Goal: Task Accomplishment & Management: Manage account settings

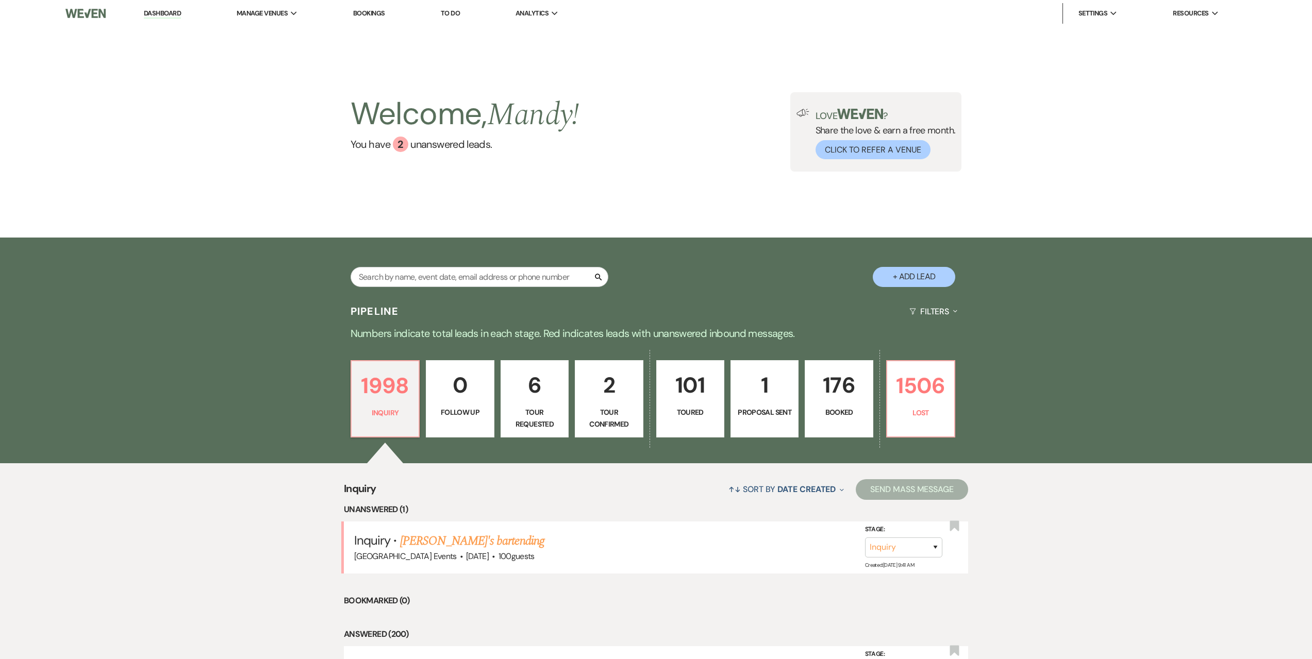
click at [614, 412] on p "Tour Confirmed" at bounding box center [608, 418] width 55 height 23
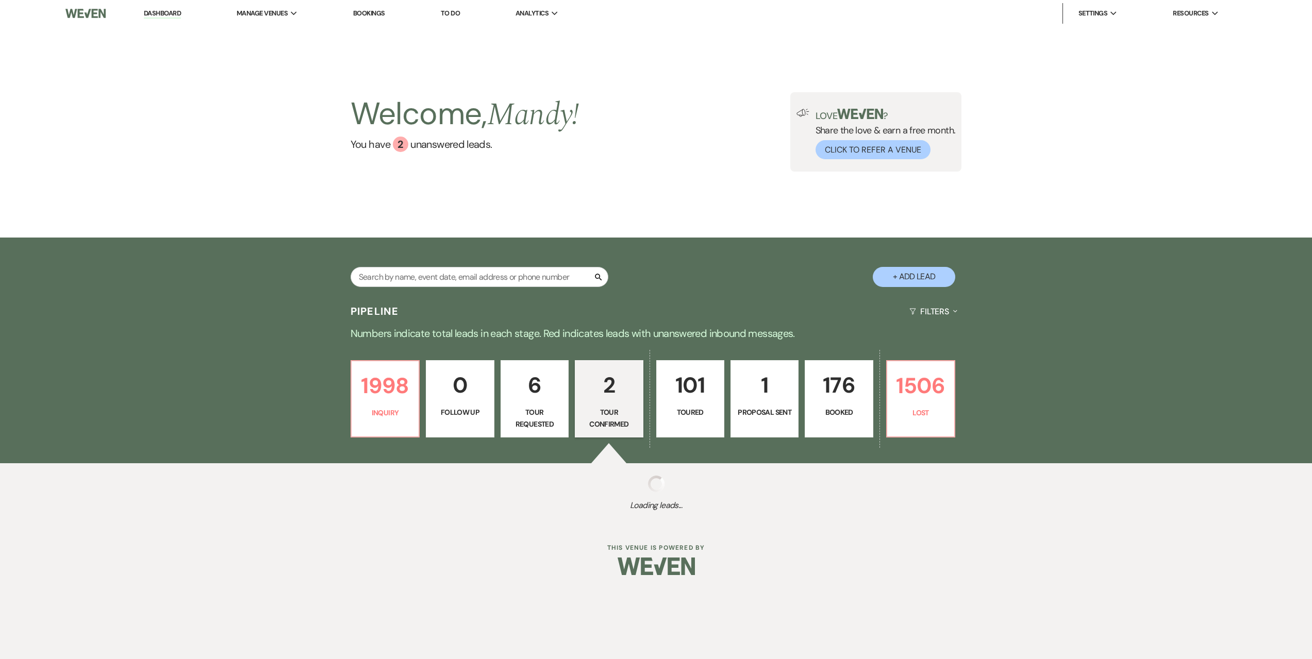
select select "4"
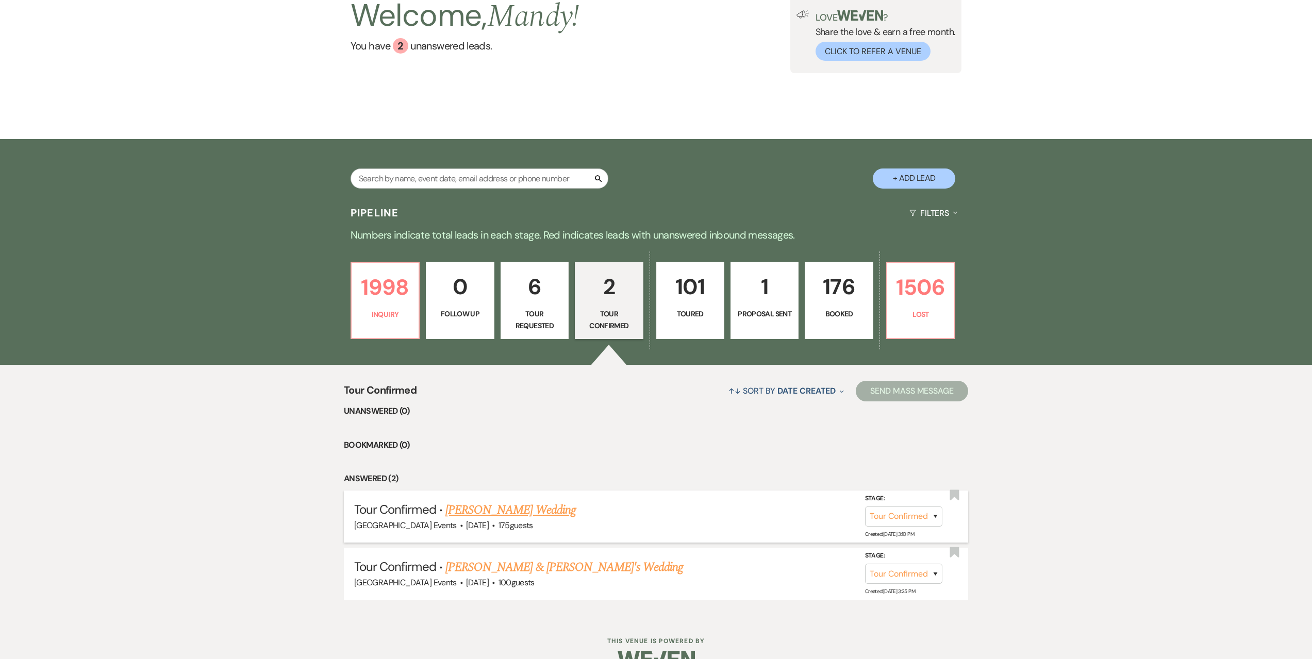
scroll to position [103, 0]
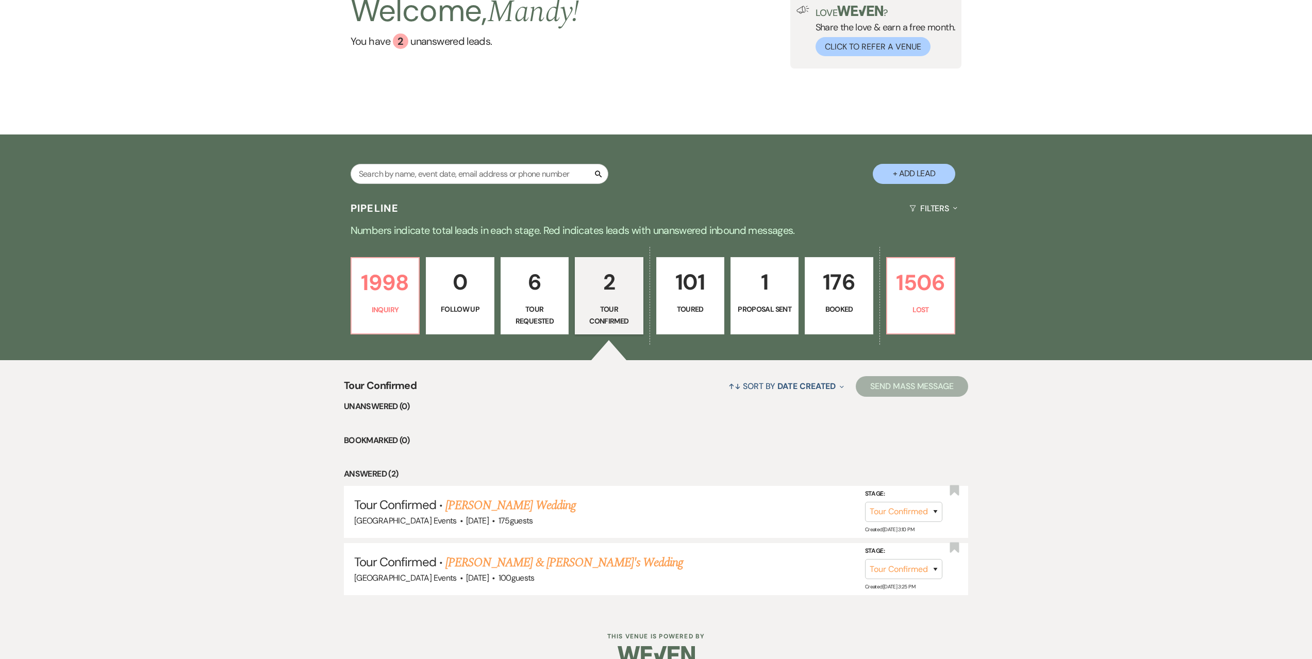
click at [552, 317] on p "Tour Requested" at bounding box center [534, 315] width 55 height 23
select select "2"
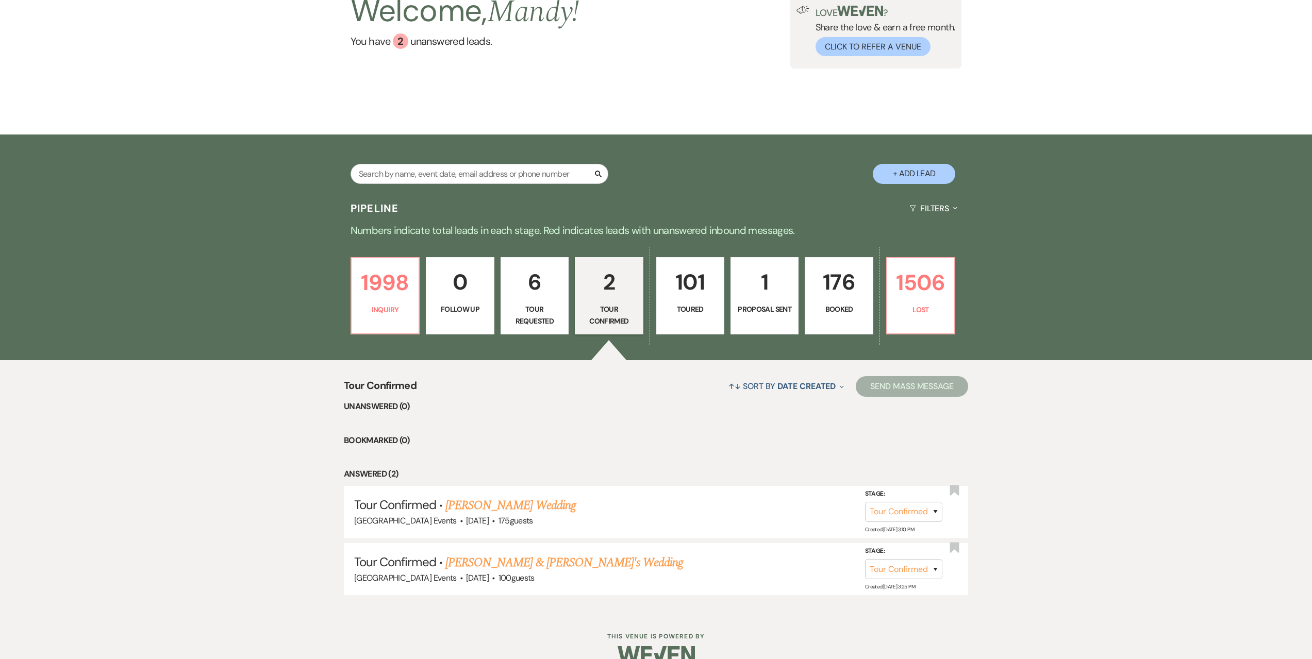
select select "2"
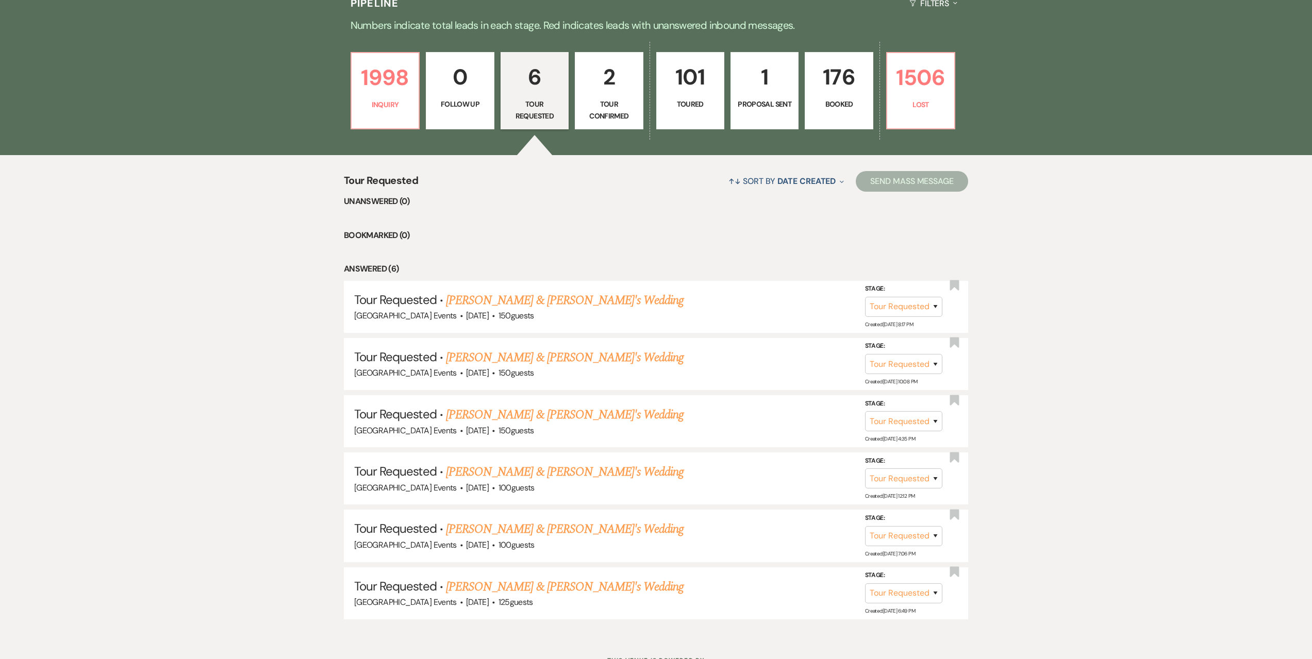
scroll to position [309, 0]
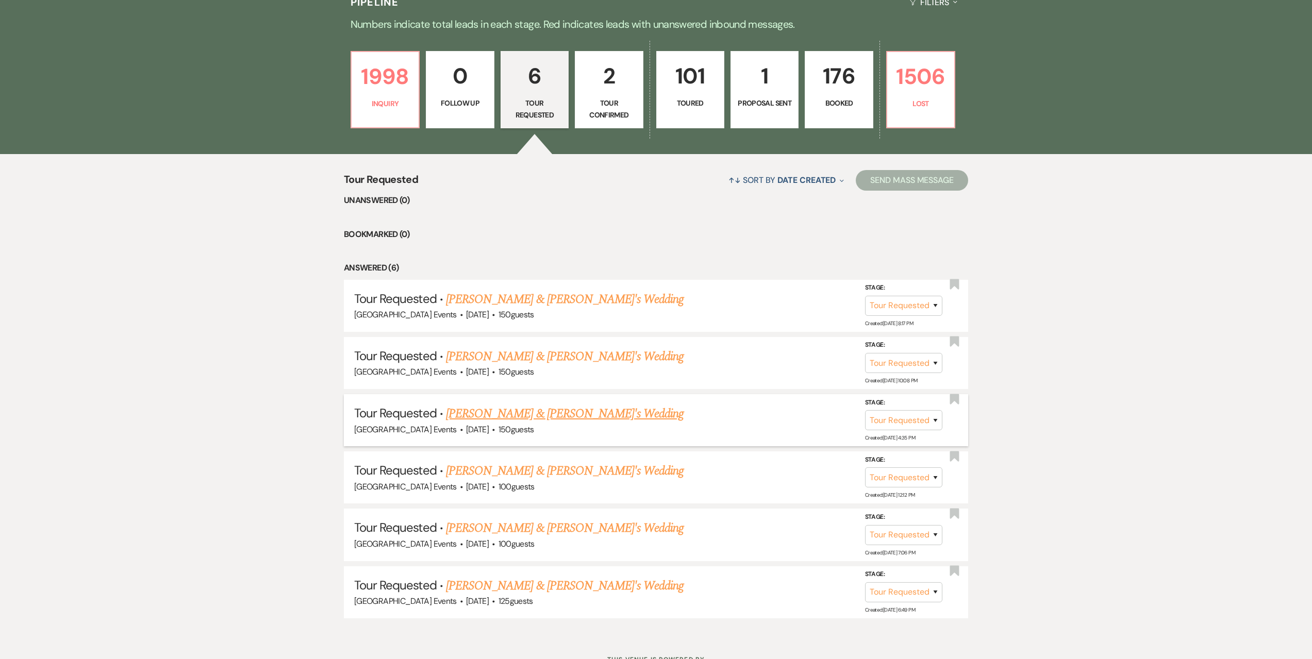
click at [564, 411] on link "[PERSON_NAME] & [PERSON_NAME]'s Wedding" at bounding box center [565, 414] width 238 height 19
select select "2"
select select "5"
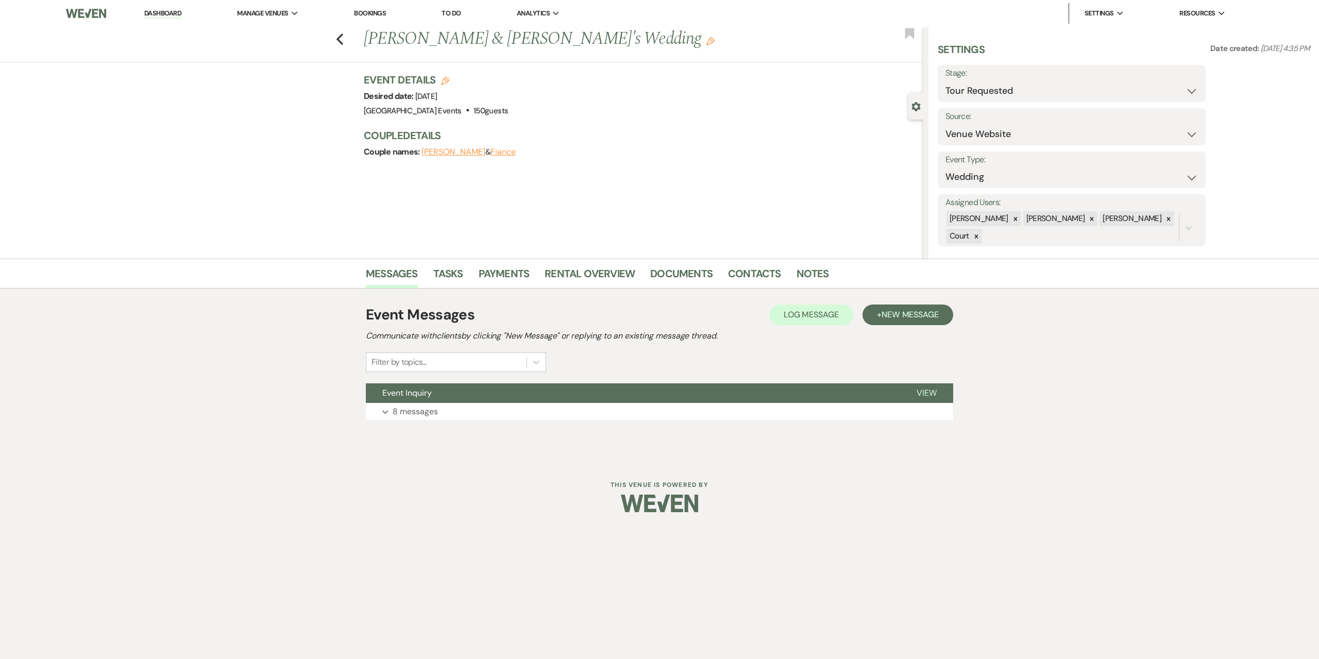
click at [564, 411] on button "Expand 8 messages" at bounding box center [659, 412] width 587 height 18
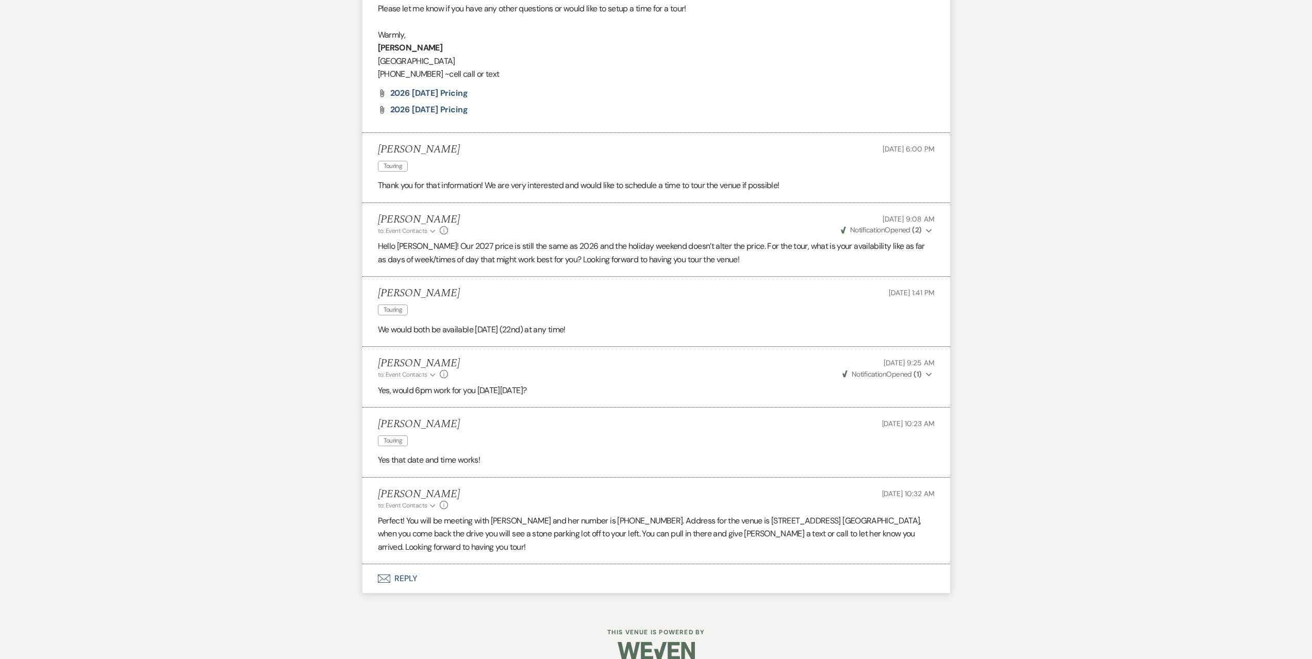
scroll to position [1403, 0]
click at [414, 561] on button "Envelope Reply" at bounding box center [655, 575] width 587 height 29
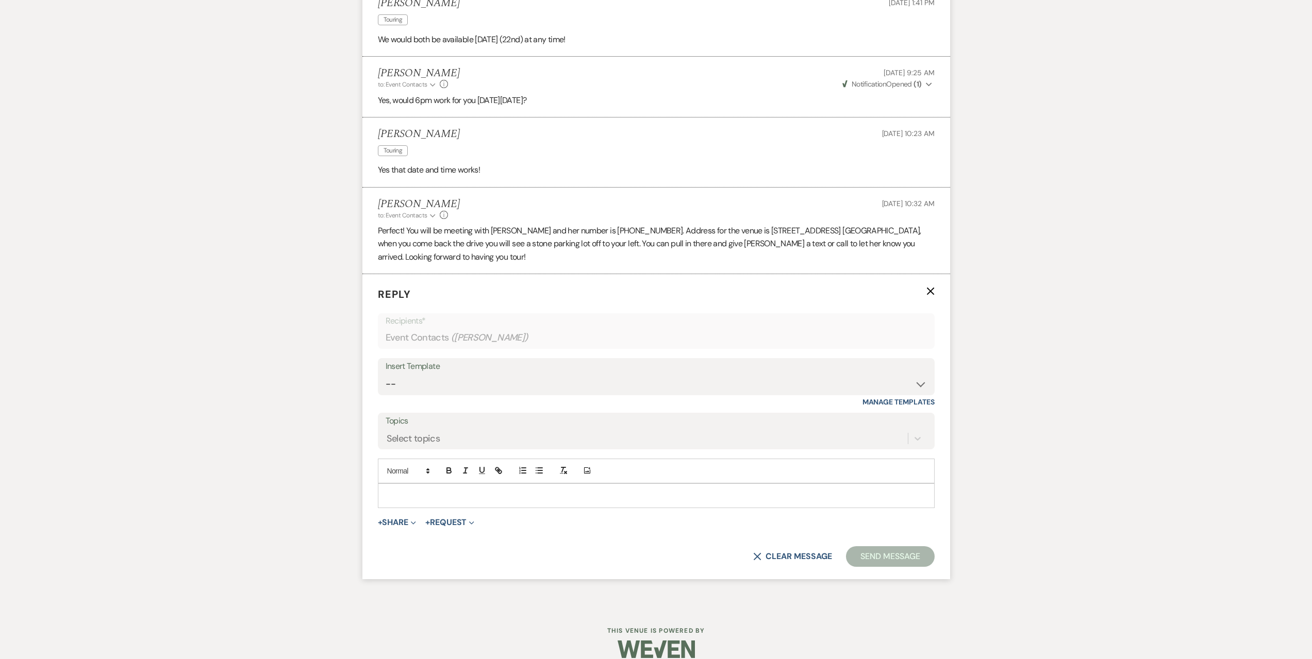
scroll to position [1691, 0]
click at [427, 373] on select "-- Seating Chart [PERSON_NAME] Weven Portal Introduction Payment Template Follo…" at bounding box center [655, 383] width 541 height 20
select select "6027"
click at [385, 373] on select "-- Seating Chart [PERSON_NAME] Weven Portal Introduction Payment Template Follo…" at bounding box center [655, 383] width 541 height 20
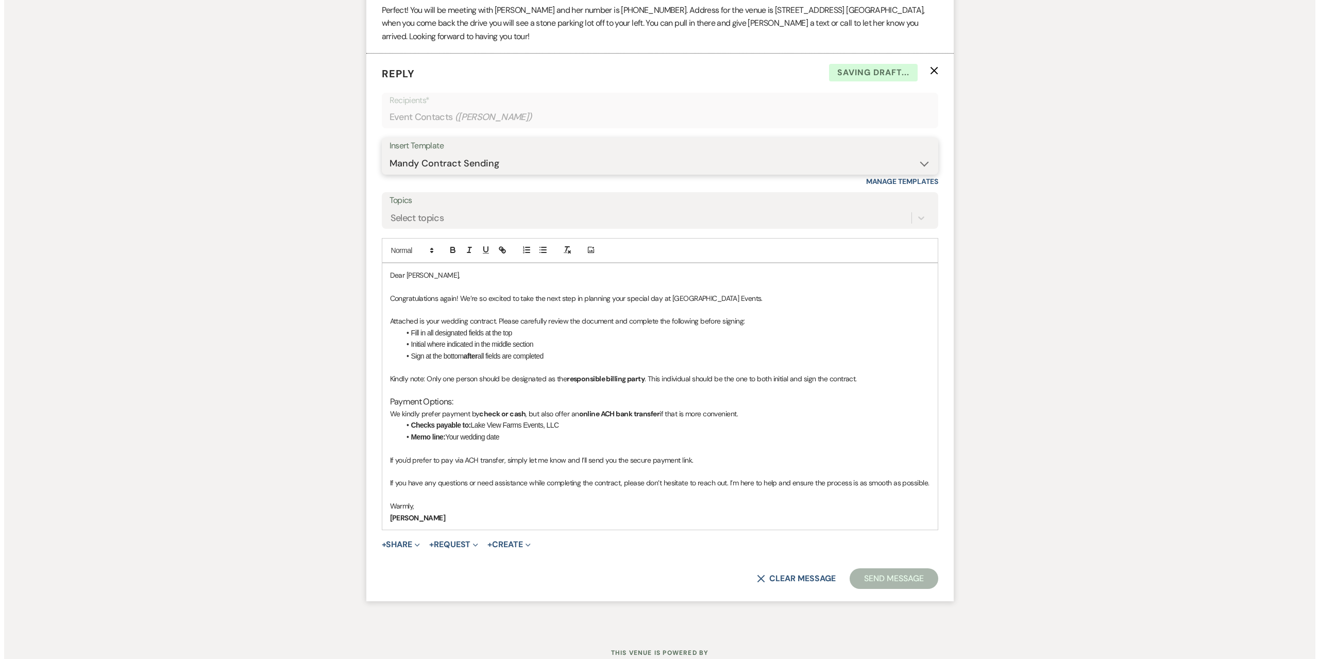
scroll to position [1934, 0]
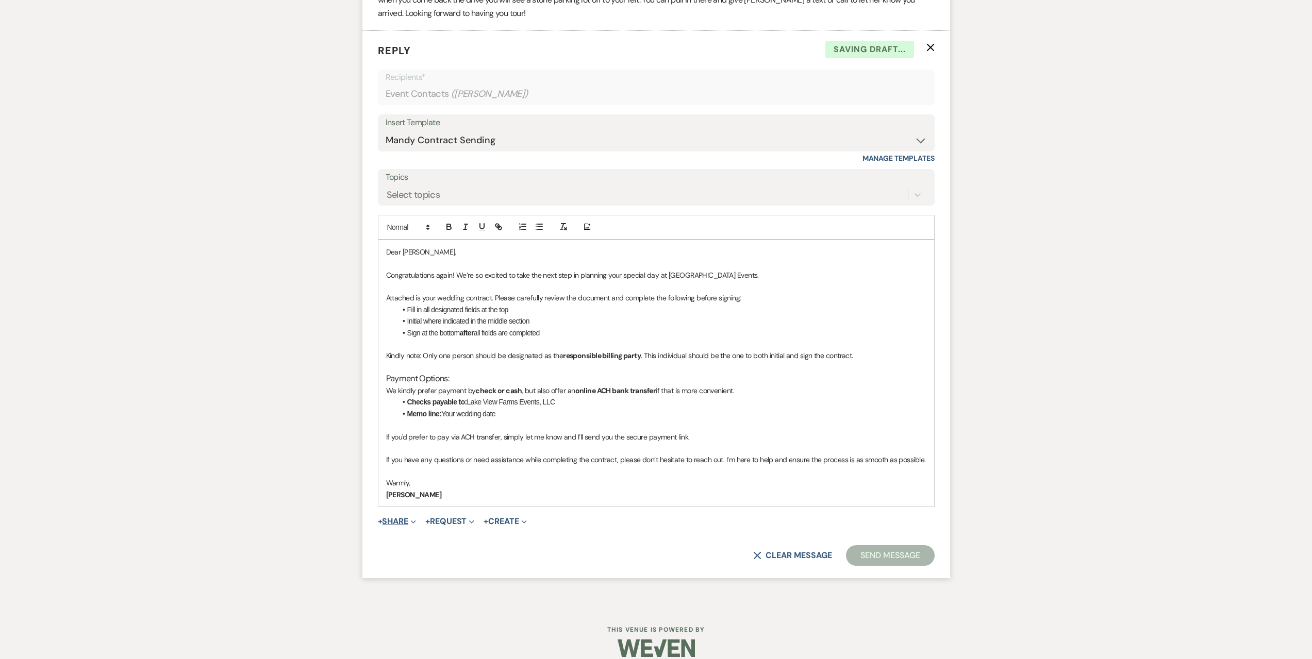
click at [402, 517] on button "+ Share Expand" at bounding box center [397, 521] width 39 height 8
click at [409, 533] on button "Doc Upload Documents" at bounding box center [450, 542] width 144 height 19
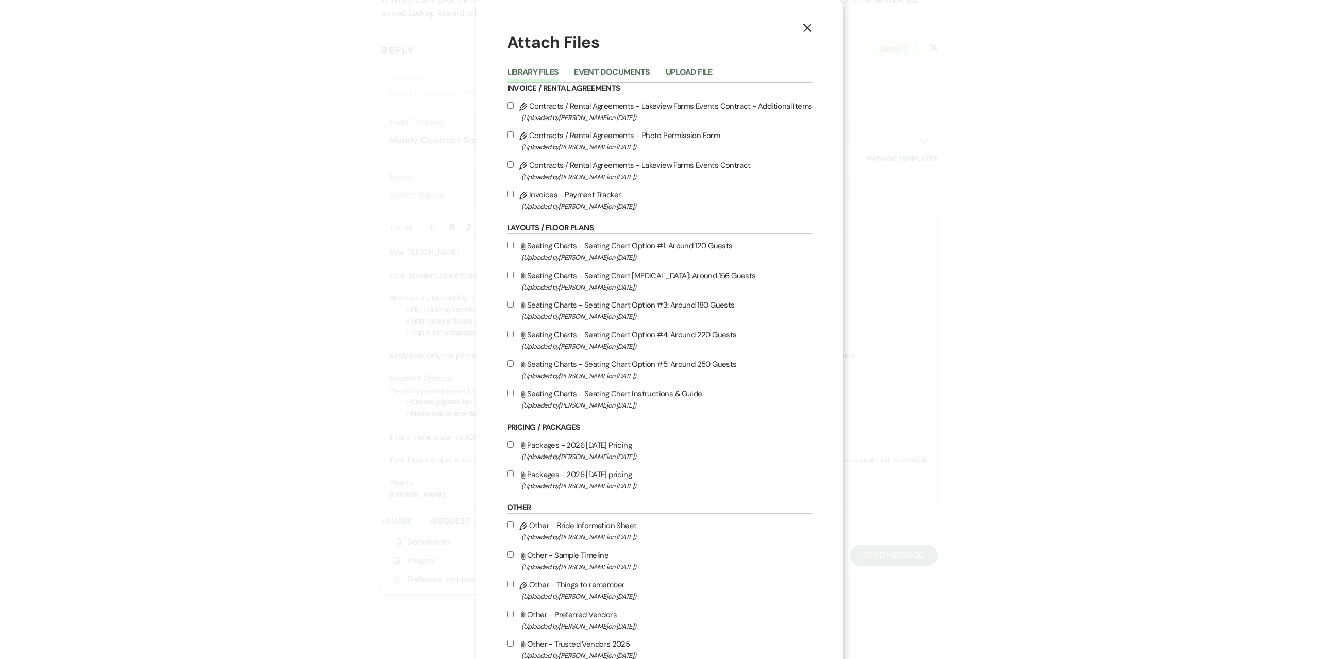
click at [677, 167] on label "Pencil Contracts / Rental Agreements - Lakeview Farms Events Contract (Uploaded…" at bounding box center [660, 171] width 306 height 24
click at [514, 167] on input "Pencil Contracts / Rental Agreements - Lakeview Farms Events Contract (Uploaded…" at bounding box center [510, 164] width 7 height 7
checkbox input "true"
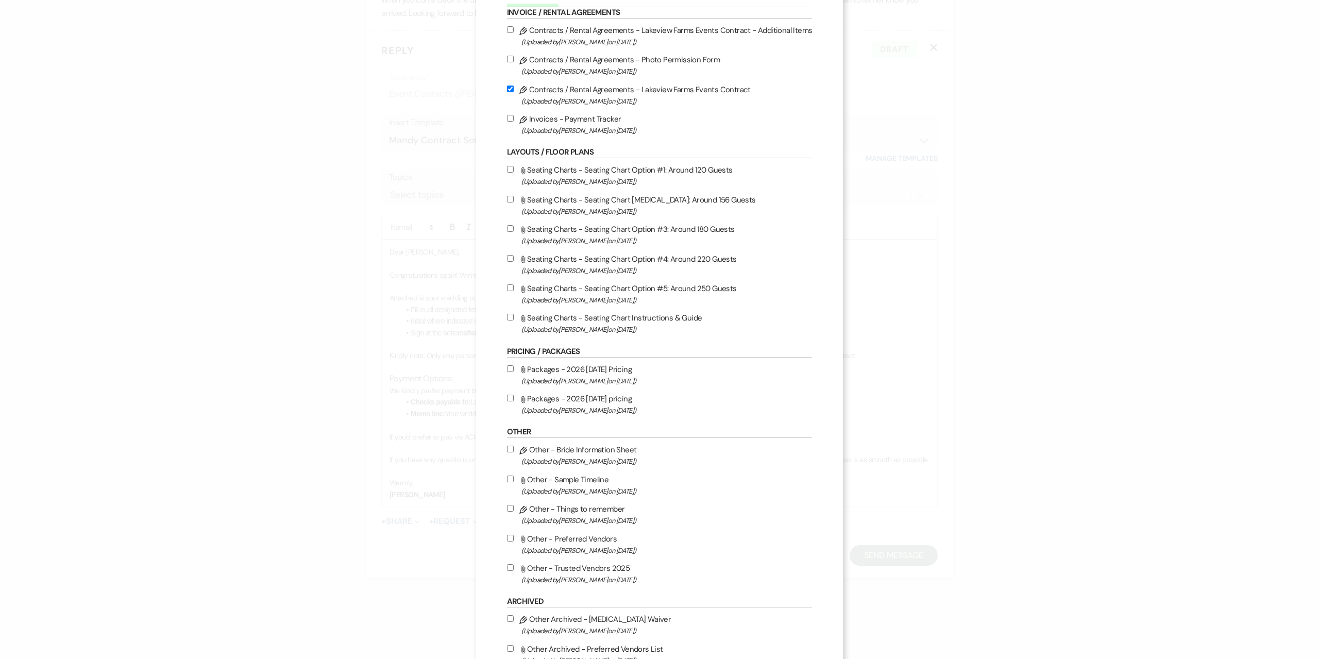
scroll to position [175, 0]
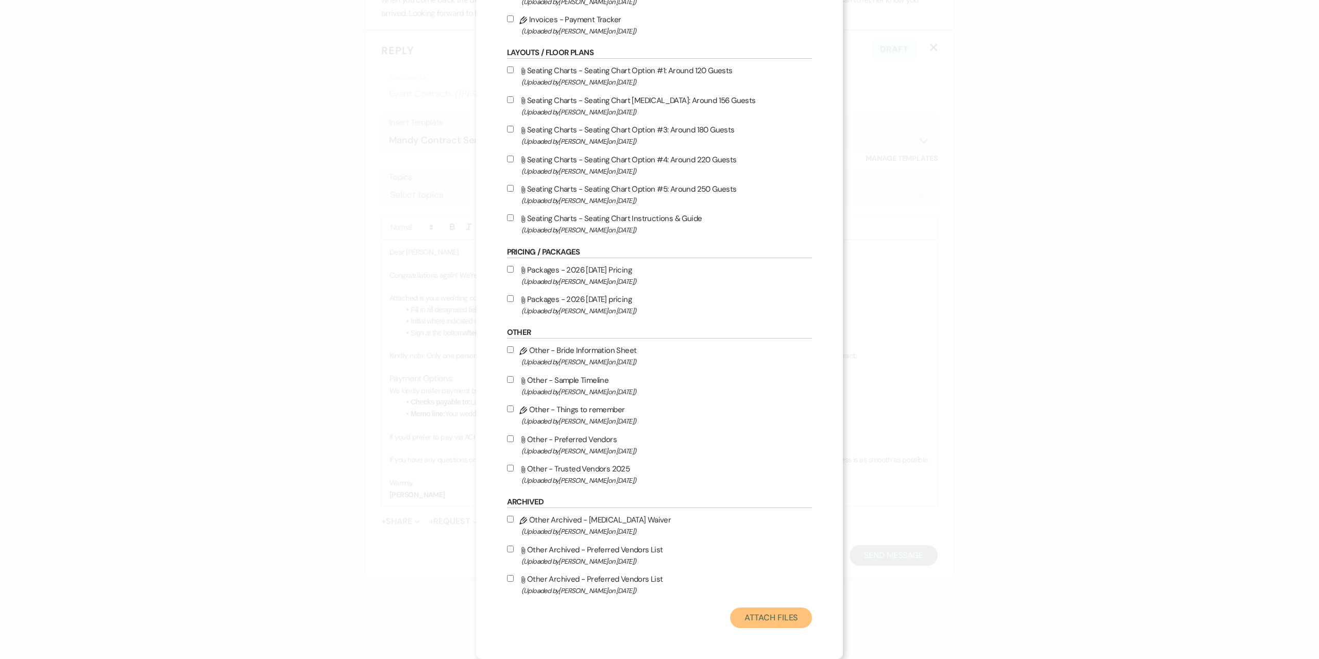
click at [764, 615] on button "Attach Files" at bounding box center [771, 618] width 82 height 21
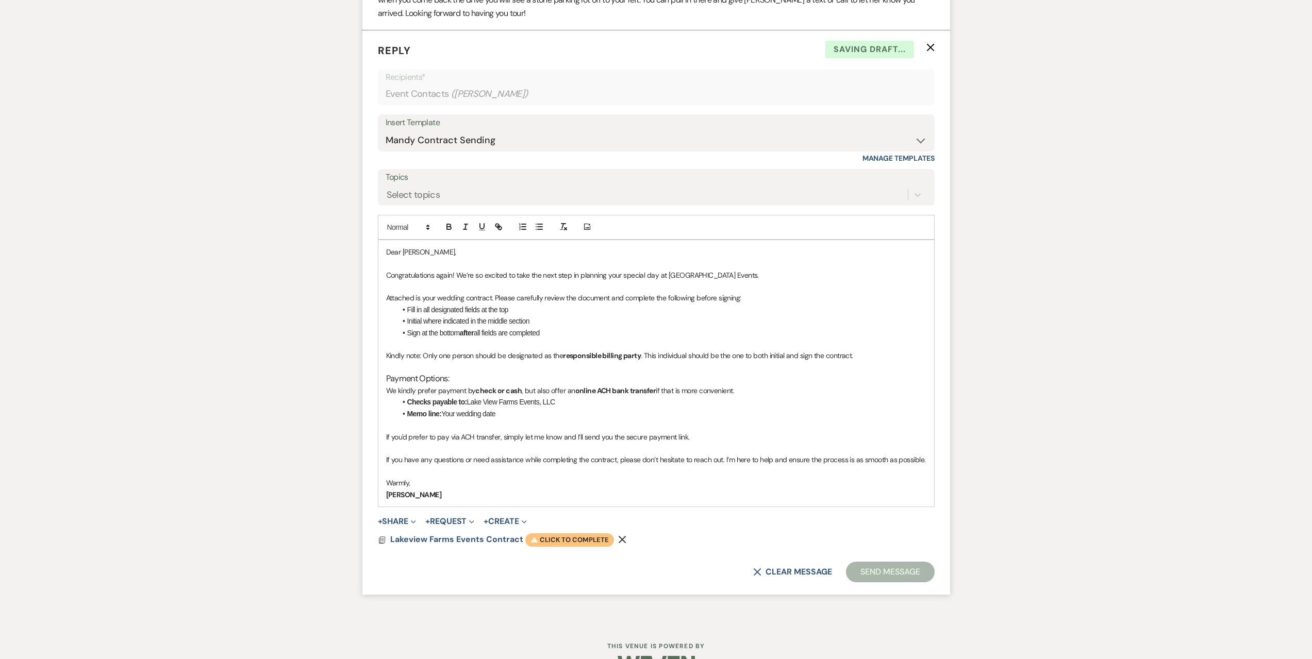
click at [592, 533] on span "Warning Click to complete" at bounding box center [569, 539] width 89 height 13
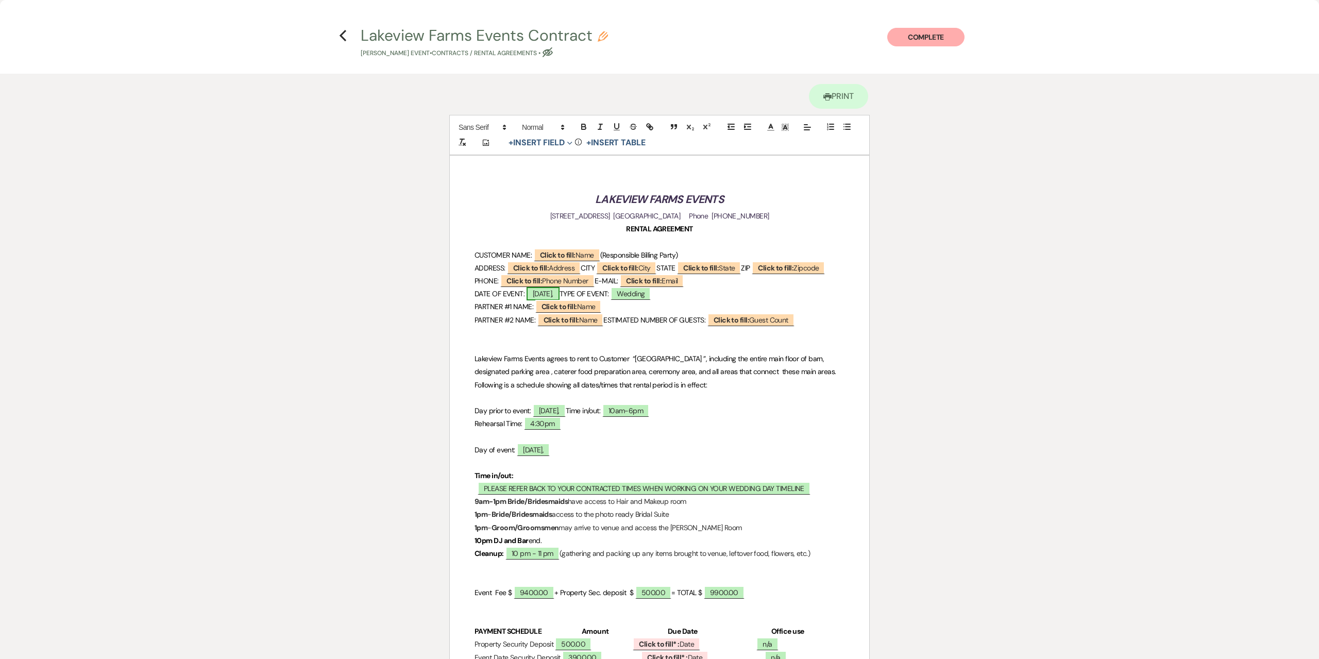
click at [560, 300] on span "[DATE]," at bounding box center [543, 293] width 33 height 13
select select "owner"
select select "Date"
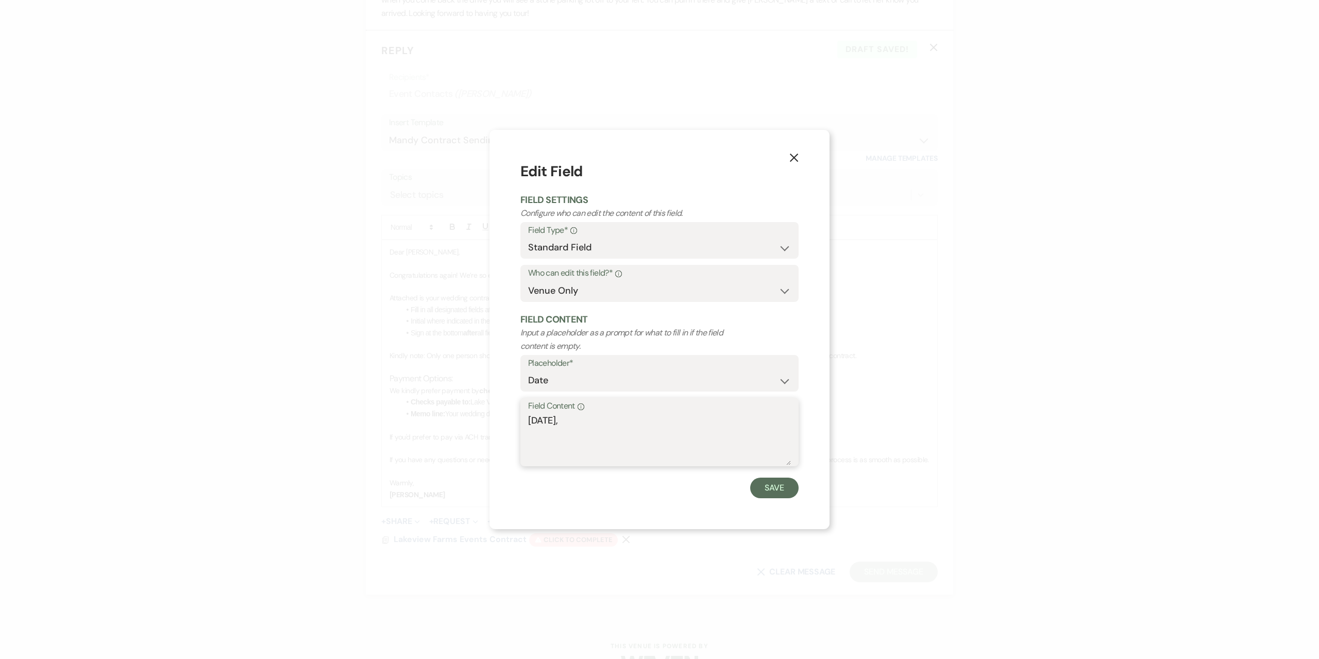
drag, startPoint x: 586, startPoint y: 426, endPoint x: 394, endPoint y: 400, distance: 194.5
click at [394, 400] on div "X Edit Field Field Settings Configure who can edit the content of this field. F…" at bounding box center [659, 329] width 1319 height 659
type textarea "s"
type textarea "[DATE]"
click at [769, 482] on button "Save" at bounding box center [774, 488] width 48 height 21
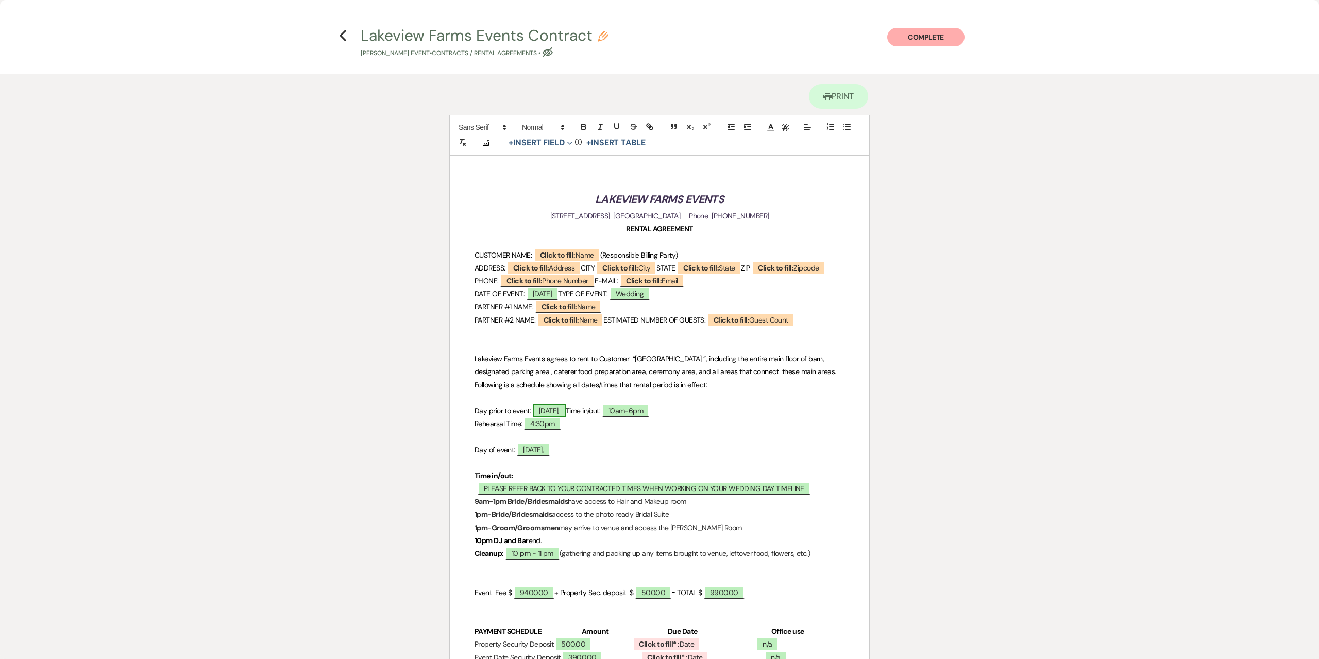
click at [556, 417] on span "[DATE]," at bounding box center [549, 410] width 33 height 13
select select "owner"
select select "Date"
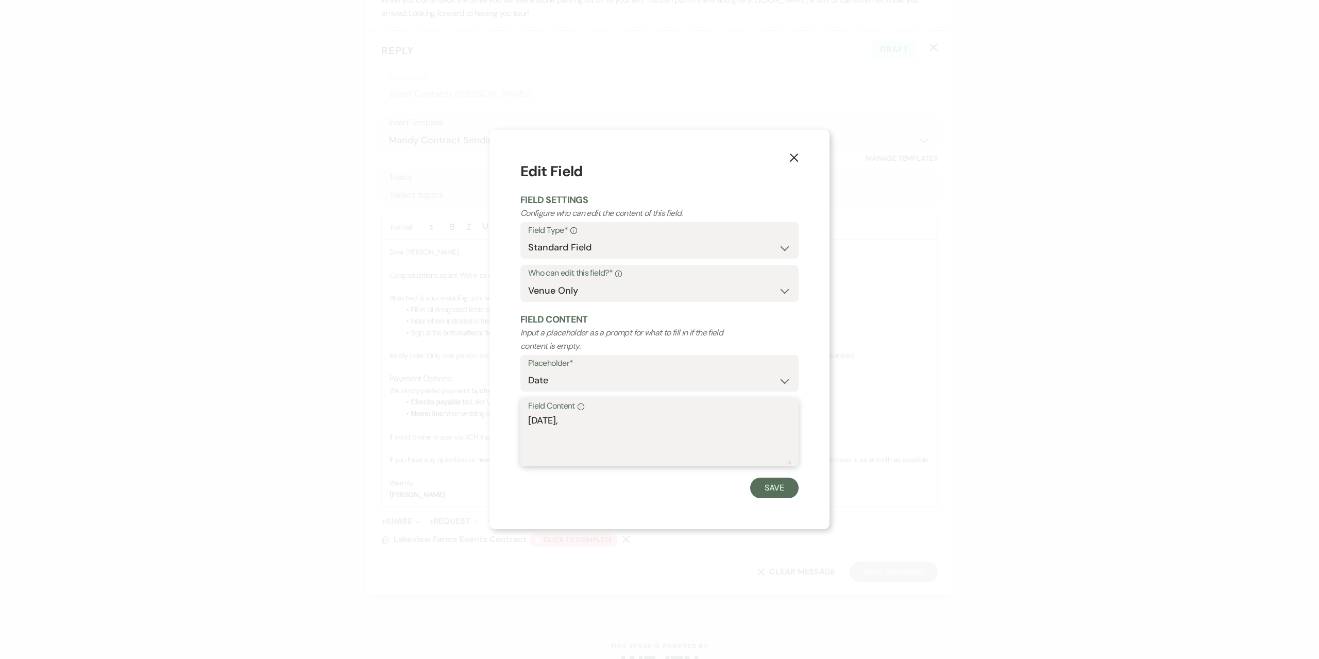
click at [568, 429] on textarea "[DATE]," at bounding box center [659, 440] width 263 height 52
type textarea "F"
type textarea "S"
click at [788, 162] on button "X" at bounding box center [793, 157] width 15 height 18
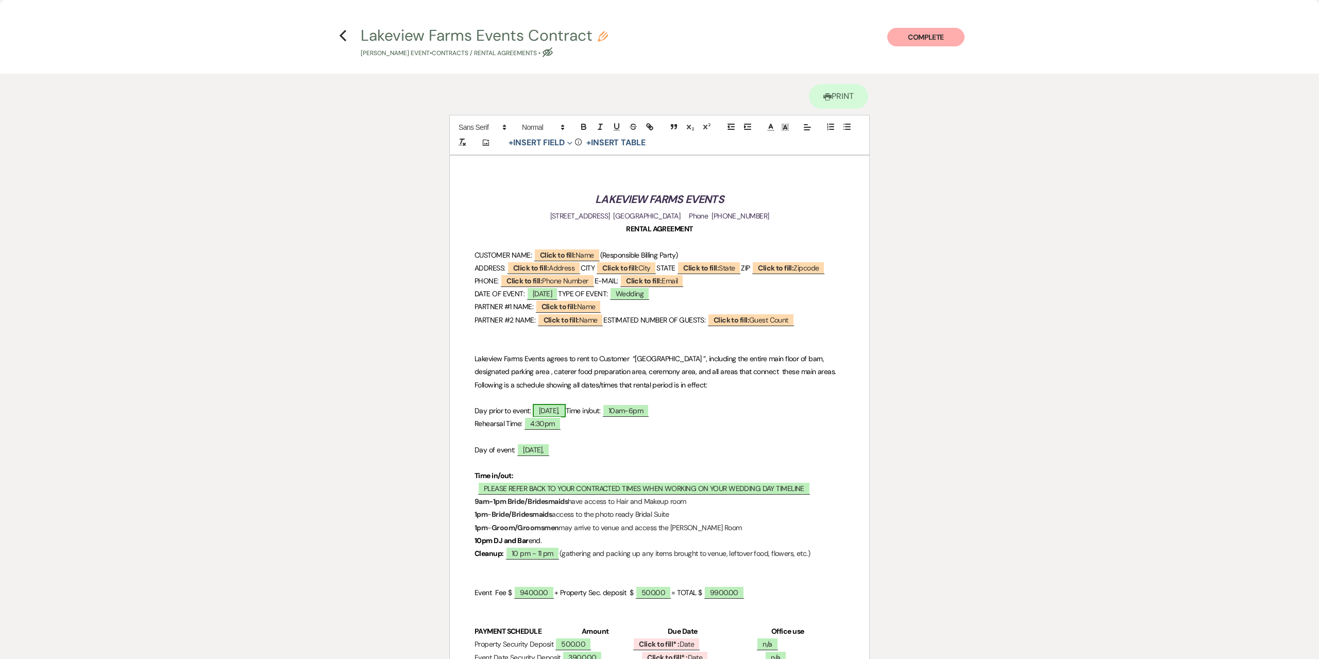
click at [553, 417] on span "[DATE]," at bounding box center [549, 410] width 33 height 13
select select "owner"
select select "Date"
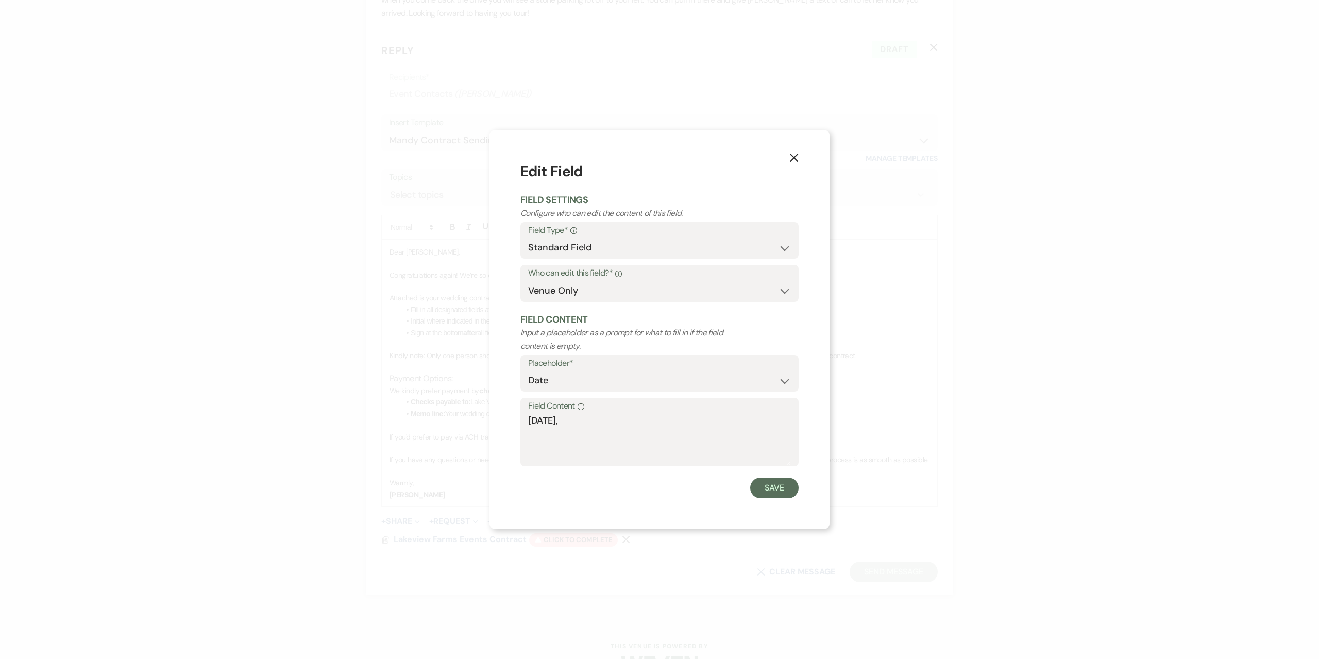
click at [795, 156] on icon "X" at bounding box center [794, 157] width 9 height 9
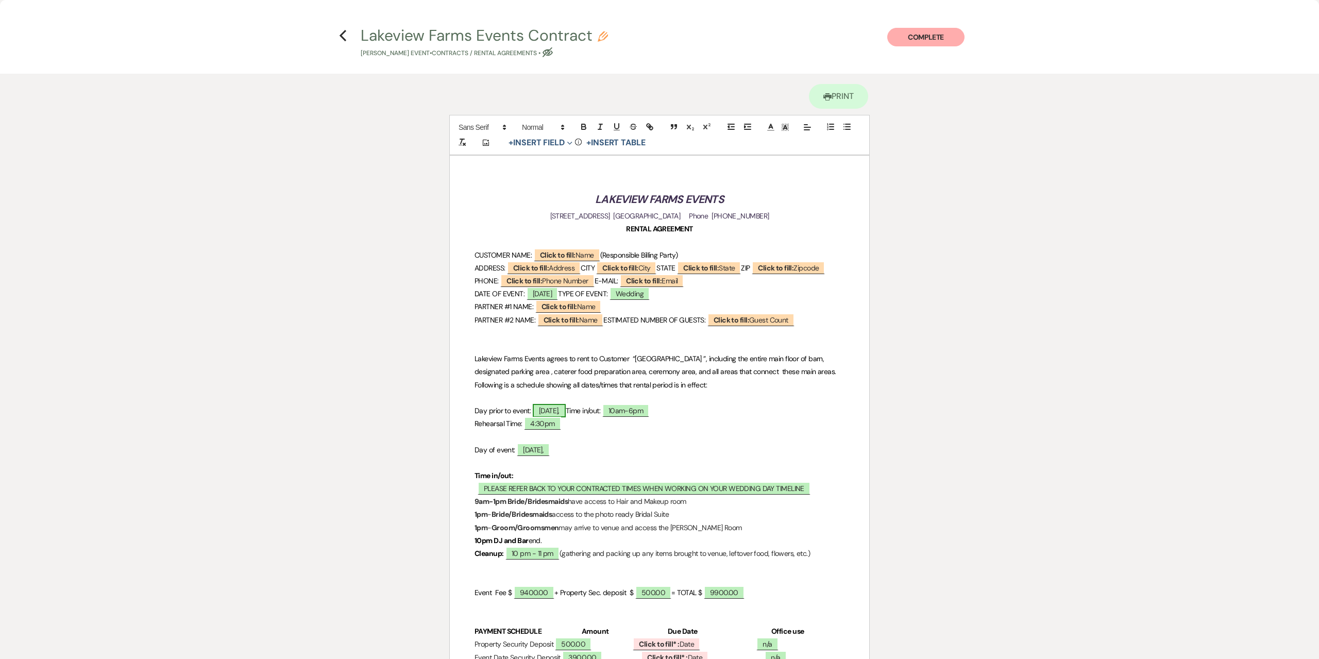
click at [558, 417] on span "[DATE]," at bounding box center [549, 410] width 33 height 13
select select "owner"
select select "Date"
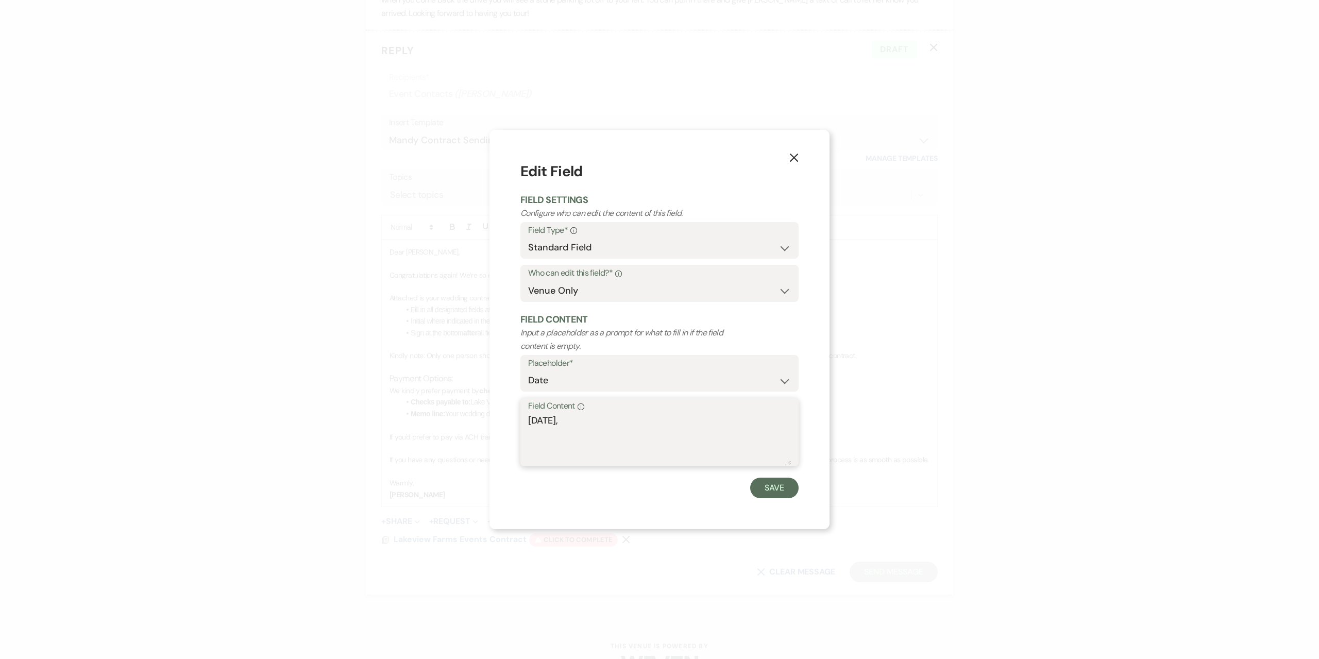
drag, startPoint x: 562, startPoint y: 421, endPoint x: 495, endPoint y: 421, distance: 67.5
click at [495, 421] on div "X Edit Field Field Settings Configure who can edit the content of this field. F…" at bounding box center [660, 329] width 340 height 399
type textarea "[DATE]"
click at [773, 487] on button "Save" at bounding box center [774, 488] width 48 height 21
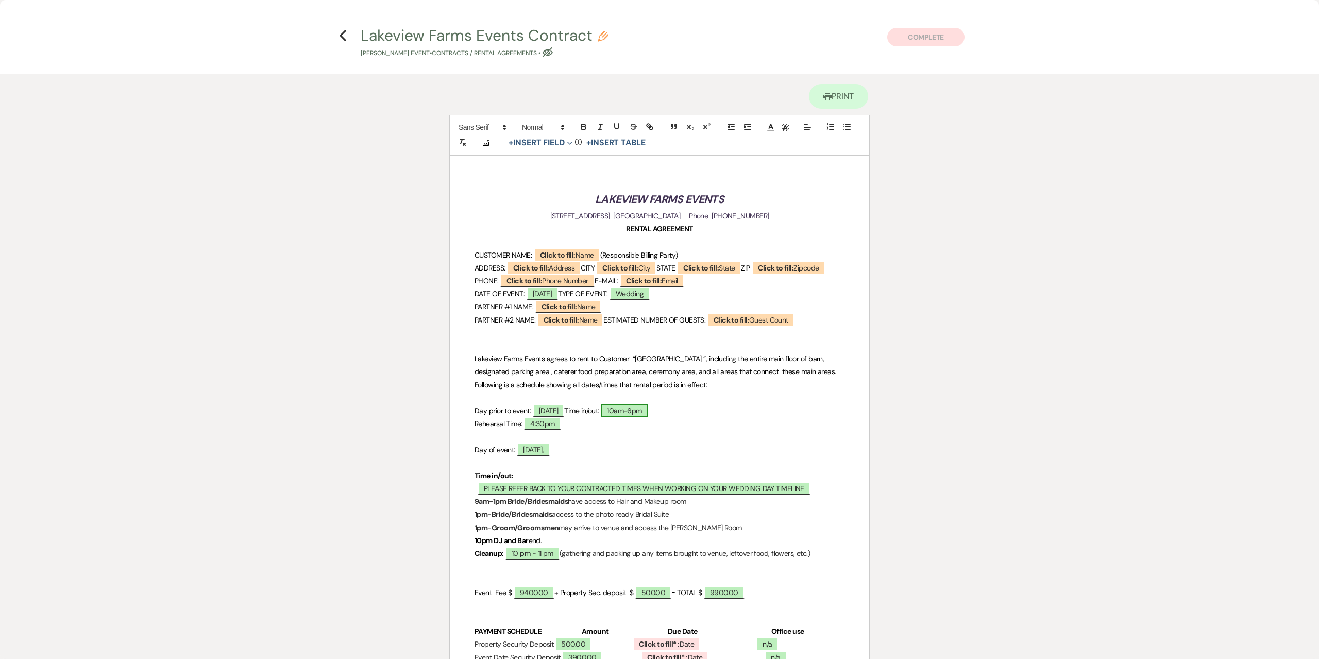
click at [648, 417] on span "10am-6pm" at bounding box center [624, 410] width 47 height 13
select select "owner"
select select "Time"
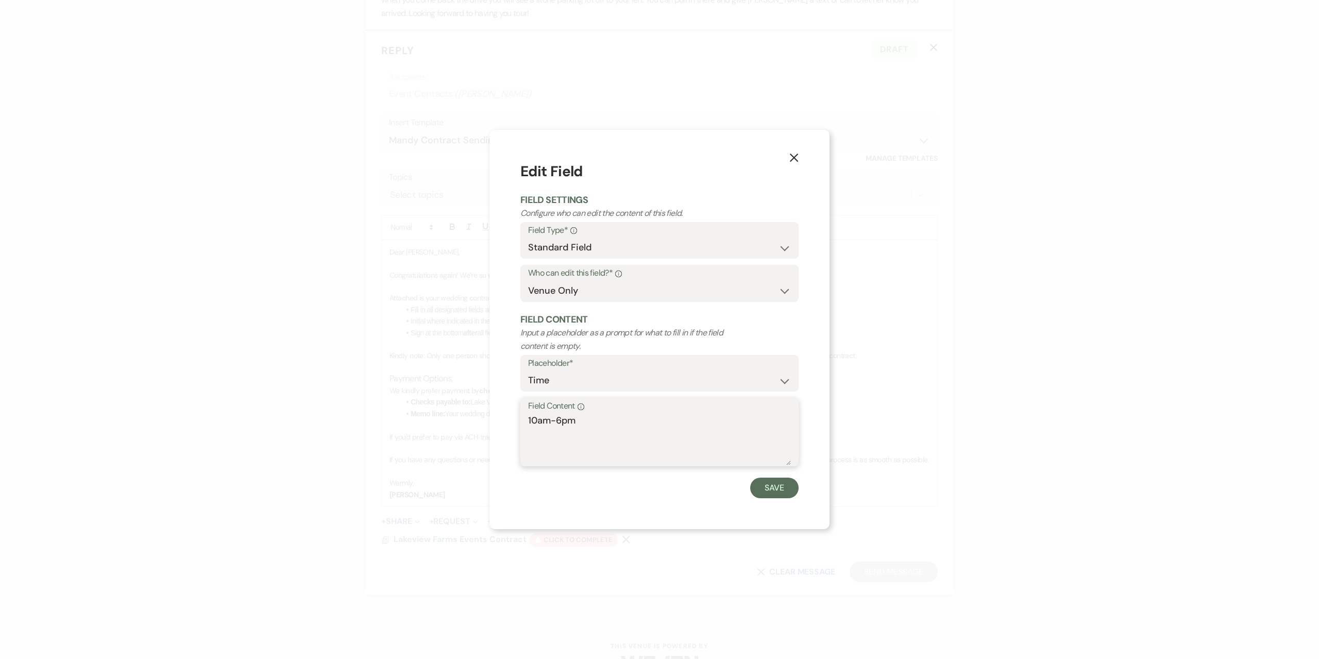
click at [590, 415] on textarea "10am-6pm" at bounding box center [659, 440] width 263 height 52
type textarea "1"
type textarea "n/a"
click at [751, 489] on button "Save" at bounding box center [774, 488] width 48 height 21
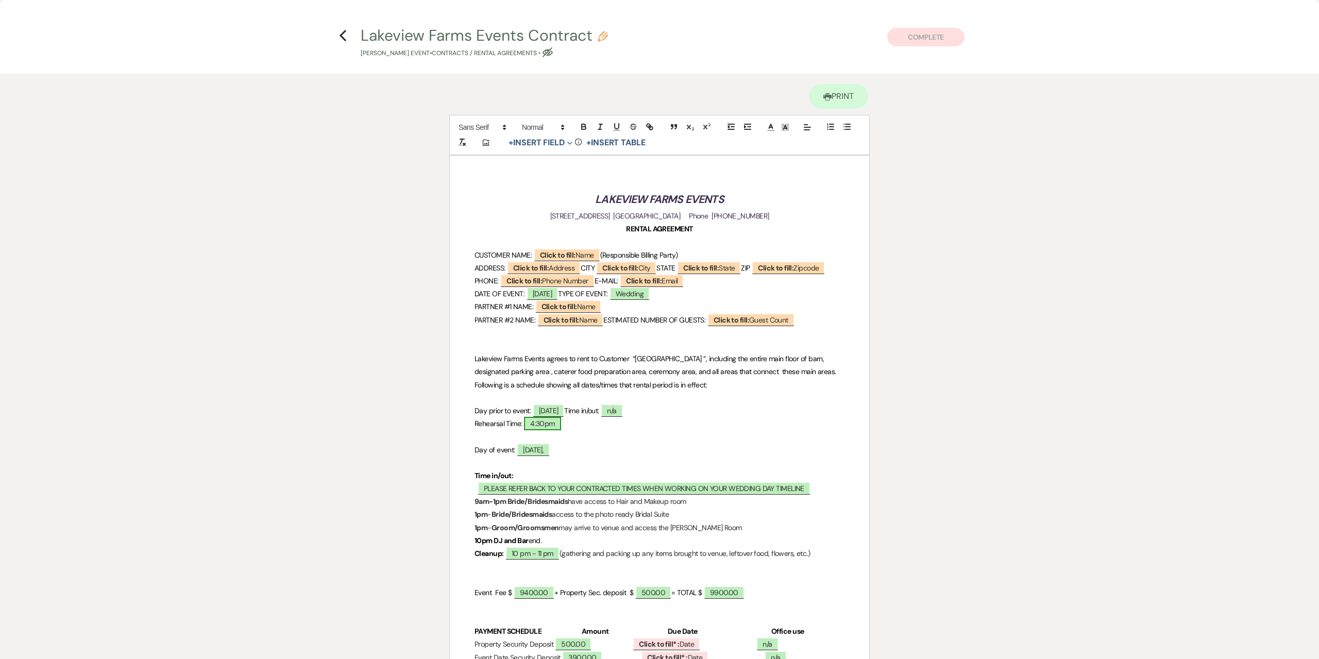
click at [561, 430] on span "4:30pm" at bounding box center [542, 423] width 37 height 13
select select "owner"
select select "Time"
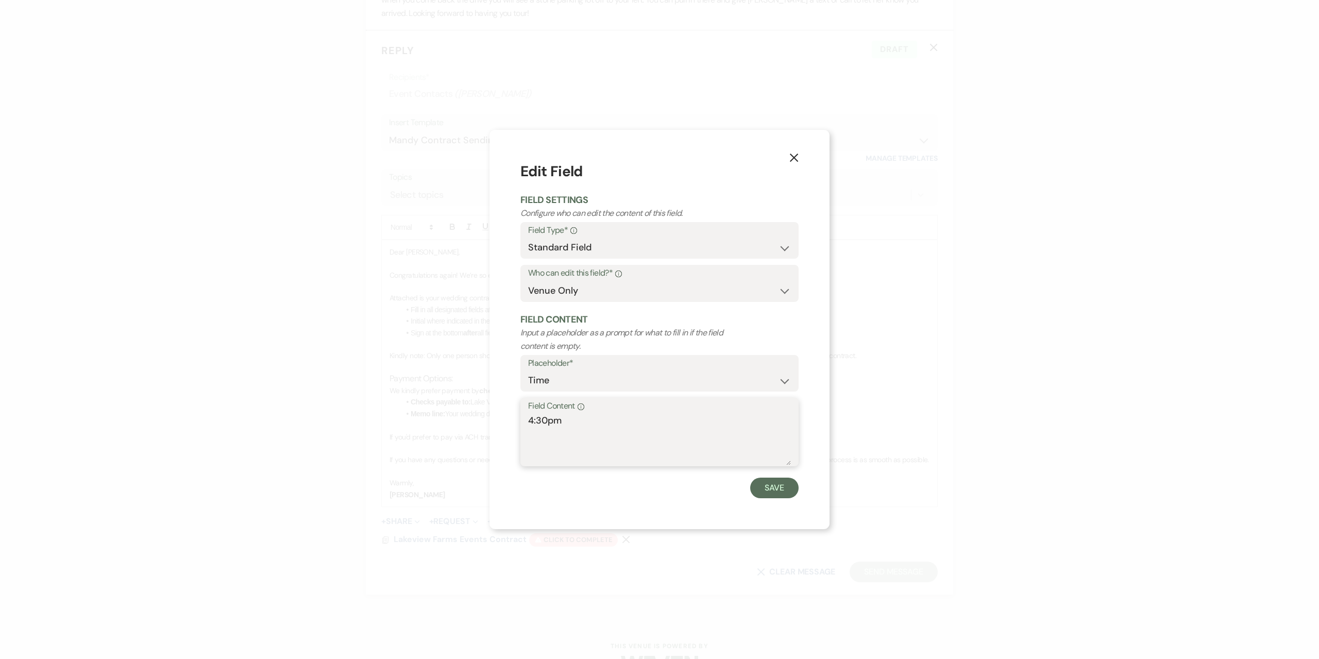
drag, startPoint x: 643, startPoint y: 428, endPoint x: 382, endPoint y: 390, distance: 263.5
click at [379, 389] on div "X Edit Field Field Settings Configure who can edit the content of this field. F…" at bounding box center [659, 329] width 1319 height 659
type textarea "9:30am"
click at [792, 482] on button "Save" at bounding box center [774, 488] width 48 height 21
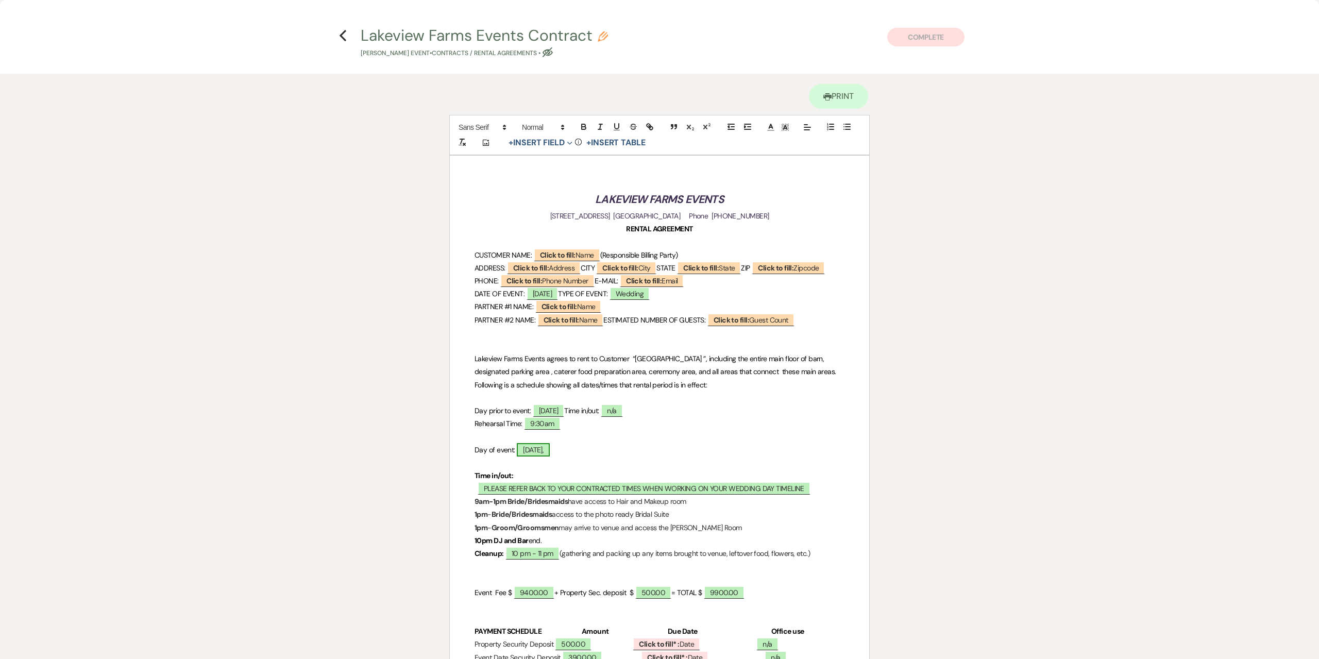
click at [550, 457] on span "[DATE]," at bounding box center [533, 449] width 33 height 13
select select "owner"
select select "Date"
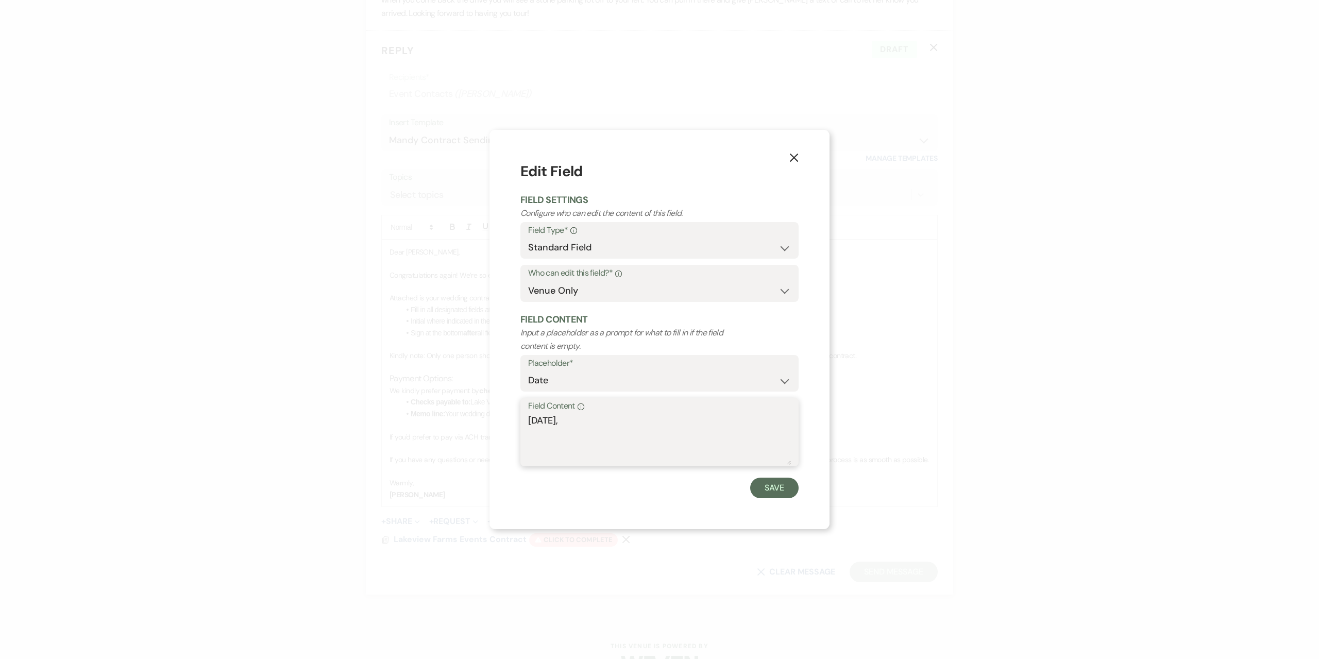
drag, startPoint x: 578, startPoint y: 423, endPoint x: 425, endPoint y: 414, distance: 153.3
click at [425, 414] on div "X Edit Field Field Settings Configure who can edit the content of this field. F…" at bounding box center [659, 329] width 1319 height 659
type textarea "[DATE]"
click at [767, 487] on button "Save" at bounding box center [774, 488] width 48 height 21
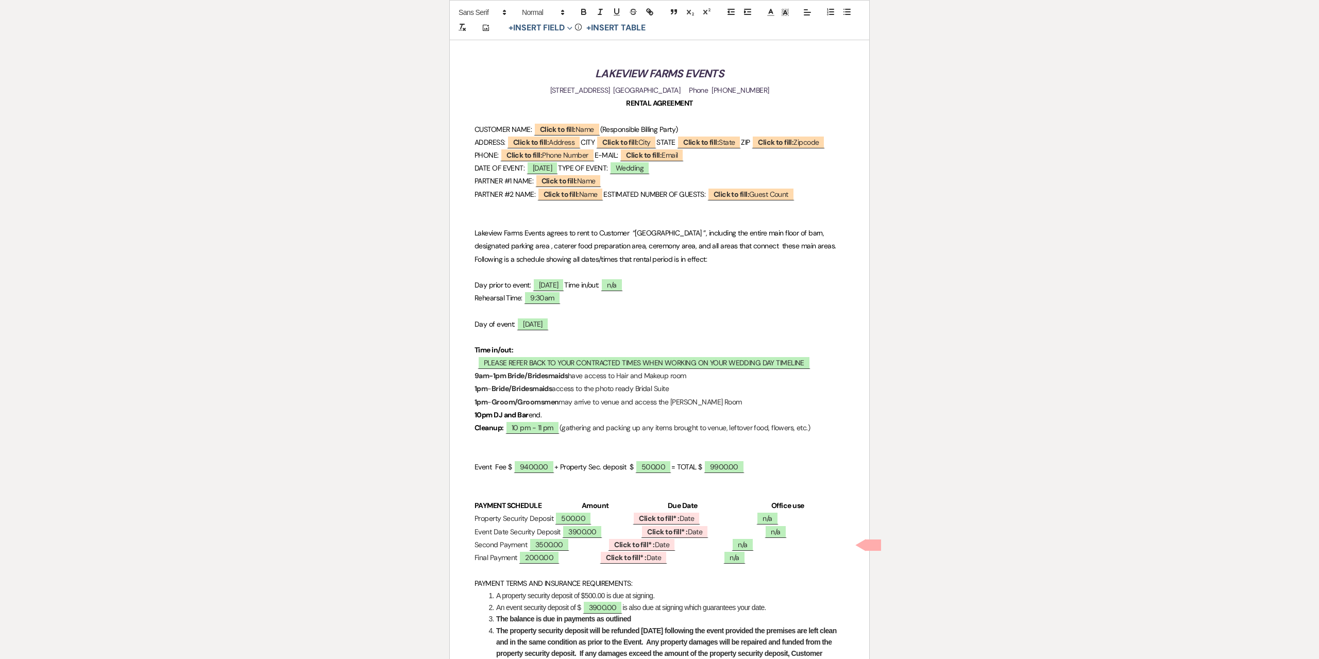
scroll to position [155, 0]
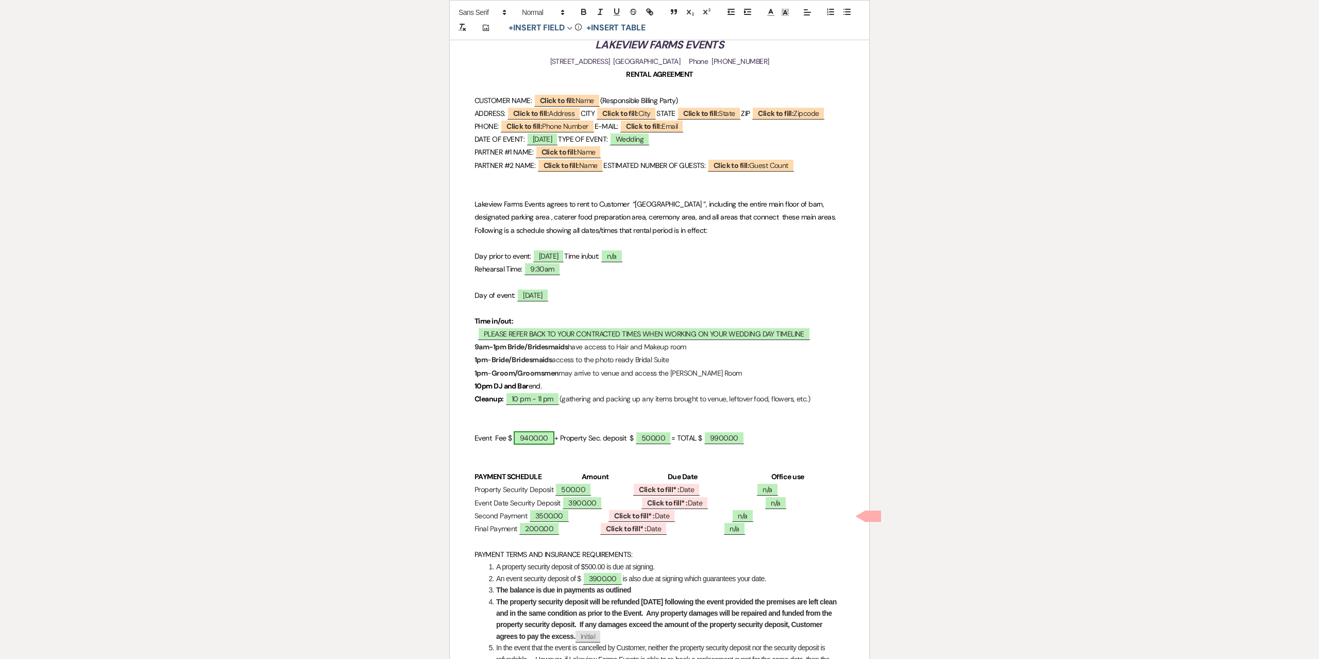
click at [535, 445] on span "9400.00" at bounding box center [534, 437] width 41 height 13
select select "owner"
select select "custom_placeholder"
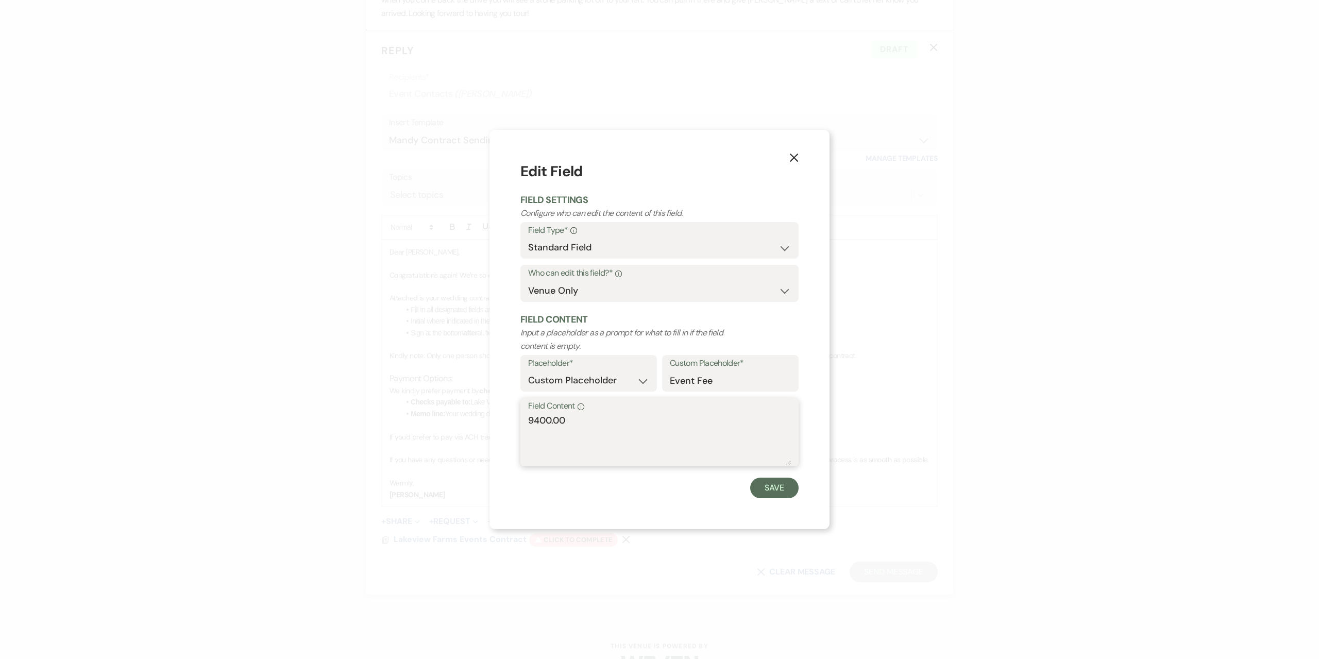
click at [543, 426] on textarea "9400.00" at bounding box center [659, 440] width 263 height 52
type textarea "7500.00"
click at [797, 485] on button "Save" at bounding box center [774, 488] width 48 height 21
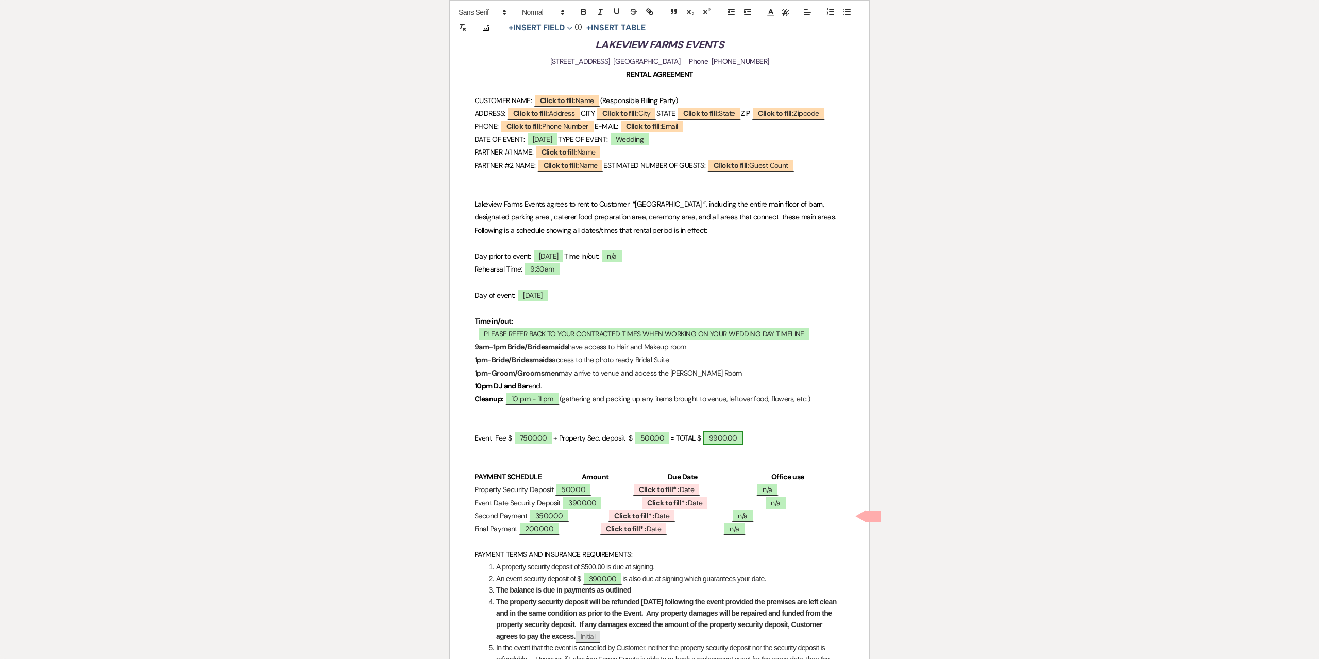
click at [729, 445] on span "9900.00" at bounding box center [723, 437] width 41 height 13
select select "owner"
select select "Total"
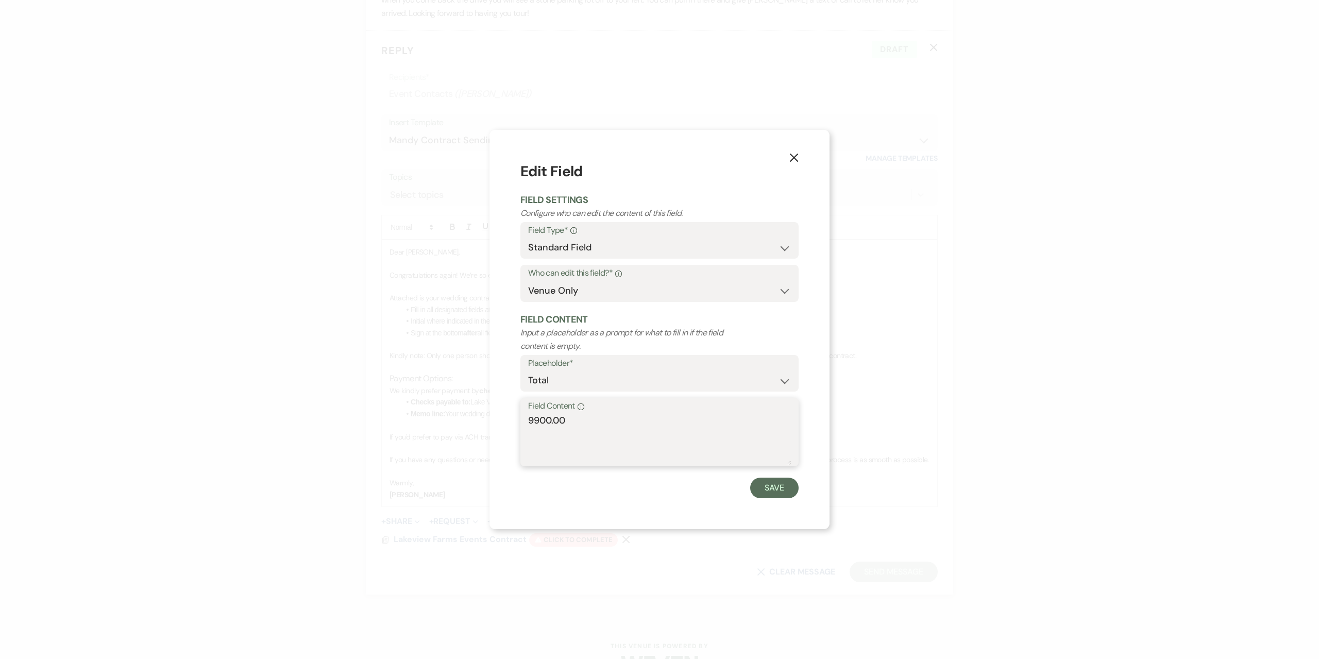
drag, startPoint x: 663, startPoint y: 428, endPoint x: 427, endPoint y: 413, distance: 236.5
click at [427, 413] on div "X Edit Field Field Settings Configure who can edit the content of this field. F…" at bounding box center [659, 329] width 1319 height 659
type textarea "8000.00"
click at [777, 498] on button "Save" at bounding box center [774, 488] width 48 height 21
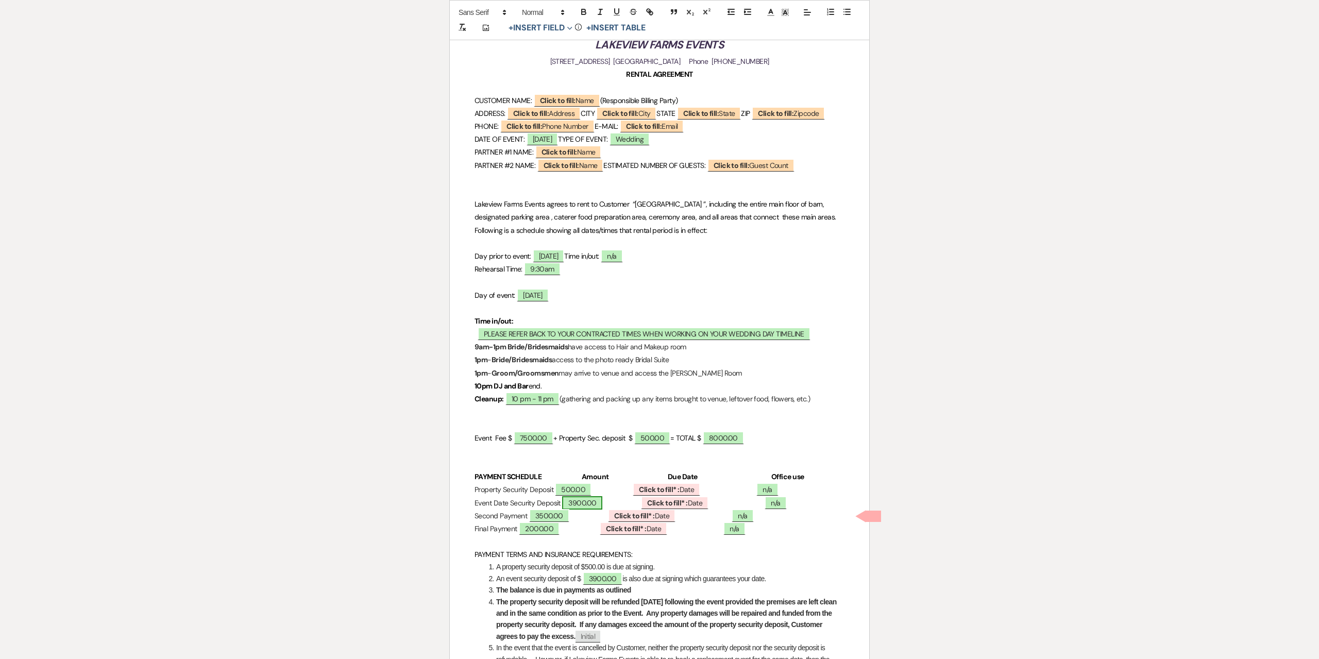
click at [602, 510] on span "3900.00" at bounding box center [582, 502] width 40 height 13
select select "owner"
select select "Amount"
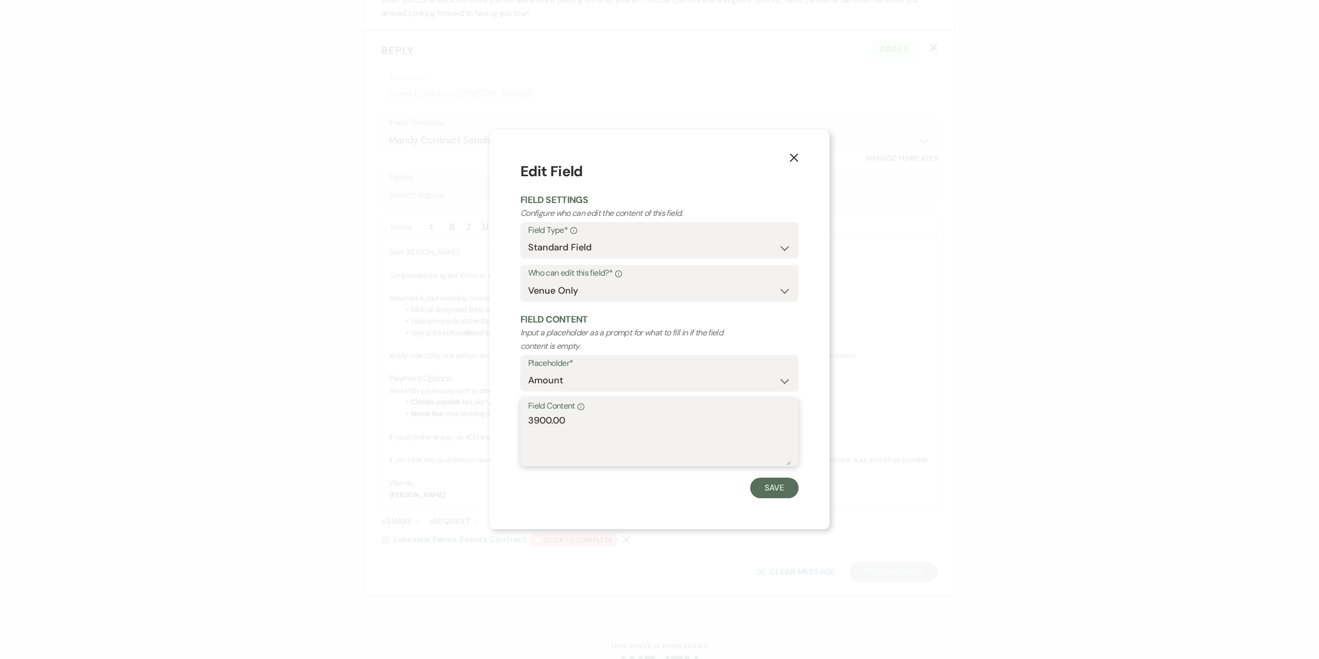
drag, startPoint x: 590, startPoint y: 423, endPoint x: 463, endPoint y: 411, distance: 127.3
click at [463, 411] on div "X Edit Field Field Settings Configure who can edit the content of this field. F…" at bounding box center [659, 329] width 1319 height 659
type textarea "3200.00"
click at [767, 496] on button "Save" at bounding box center [774, 488] width 48 height 21
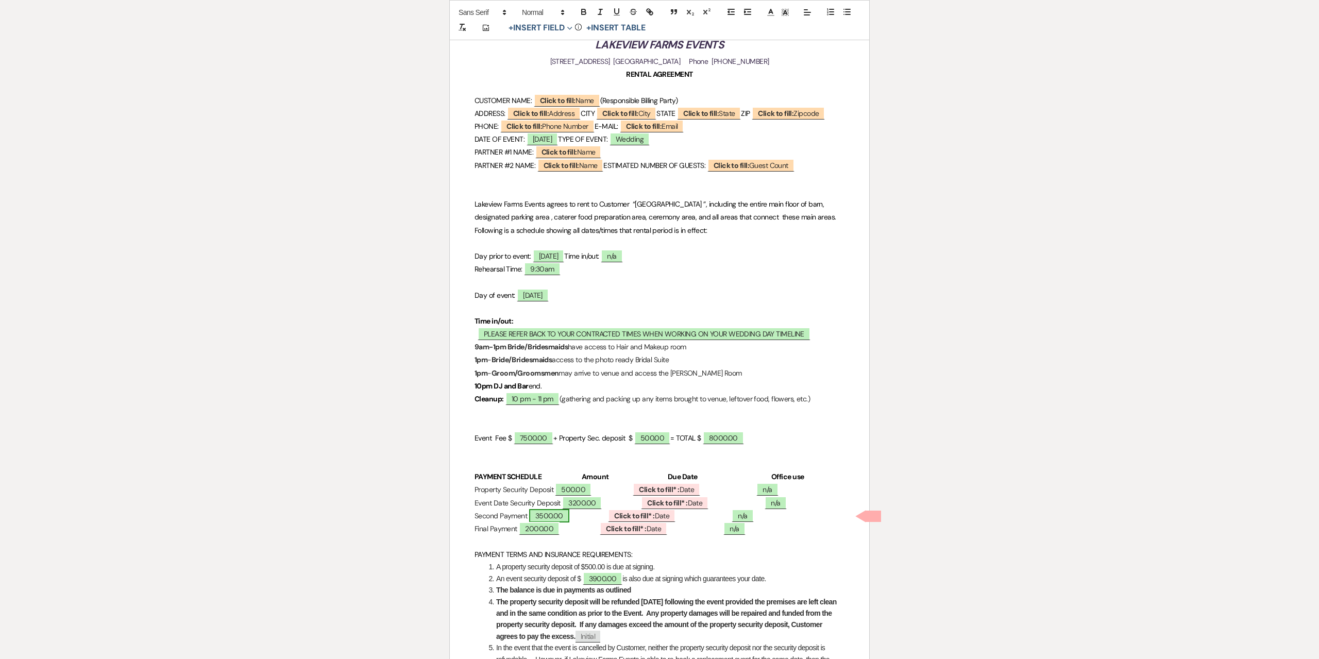
click at [569, 523] on span "3500.00" at bounding box center [549, 515] width 40 height 13
select select "owner"
select select "Amount"
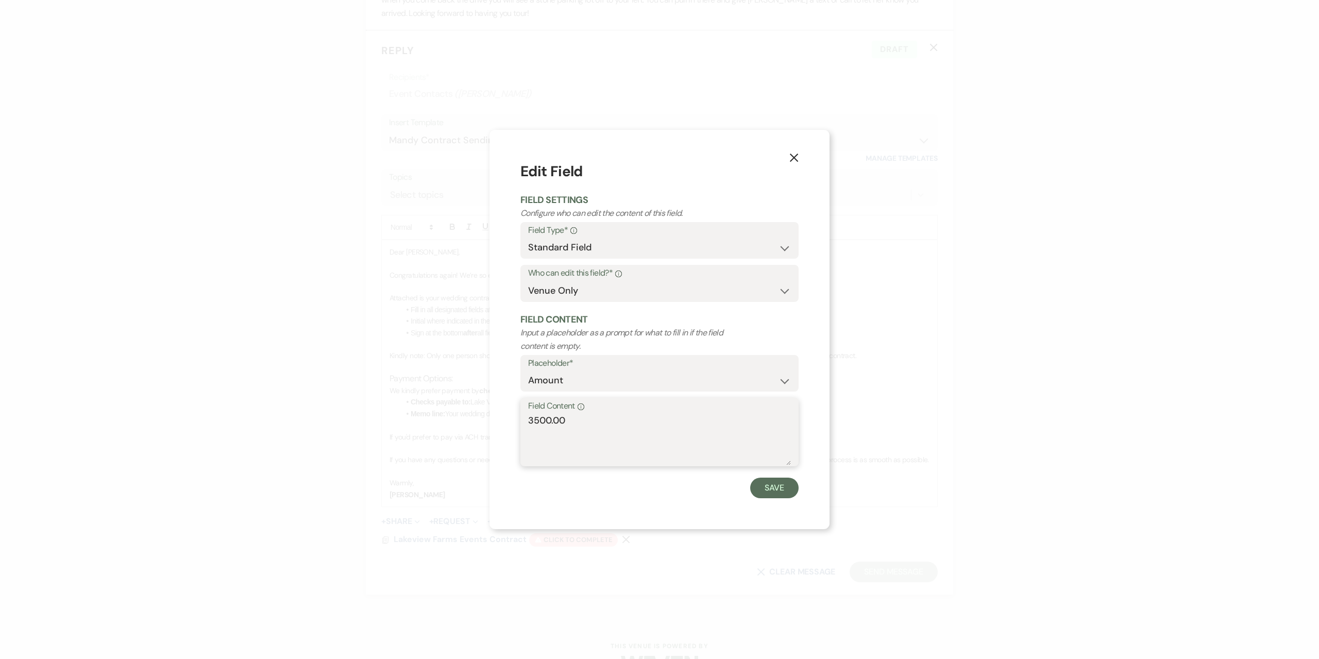
click at [527, 424] on div "Field Content Info 3500.00" at bounding box center [660, 432] width 278 height 69
type textarea "2500.00"
click at [779, 489] on button "Save" at bounding box center [774, 488] width 48 height 21
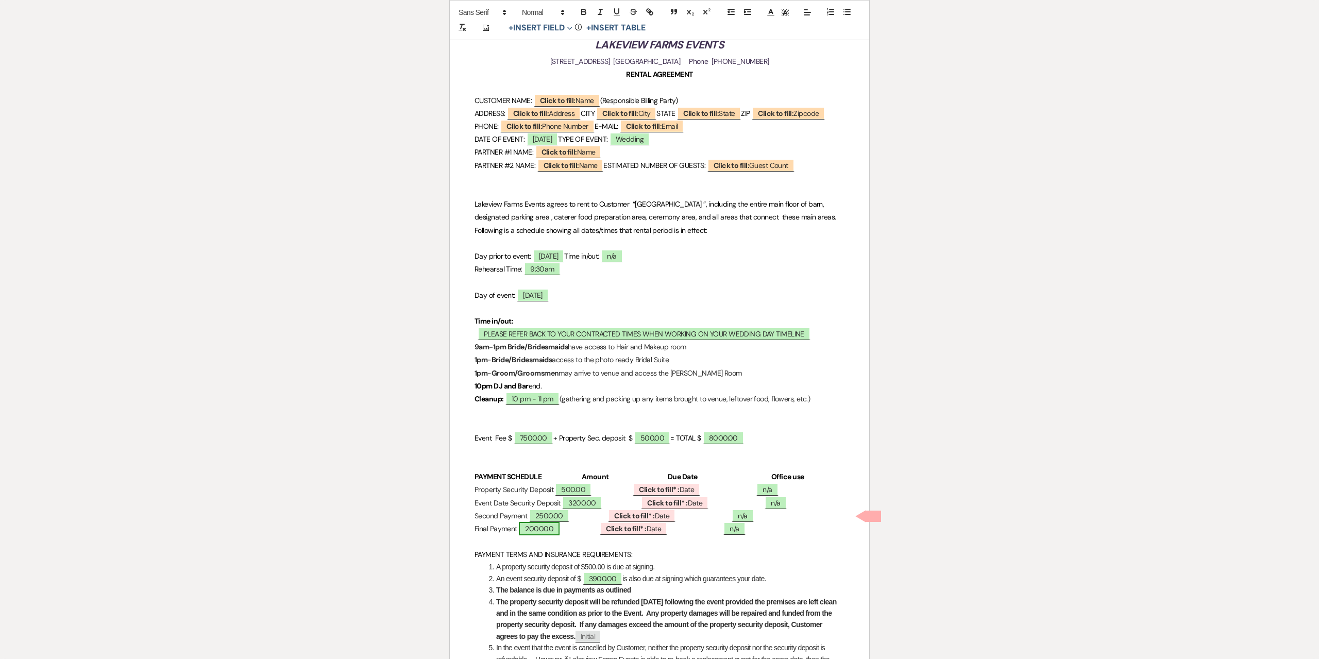
click at [560, 535] on span "2000.00" at bounding box center [539, 528] width 41 height 13
select select "owner"
select select "Amount"
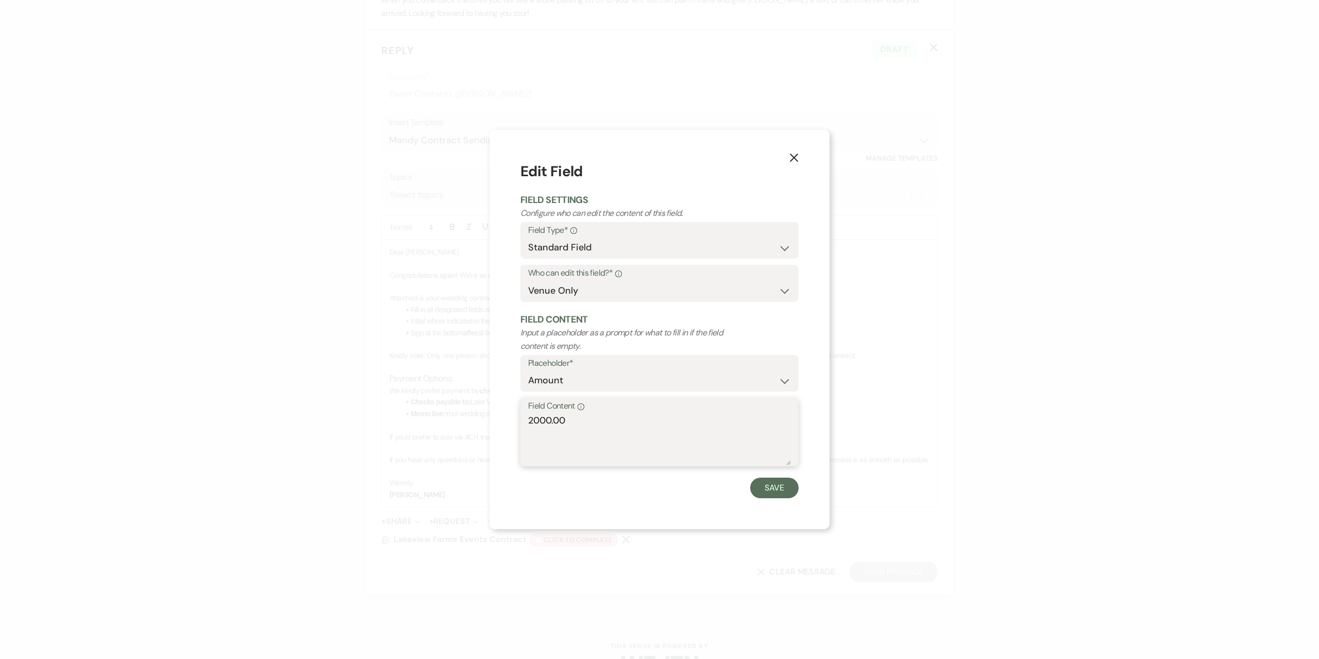
click at [627, 418] on textarea "2000.00" at bounding box center [659, 440] width 263 height 52
type textarea "1800.00"
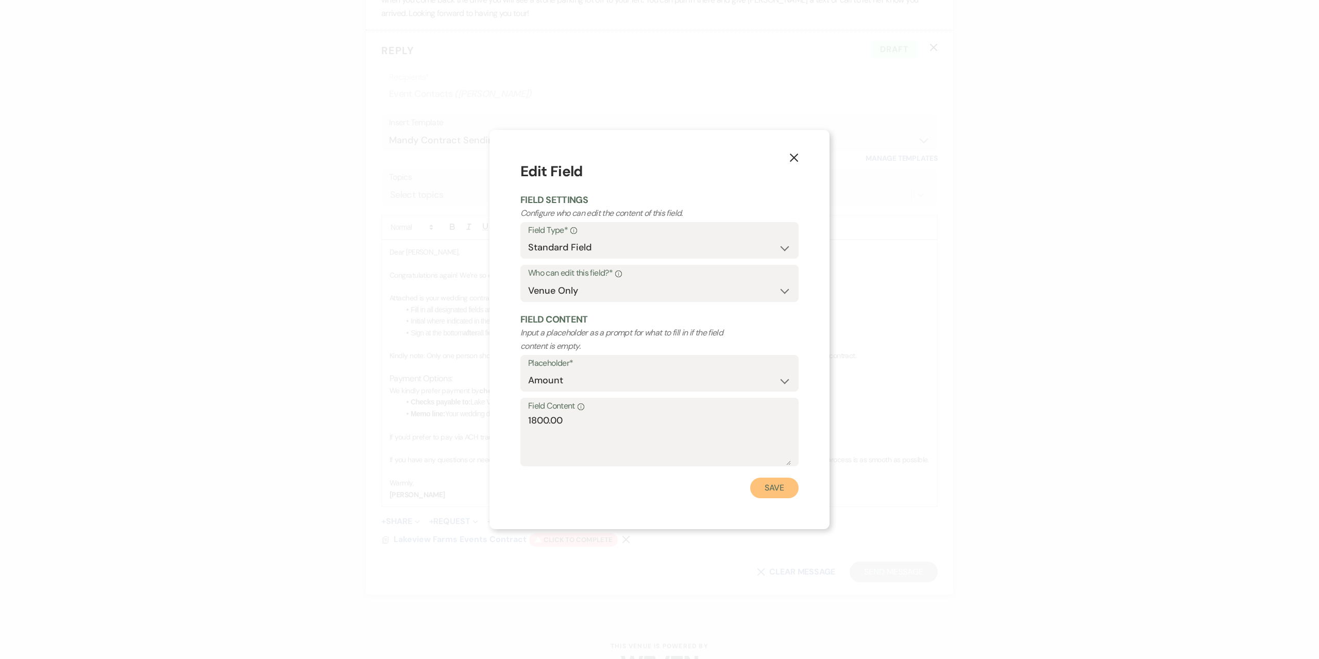
click at [786, 483] on button "Save" at bounding box center [774, 488] width 48 height 21
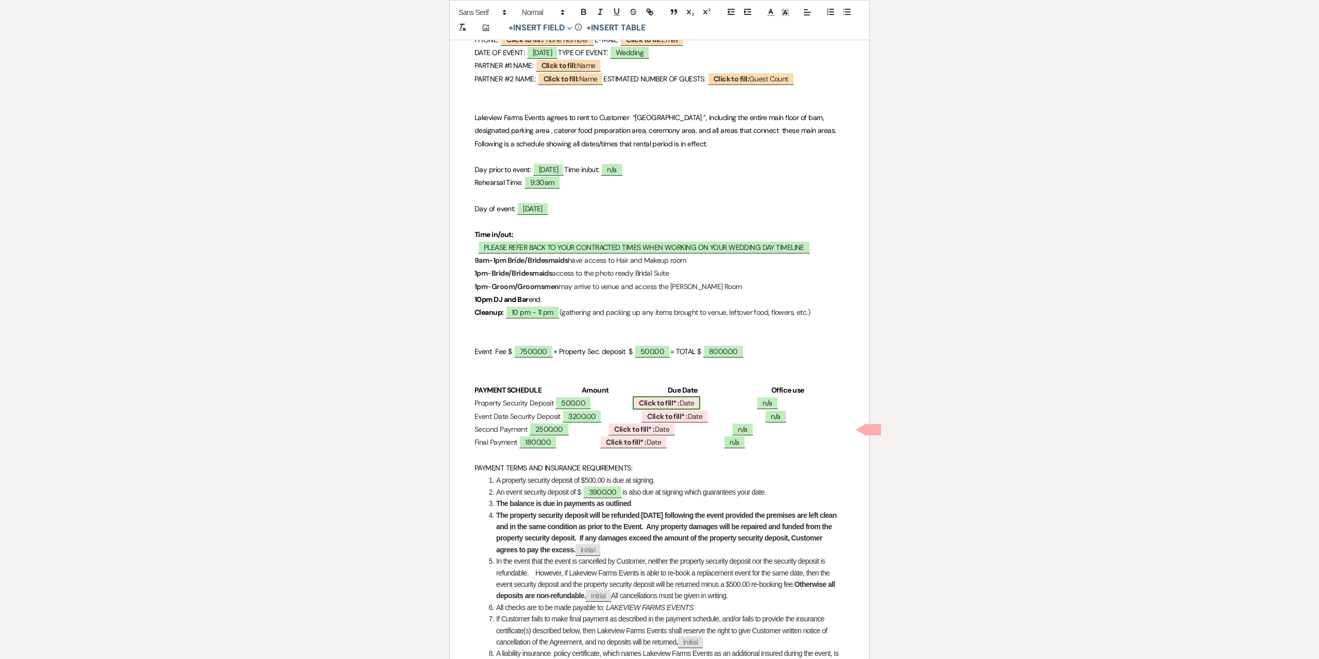
scroll to position [258, 0]
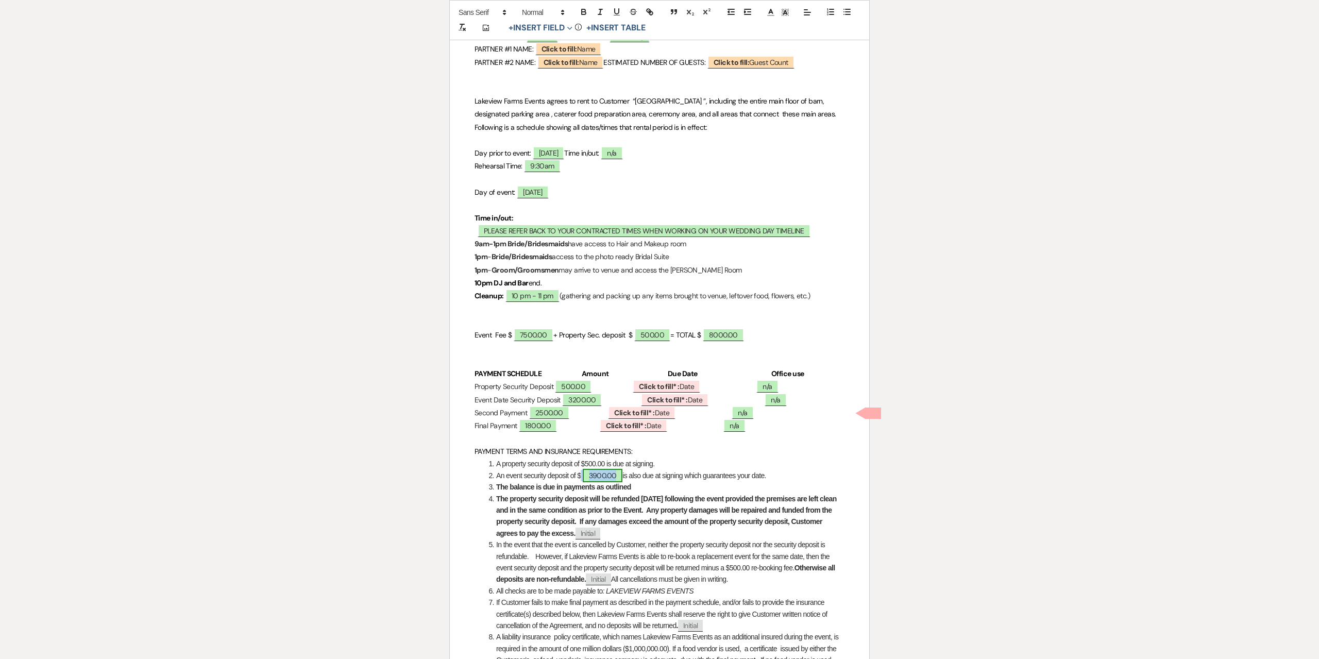
click at [610, 482] on span "3900.00" at bounding box center [603, 475] width 40 height 13
select select "owner"
select select "Amount"
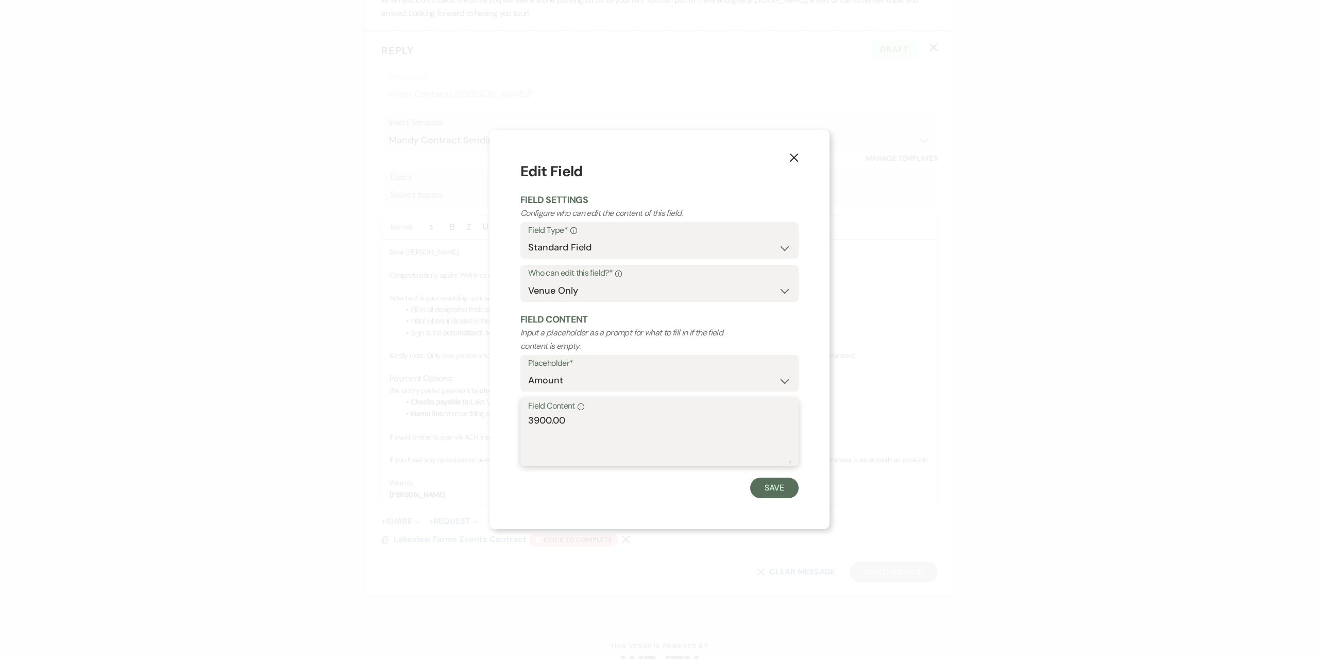
click at [715, 443] on textarea "3900.00" at bounding box center [659, 440] width 263 height 52
type textarea "3200.00"
click at [791, 486] on button "Save" at bounding box center [774, 488] width 48 height 21
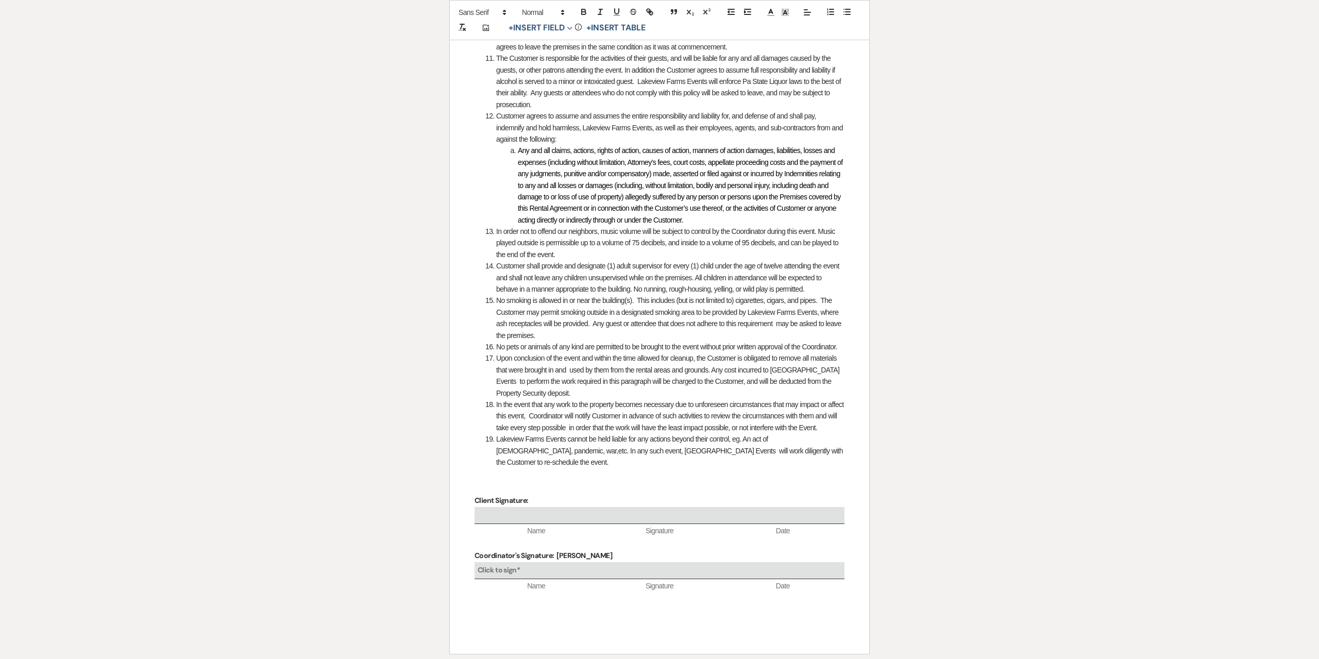
scroll to position [1272, 0]
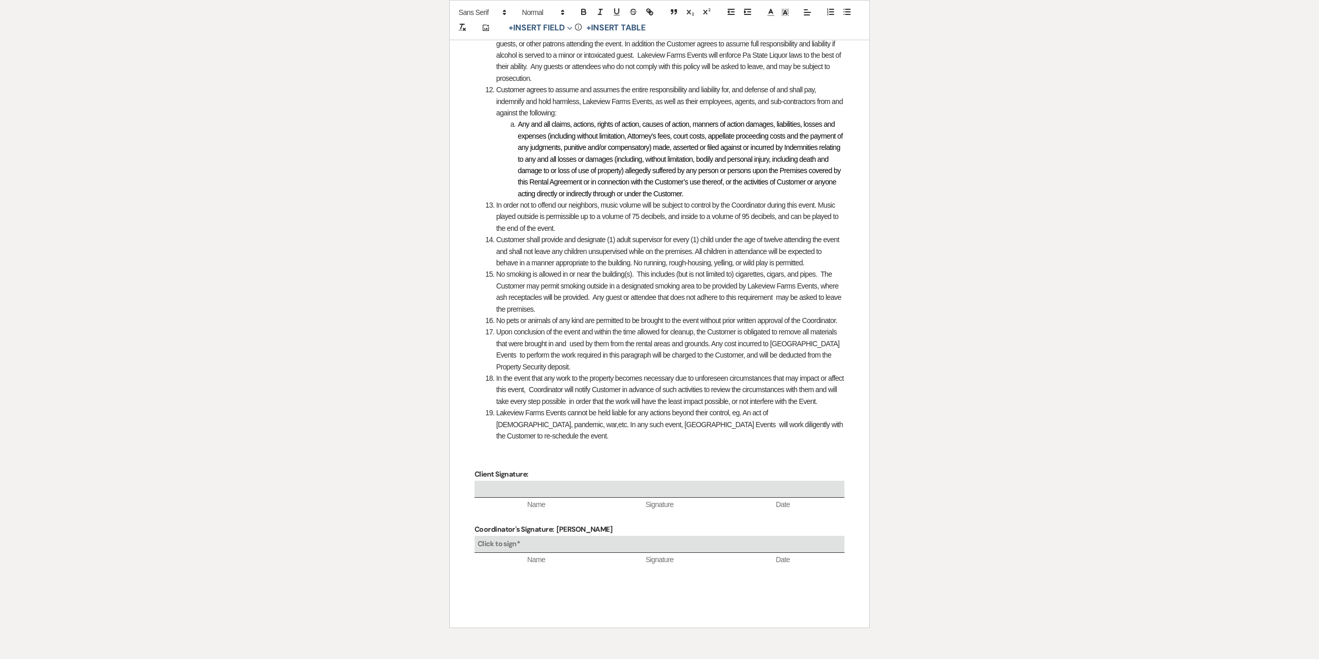
drag, startPoint x: 623, startPoint y: 526, endPoint x: 558, endPoint y: 524, distance: 65.0
click at [558, 524] on p "Coordinator's Signature: [PERSON_NAME]" at bounding box center [660, 529] width 370 height 13
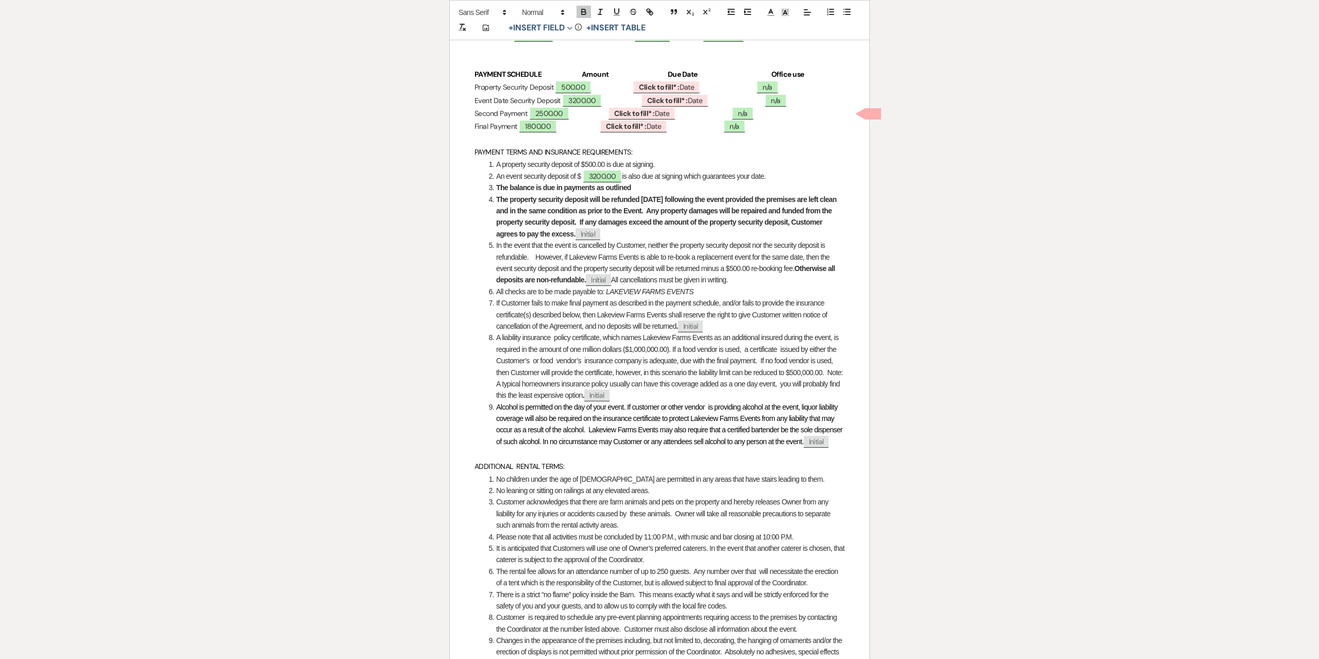
scroll to position [551, 0]
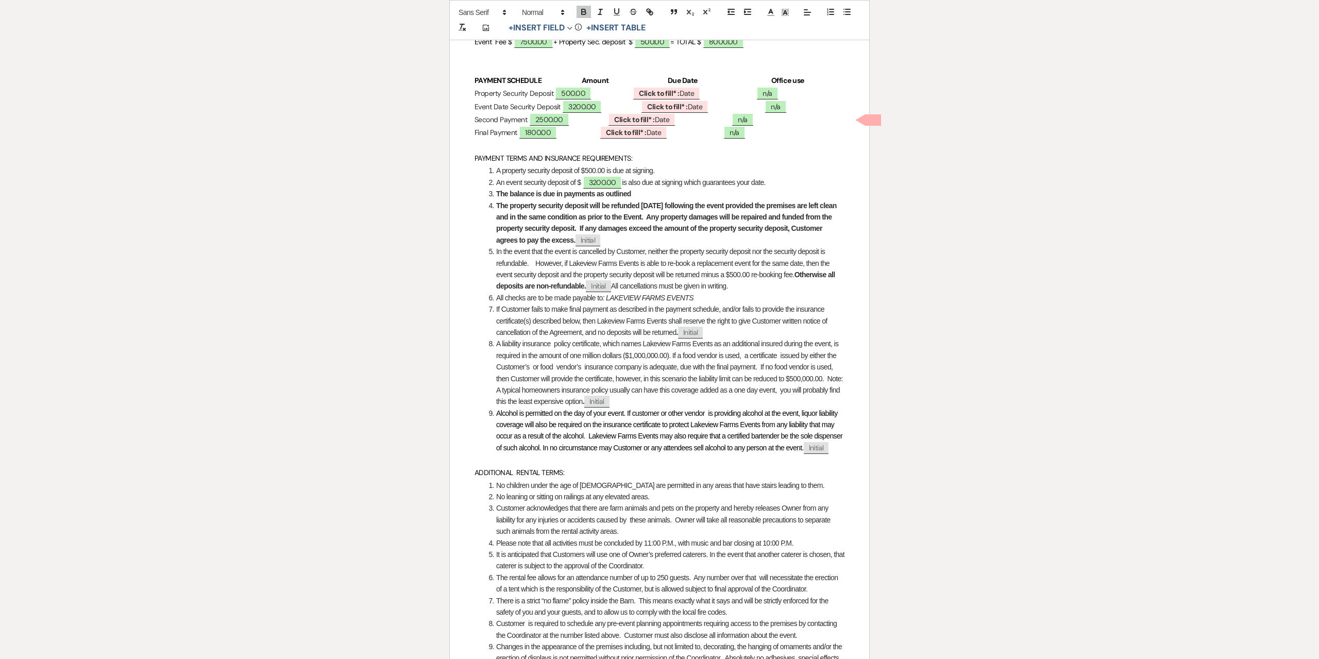
click at [623, 302] on em ": LAKEVIEW FARMS EVENTS" at bounding box center [648, 298] width 91 height 8
click at [702, 304] on li "All checks are to be made payable to : LAKE VIEW FARMS EVENTS" at bounding box center [664, 297] width 359 height 11
click at [679, 98] on b "Click to fill* :" at bounding box center [659, 93] width 40 height 9
select select "owner"
select select "Date"
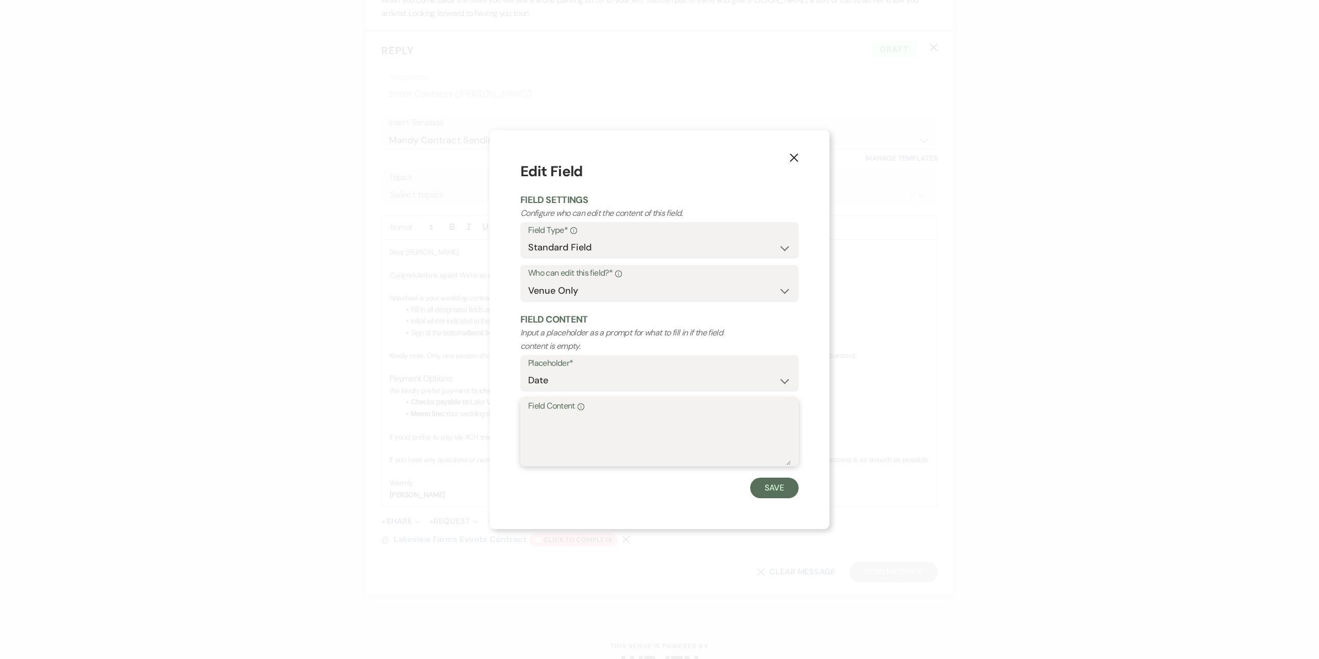
click at [592, 430] on textarea "Field Content Info" at bounding box center [659, 440] width 263 height 52
type textarea "[DATE]"
click at [782, 496] on button "Save" at bounding box center [774, 488] width 48 height 21
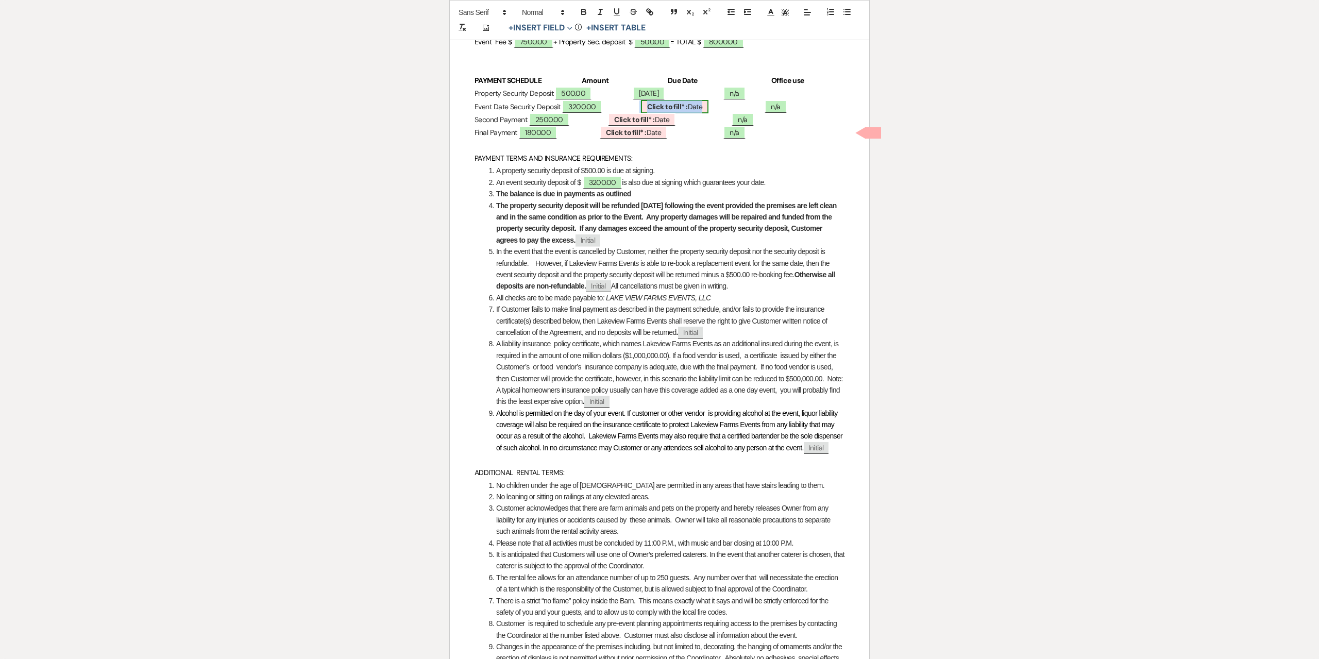
click at [687, 111] on b "Click to fill* :" at bounding box center [667, 106] width 40 height 9
select select "owner"
select select "Date"
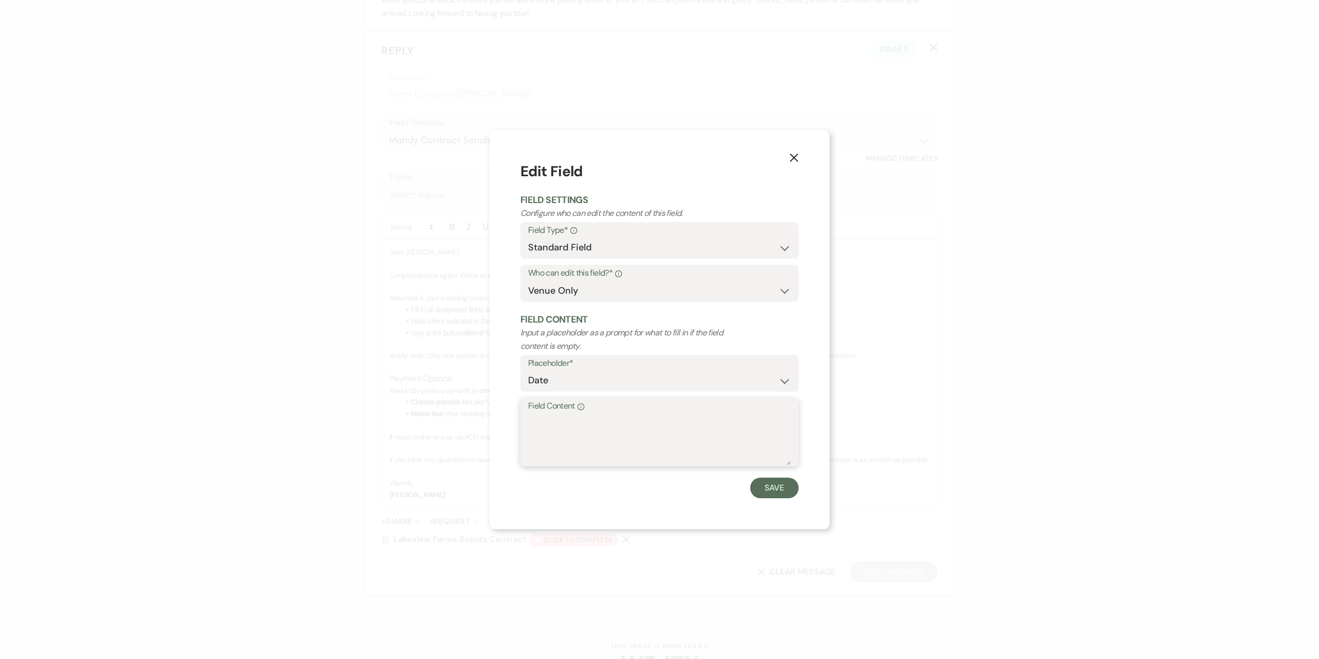
click at [567, 434] on textarea "Field Content Info" at bounding box center [659, 440] width 263 height 52
type textarea "[DATE]"
click at [774, 486] on button "Save" at bounding box center [774, 488] width 48 height 21
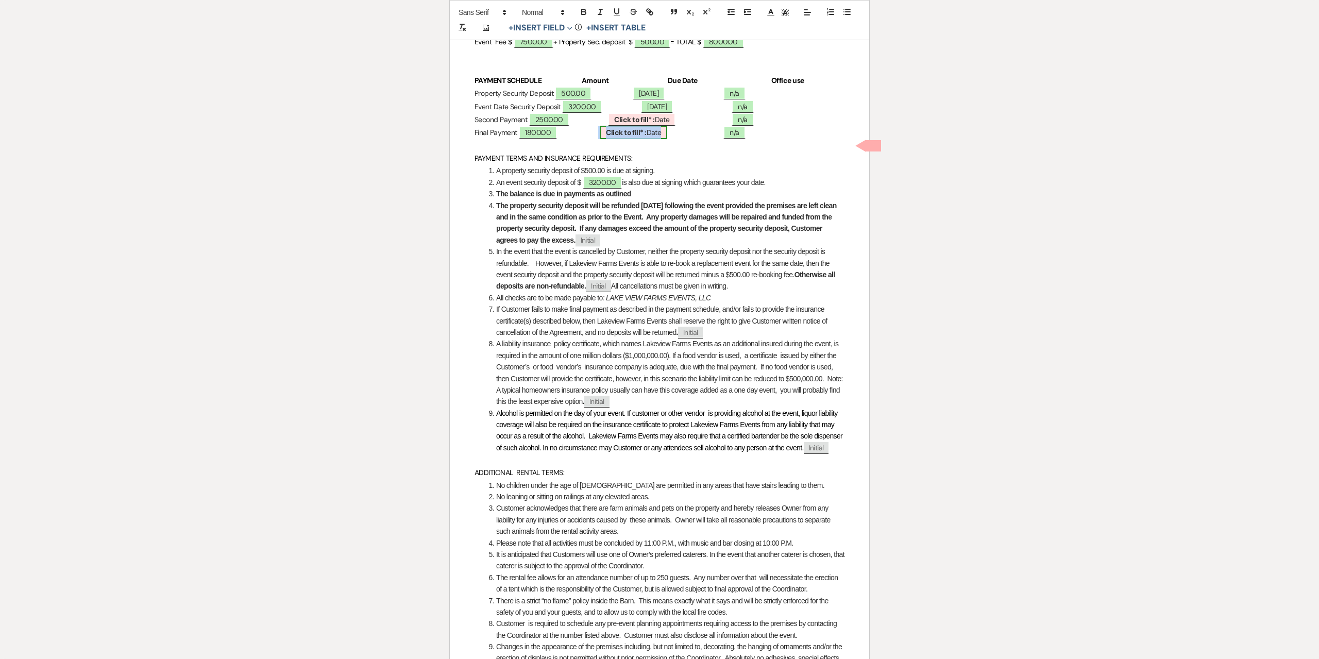
click at [667, 139] on span "Click to fill* : Date" at bounding box center [634, 132] width 68 height 13
select select "owner"
select select "Date"
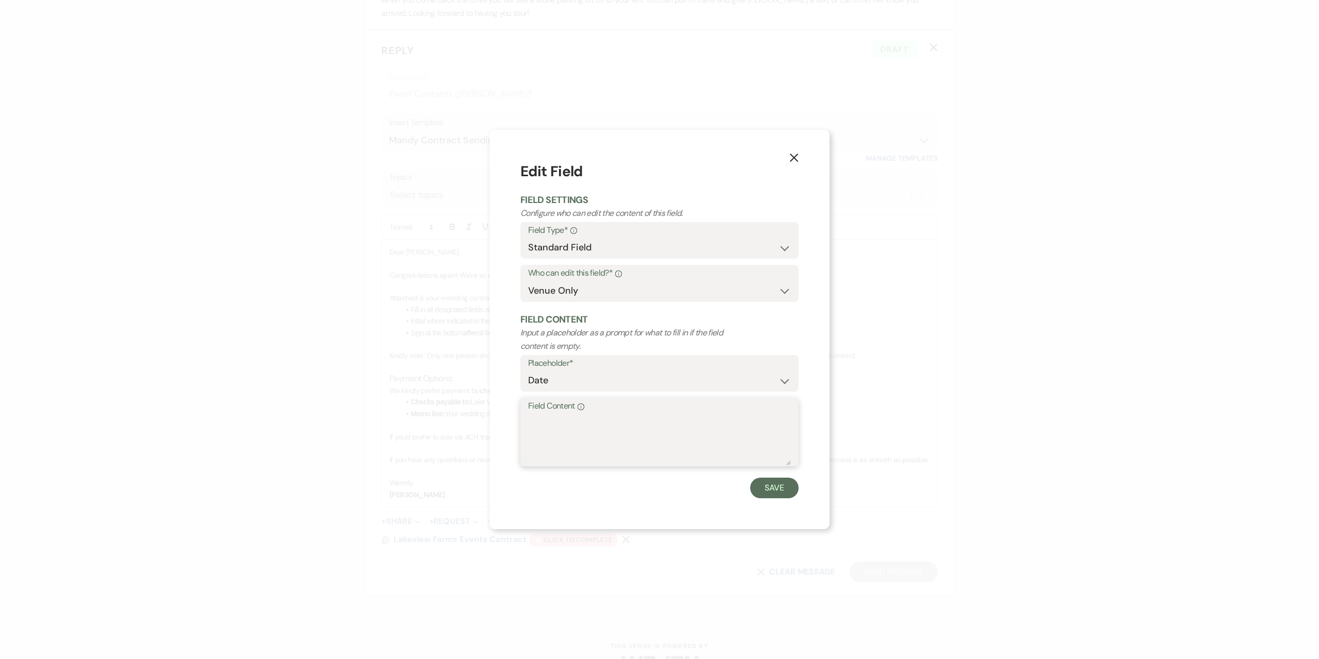
click at [576, 438] on textarea "Field Content Info" at bounding box center [659, 440] width 263 height 52
type textarea "[DATE]"
click at [769, 489] on button "Save" at bounding box center [774, 488] width 48 height 21
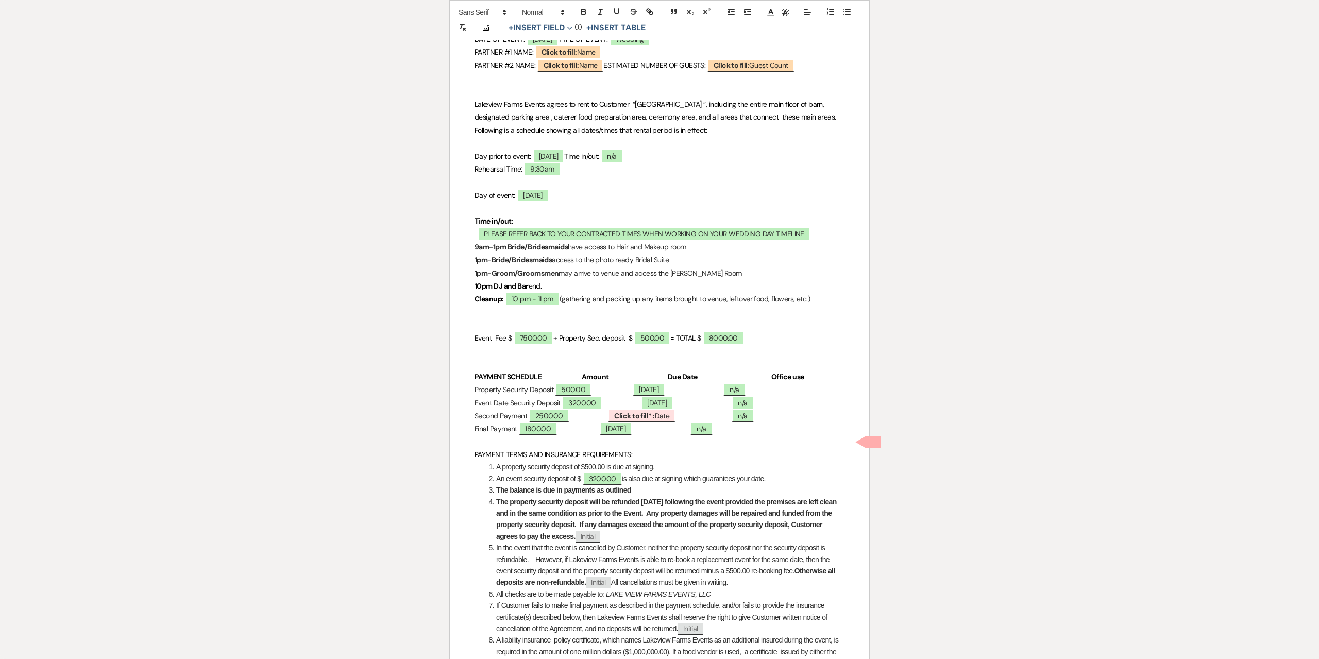
scroll to position [242, 0]
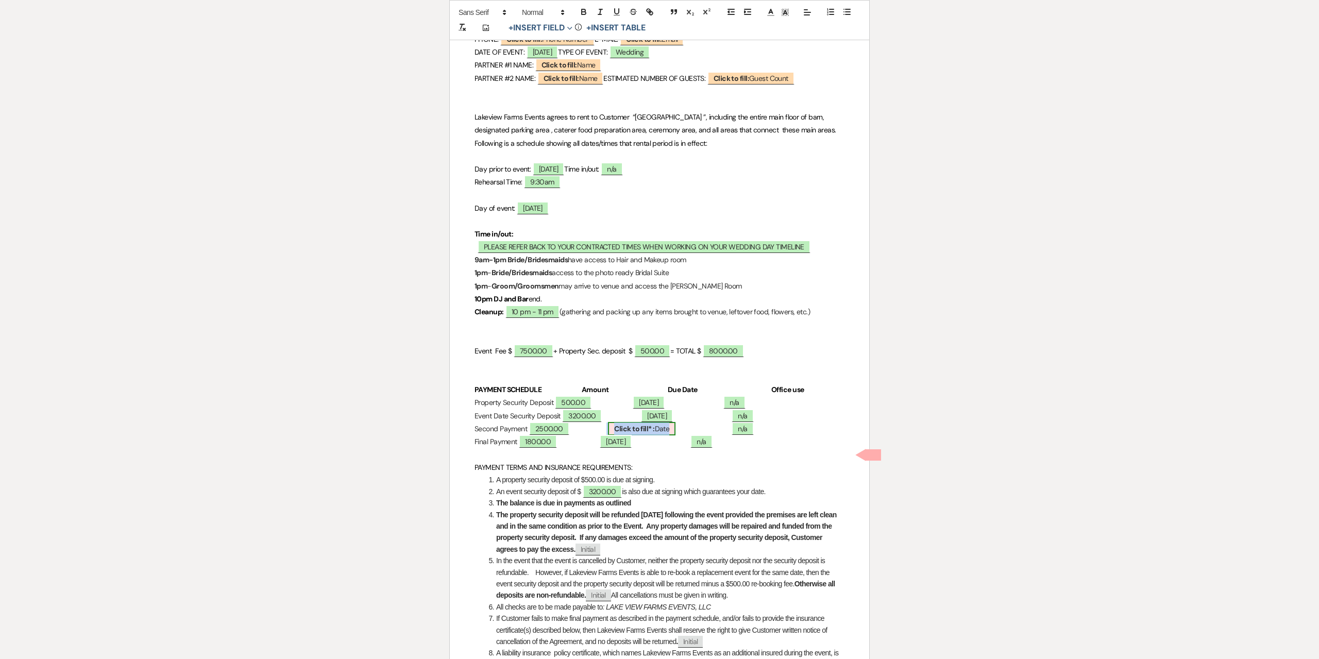
click at [654, 433] on b "Click to fill* :" at bounding box center [634, 428] width 40 height 9
select select "owner"
select select "Date"
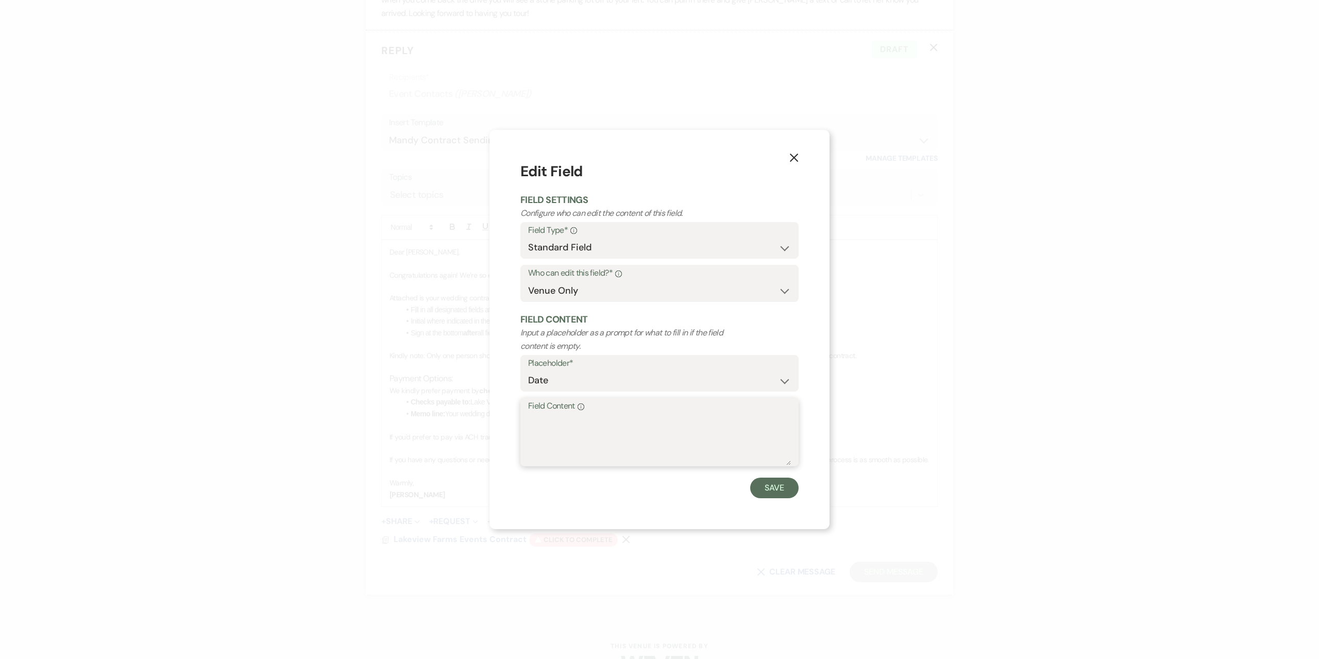
click at [698, 433] on textarea "Field Content Info" at bounding box center [659, 440] width 263 height 52
type textarea "[DATE]"
click at [763, 489] on button "Save" at bounding box center [774, 488] width 48 height 21
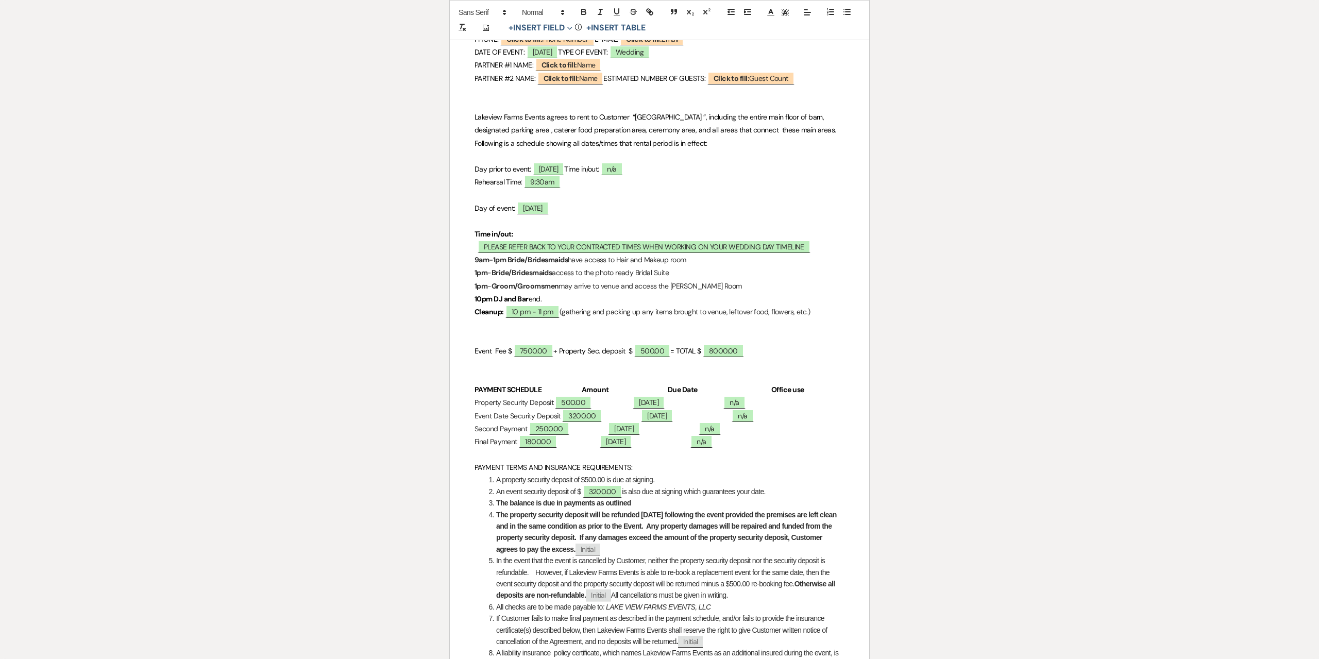
click at [588, 448] on p "Final Payment 1800.00 [DATE] ﻿ n/a ﻿" at bounding box center [660, 441] width 370 height 13
click at [770, 435] on p "Second Payment 2500.00 [DATE] ﻿ n/a ﻿" at bounding box center [660, 429] width 370 height 13
click at [785, 423] on p "Event Date Security Deposit 3200.00 [DATE] ﻿ n/a ﻿" at bounding box center [660, 416] width 370 height 13
click at [789, 409] on p "Property Security Deposit ﻿ 500.00 ﻿ [DATE] ﻿ n/a ﻿" at bounding box center [660, 402] width 370 height 13
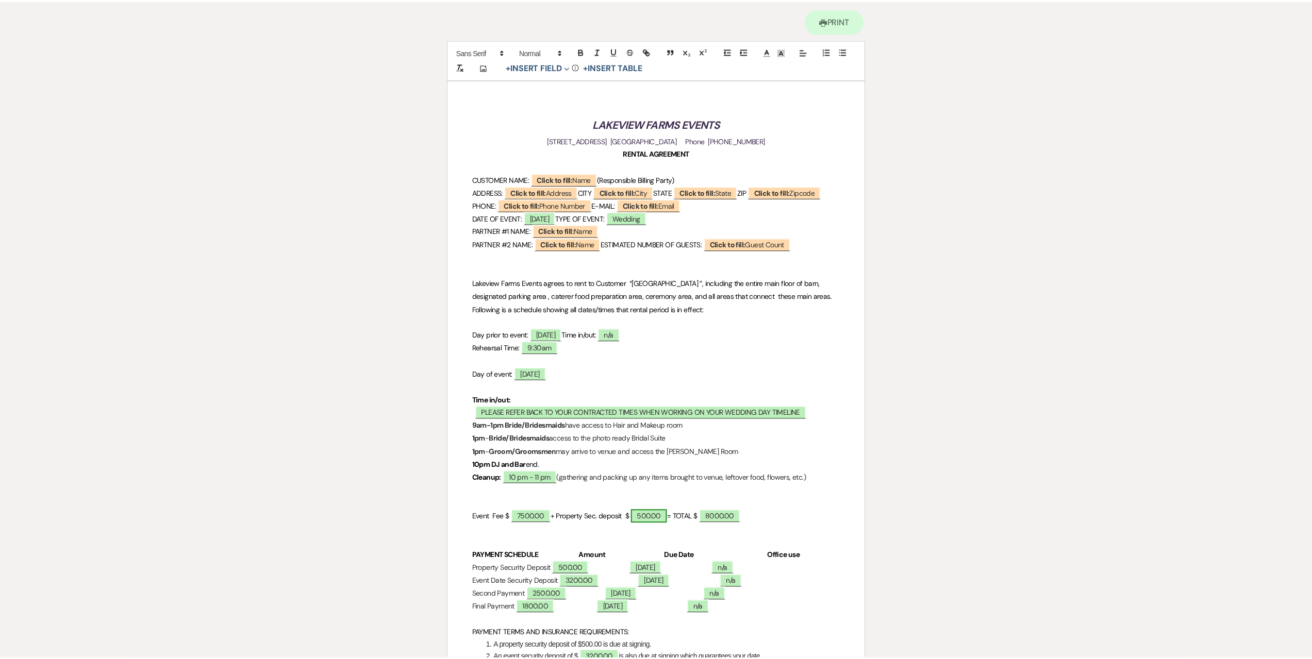
scroll to position [0, 0]
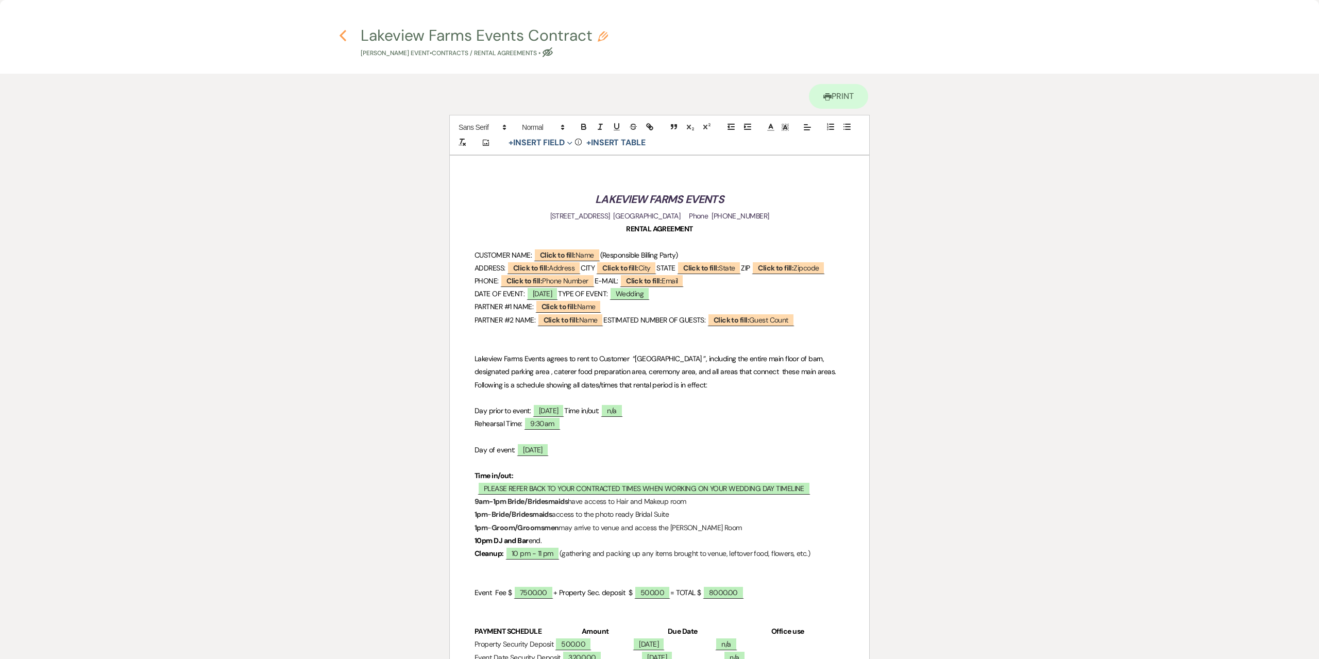
click at [340, 36] on use "button" at bounding box center [343, 35] width 7 height 11
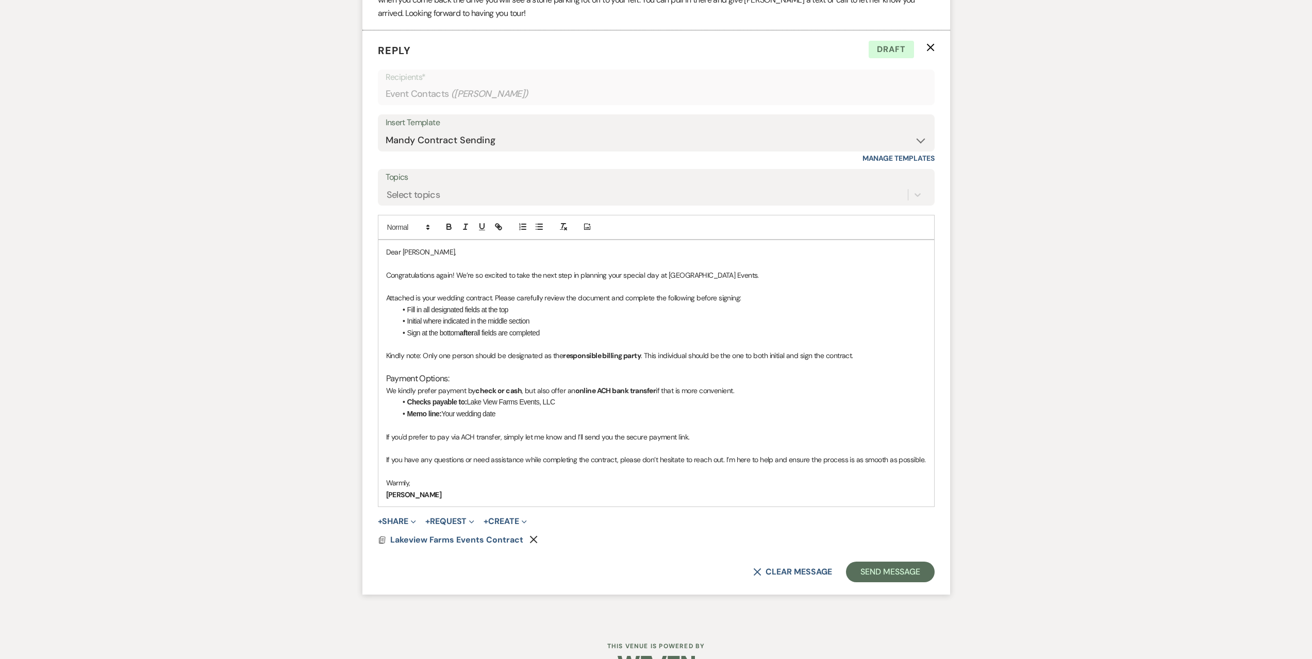
click at [899, 562] on button "Send Message" at bounding box center [890, 572] width 88 height 21
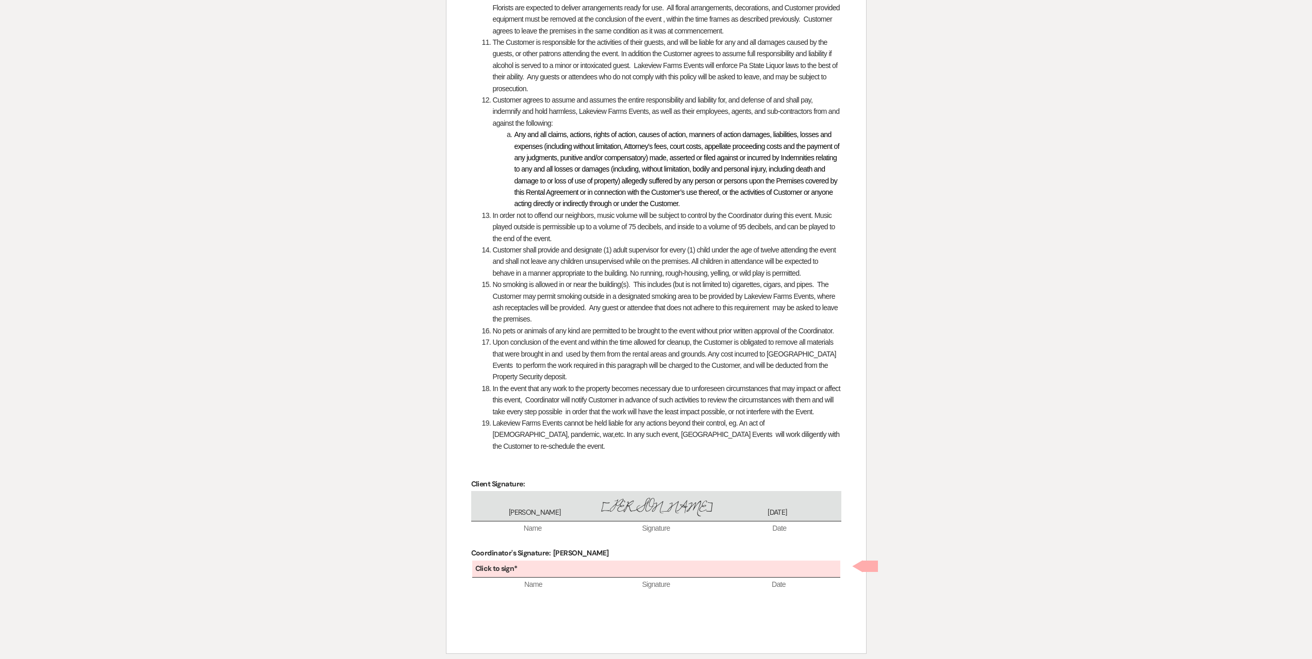
scroll to position [1316, 0]
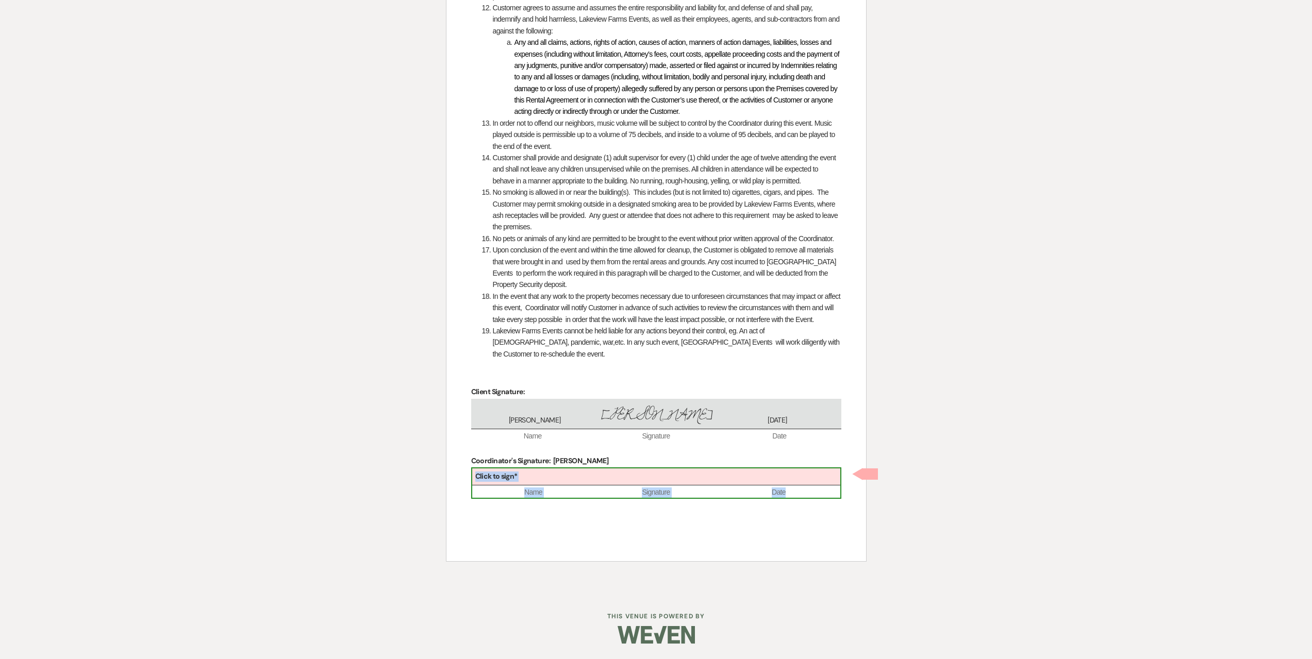
click at [560, 473] on div "Click to sign*" at bounding box center [656, 476] width 368 height 17
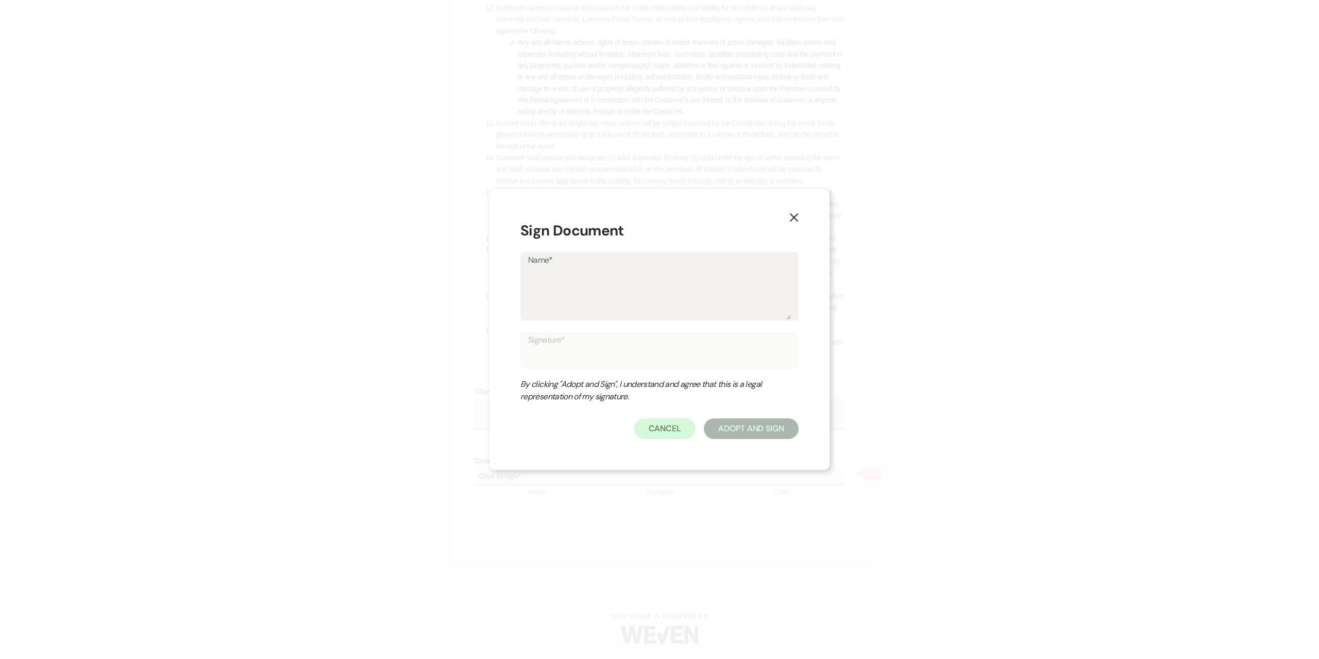
click at [576, 291] on textarea "Name*" at bounding box center [659, 294] width 263 height 52
type textarea "M"
type input "M"
type textarea "Ma"
type input "Ma"
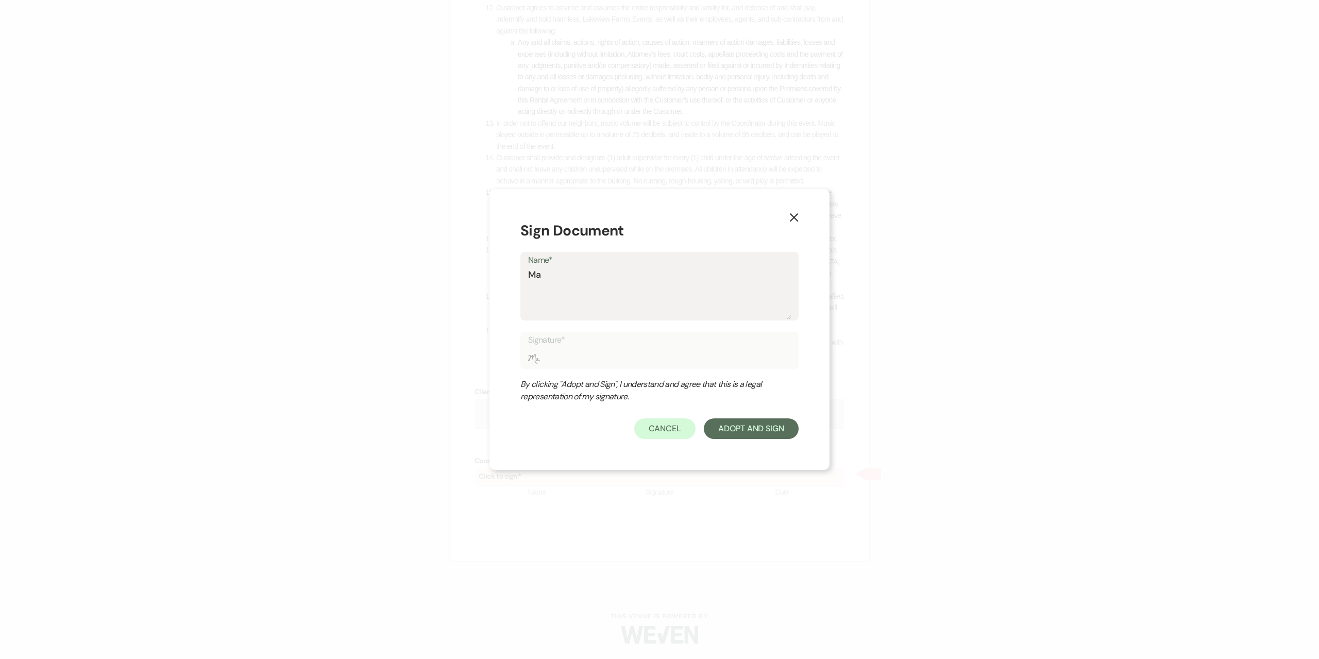
type textarea "Man"
type input "Man"
type textarea "Mand"
type input "Mand"
type textarea "Mandy"
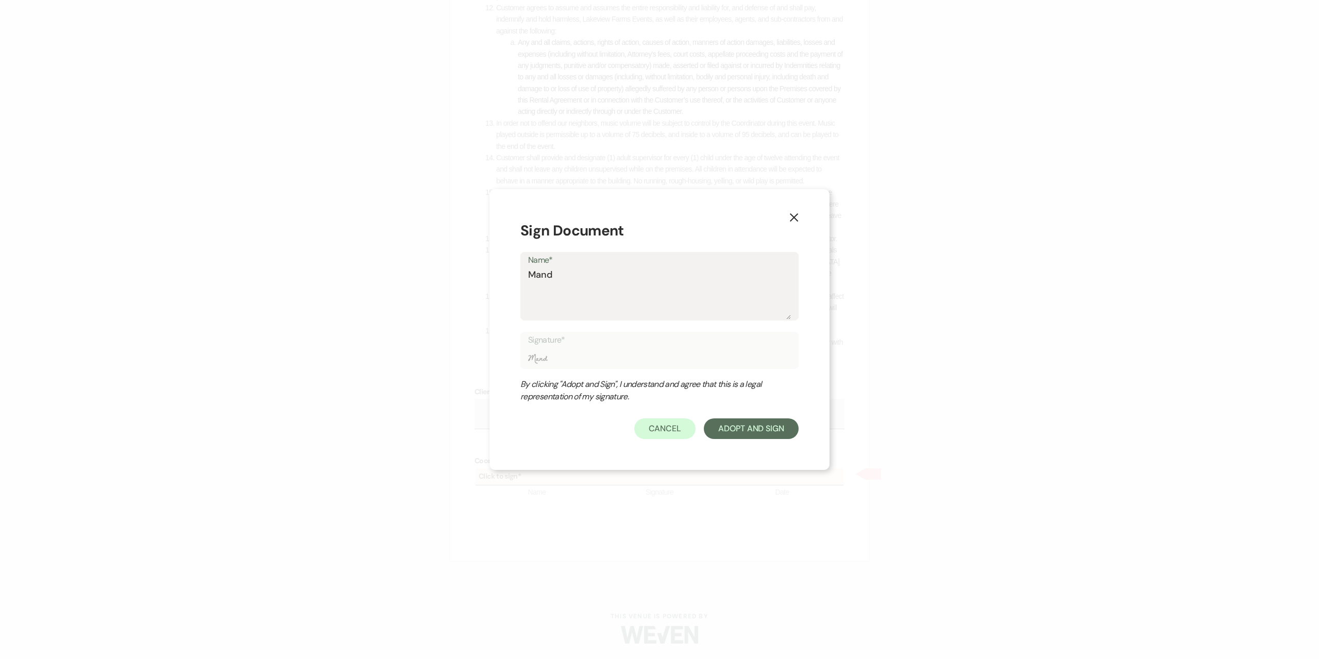
type input "Mandy"
type textarea "Mandy"
type input "Mandy"
type textarea "Mandy S"
type input "Mandy S"
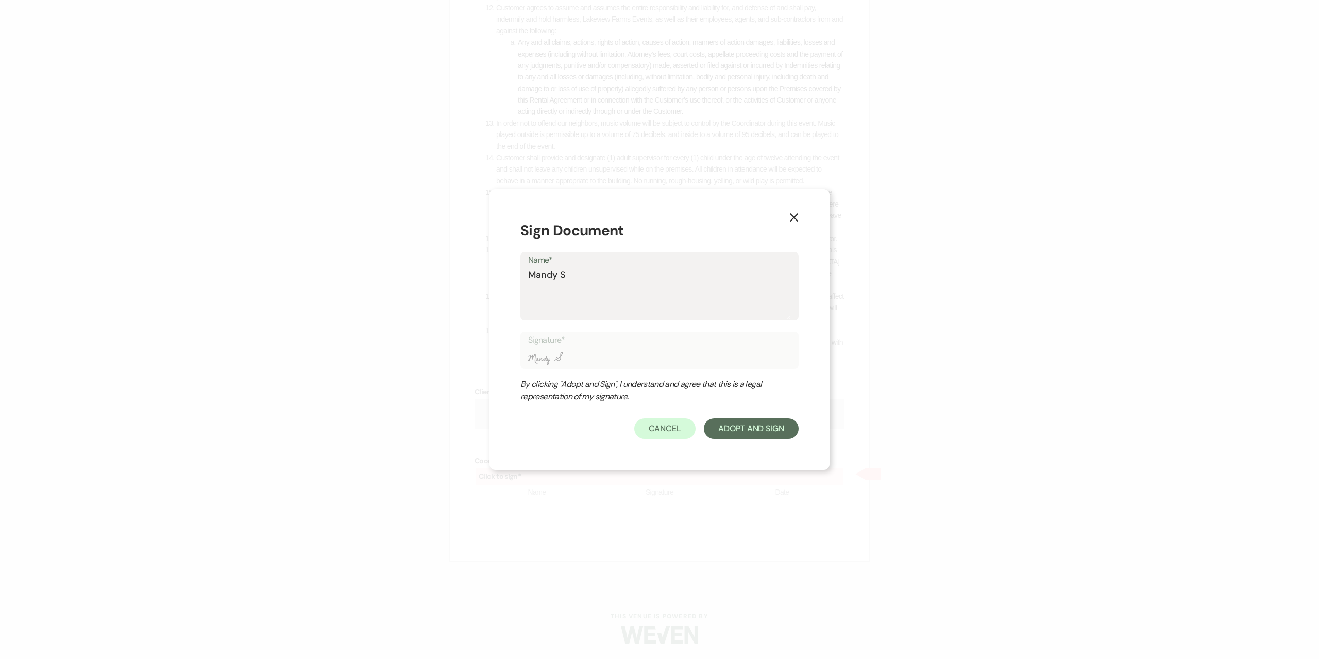
type textarea "Mandy S."
type input "Mandy S."
type textarea "Mandy S."
type input "Mandy S."
type textarea "Mandy S. C"
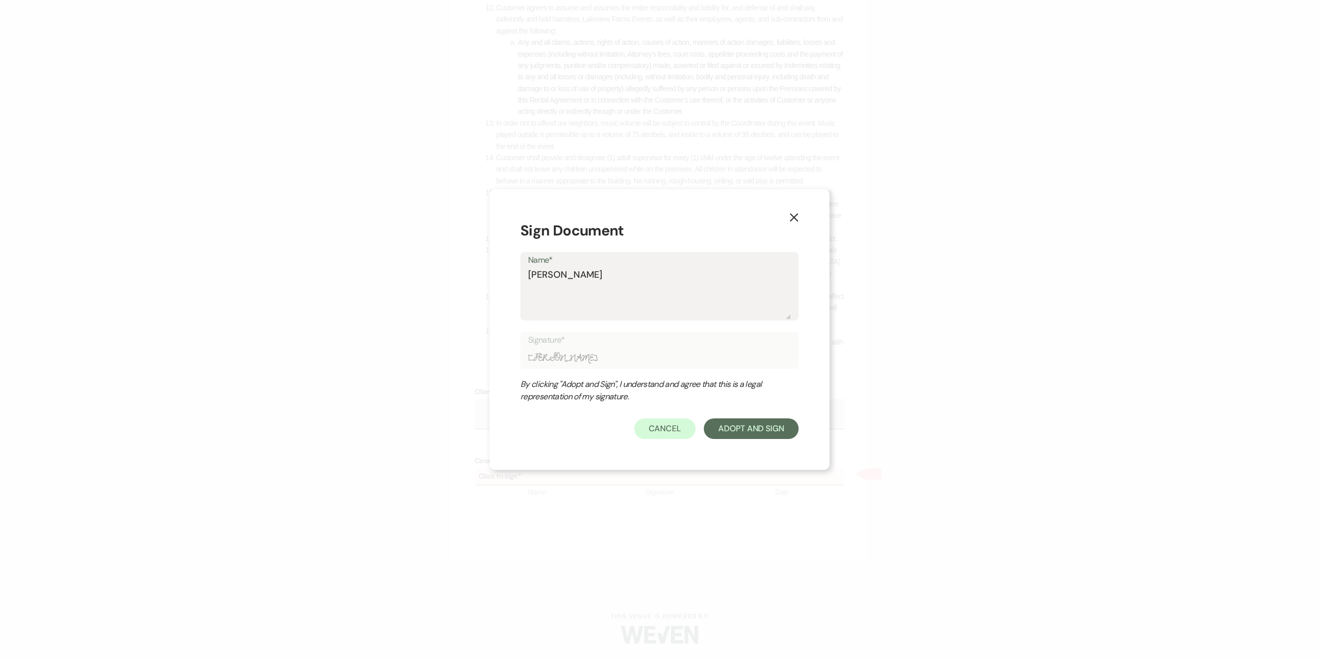
type input "Mandy S. C"
type textarea "Mandy S. Ca"
type input "Mandy S. Ca"
type textarea "Mandy S. Cas"
type input "Mandy S. Cas"
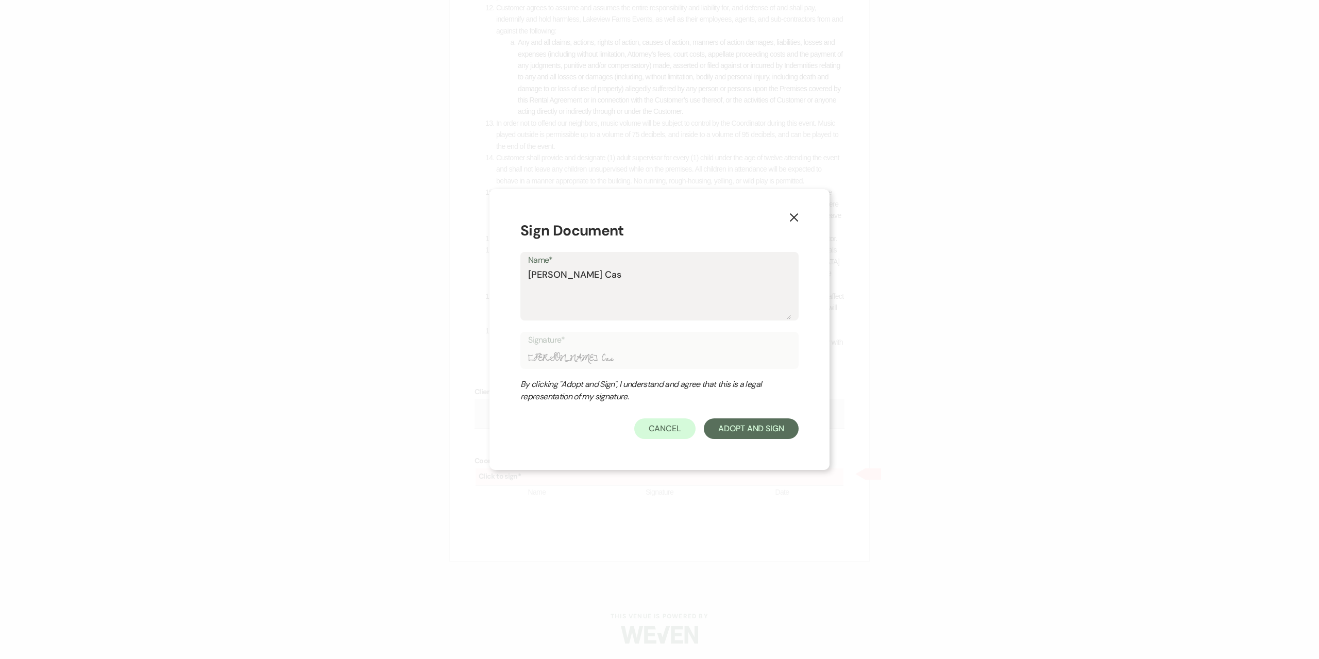
type textarea "Mandy S. Cash"
type input "Mandy S. Cash"
type textarea "Mandy S. Cashm"
type input "Mandy S. Cashm"
type textarea "Mandy S. Cashma"
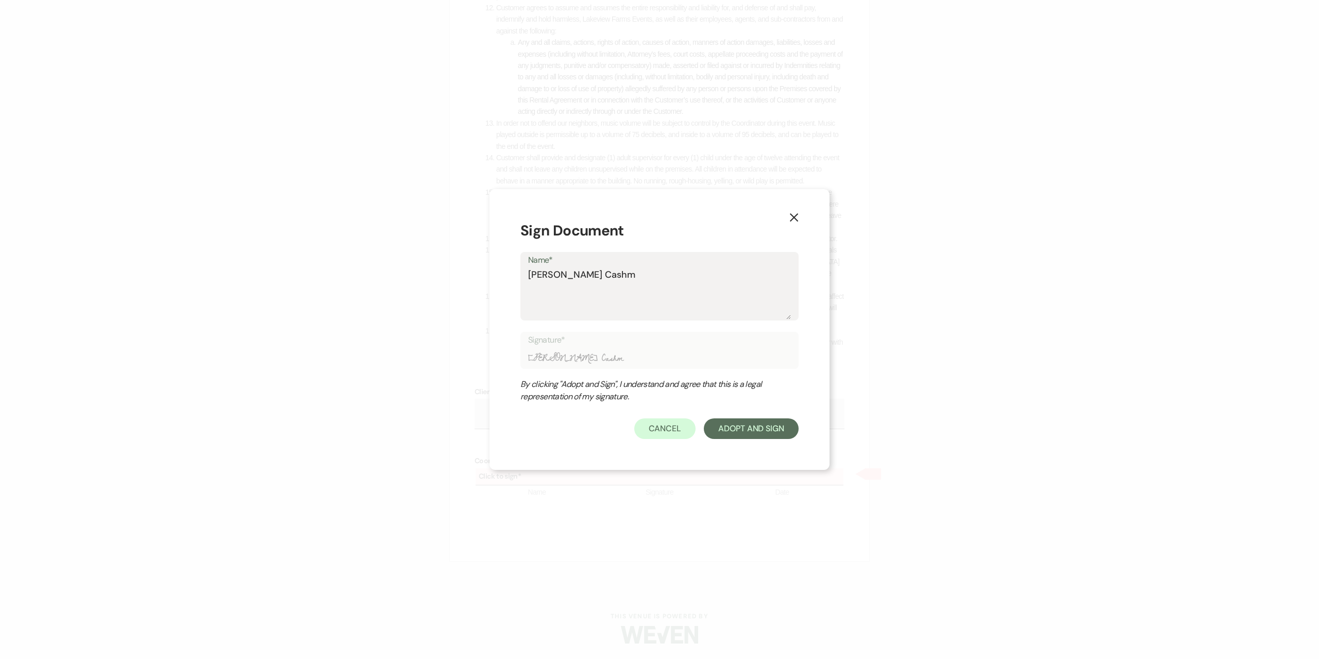
type input "Mandy S. Cashma"
type textarea "Mandy S. Cashman"
type input "Mandy S. Cashman"
type textarea "Mandy S. Cashman"
click at [753, 424] on button "Adopt And Sign" at bounding box center [751, 428] width 95 height 21
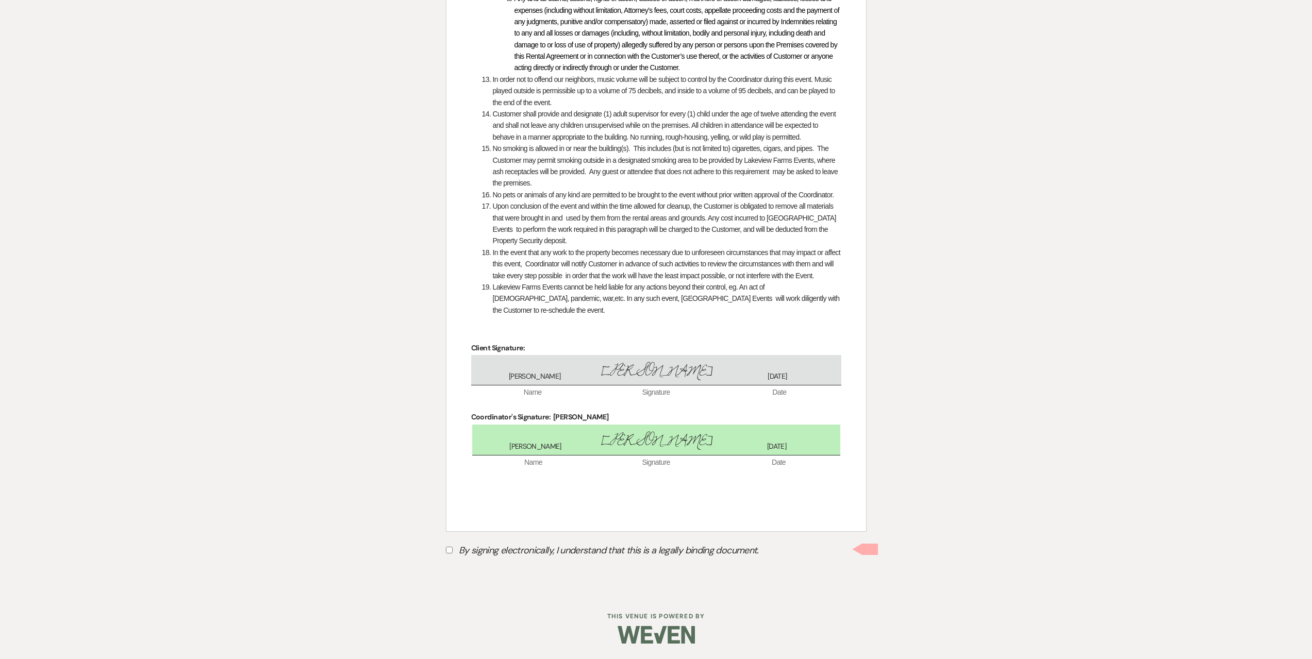
scroll to position [1359, 0]
click at [449, 549] on input "By signing electronically, I understand that this is a legally binding document." at bounding box center [449, 550] width 7 height 7
checkbox input "true"
click at [482, 575] on button "Submit" at bounding box center [482, 574] width 72 height 19
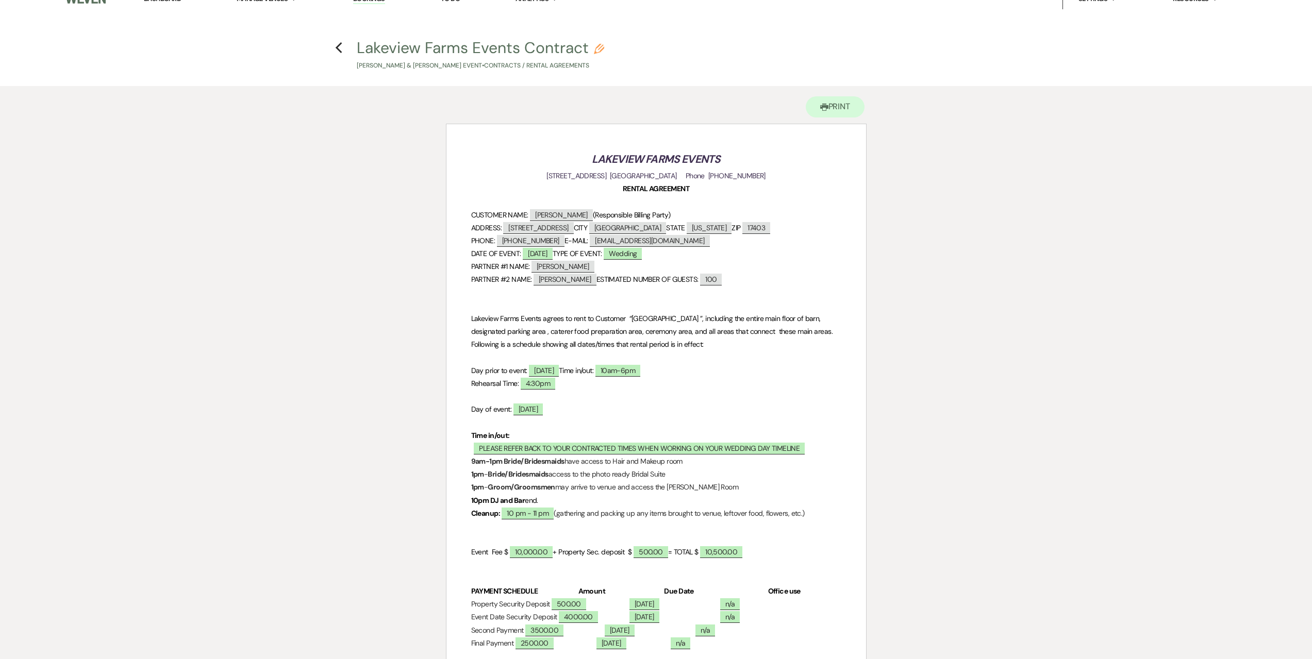
scroll to position [0, 0]
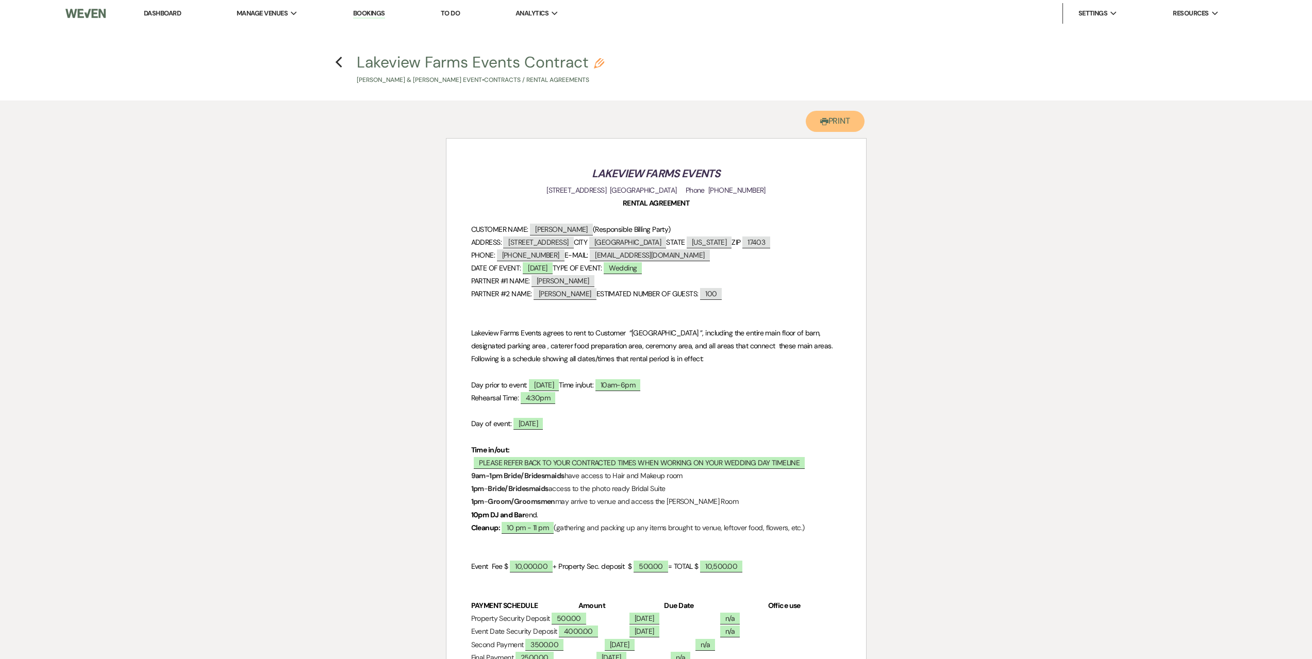
click at [831, 118] on button "Printer Print" at bounding box center [834, 121] width 59 height 21
click at [335, 59] on icon "Previous" at bounding box center [339, 62] width 8 height 12
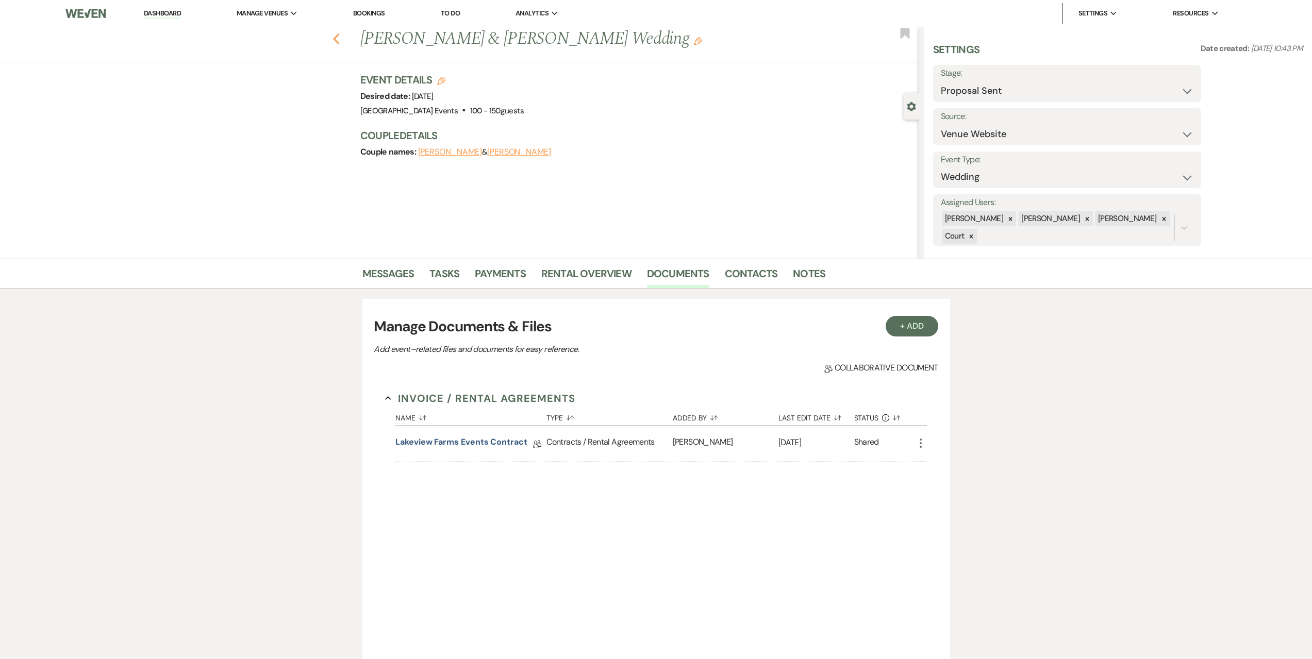
click at [340, 41] on icon "Previous" at bounding box center [336, 39] width 8 height 12
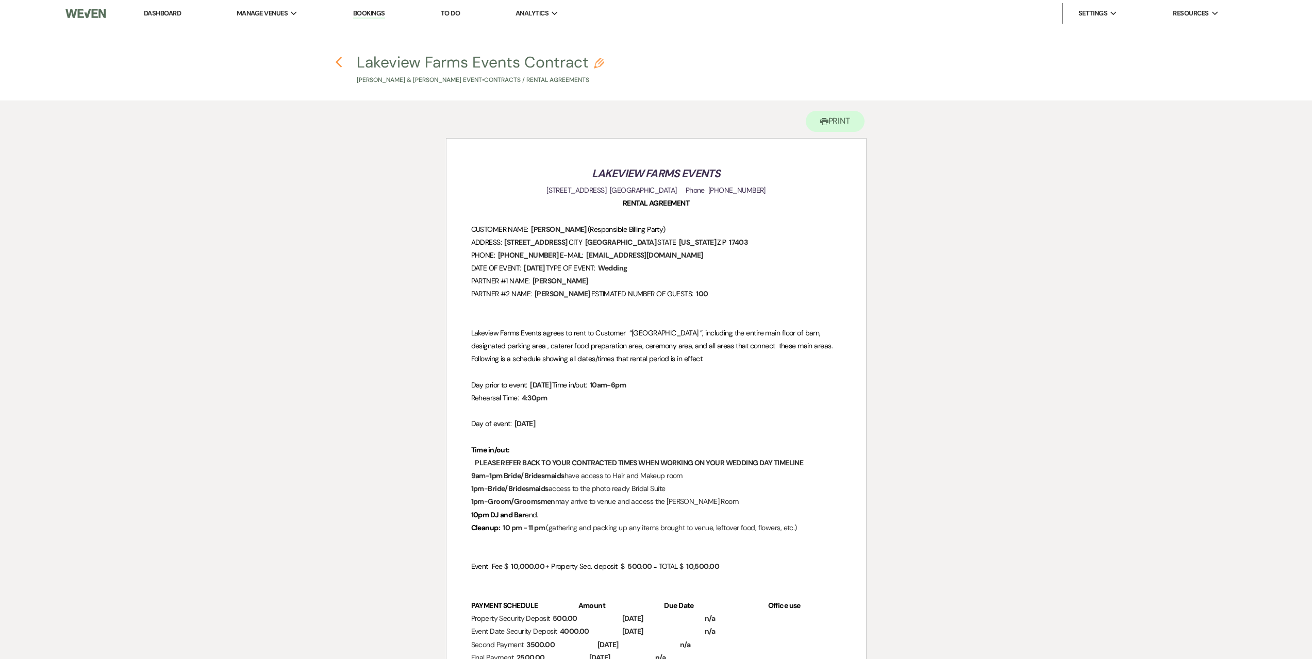
click at [341, 62] on icon "Previous" at bounding box center [339, 62] width 8 height 12
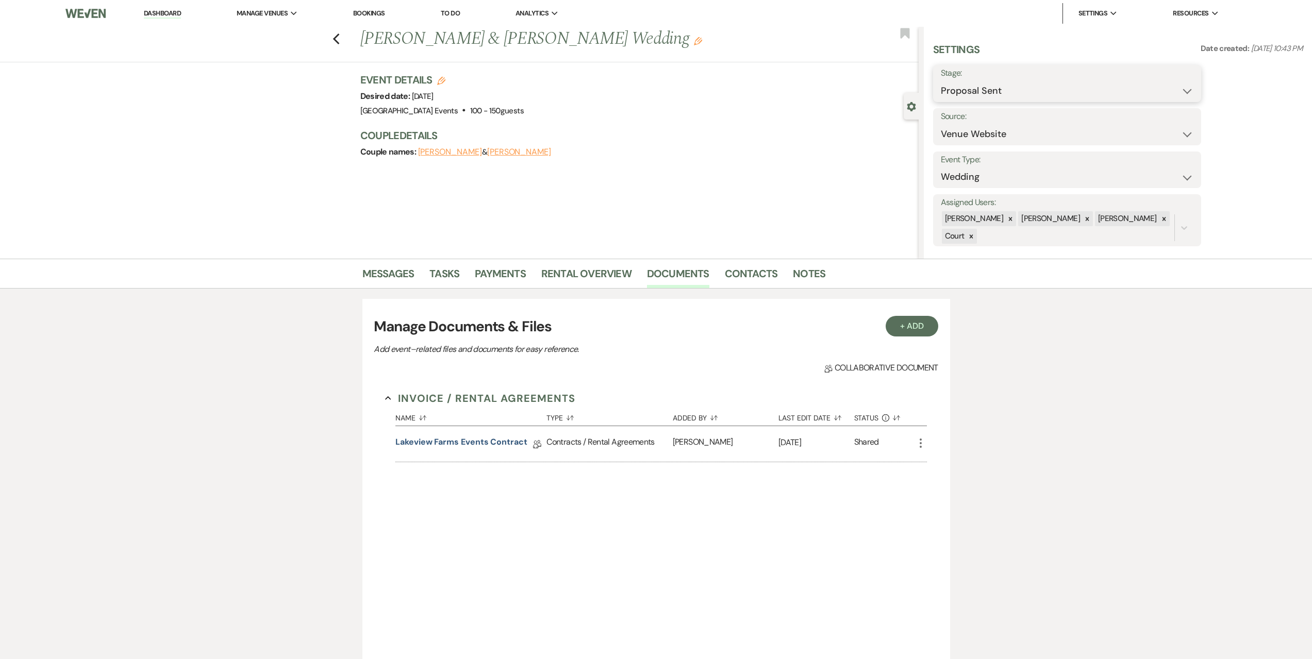
click at [1023, 92] on select "Inquiry Follow Up Tour Requested Tour Confirmed Toured Proposal Sent Booked Lost" at bounding box center [1067, 91] width 253 height 20
select select "7"
click at [941, 81] on select "Inquiry Follow Up Tour Requested Tour Confirmed Toured Proposal Sent Booked Lost" at bounding box center [1067, 91] width 253 height 20
click at [1178, 86] on button "Save" at bounding box center [1172, 83] width 58 height 21
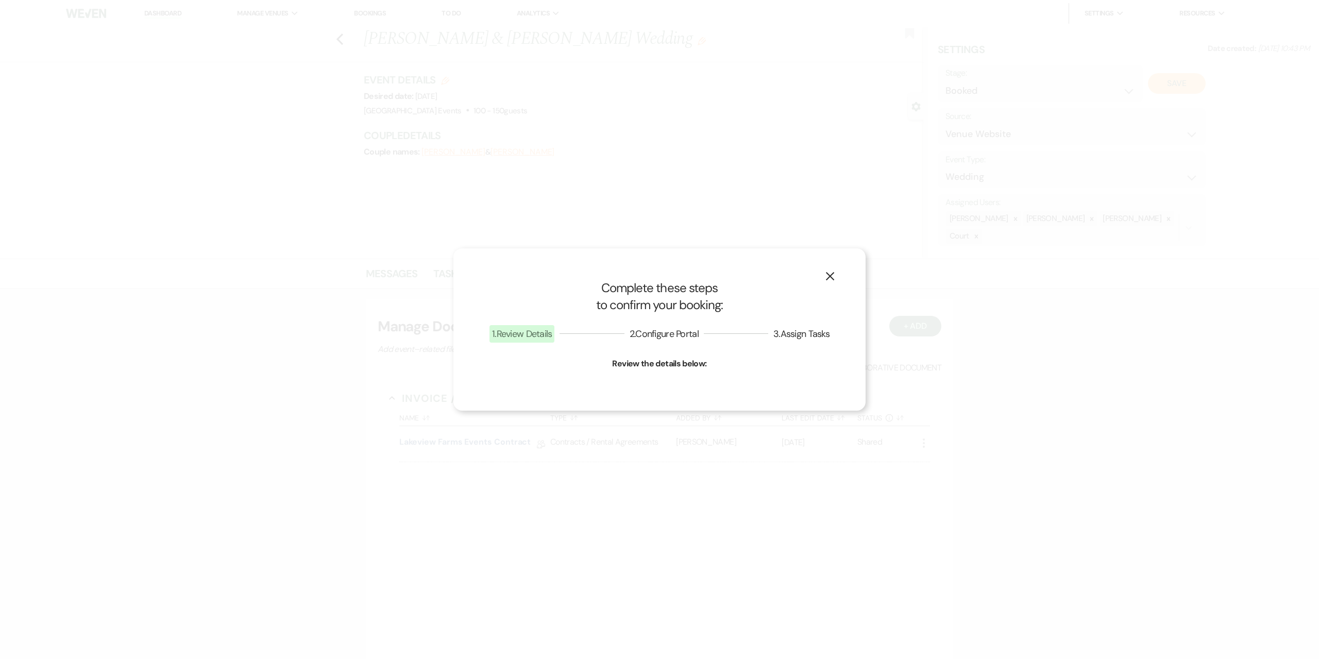
select select "1"
select select "524"
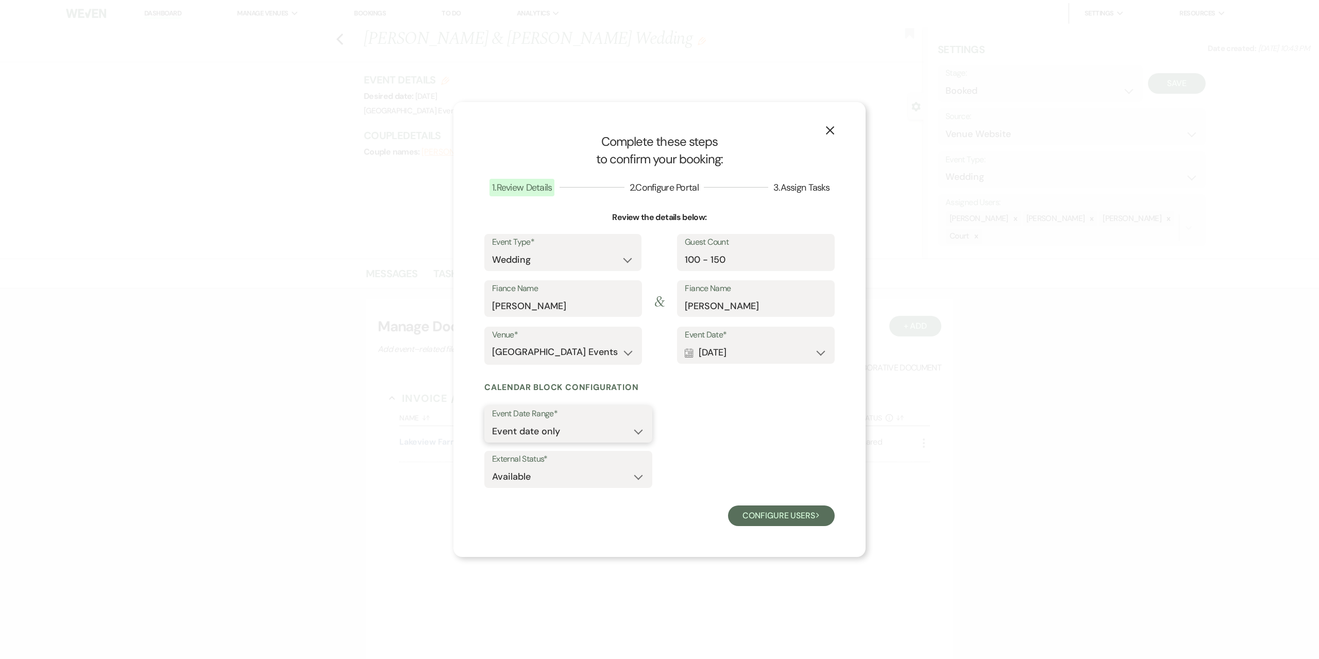
click at [638, 427] on select "Event date only Event date and" at bounding box center [568, 432] width 153 height 20
select select "eventDateAnd"
click at [492, 422] on select "Event date only Event date and" at bounding box center [568, 432] width 153 height 20
type input "1"
click at [728, 427] on input "1" at bounding box center [698, 432] width 63 height 20
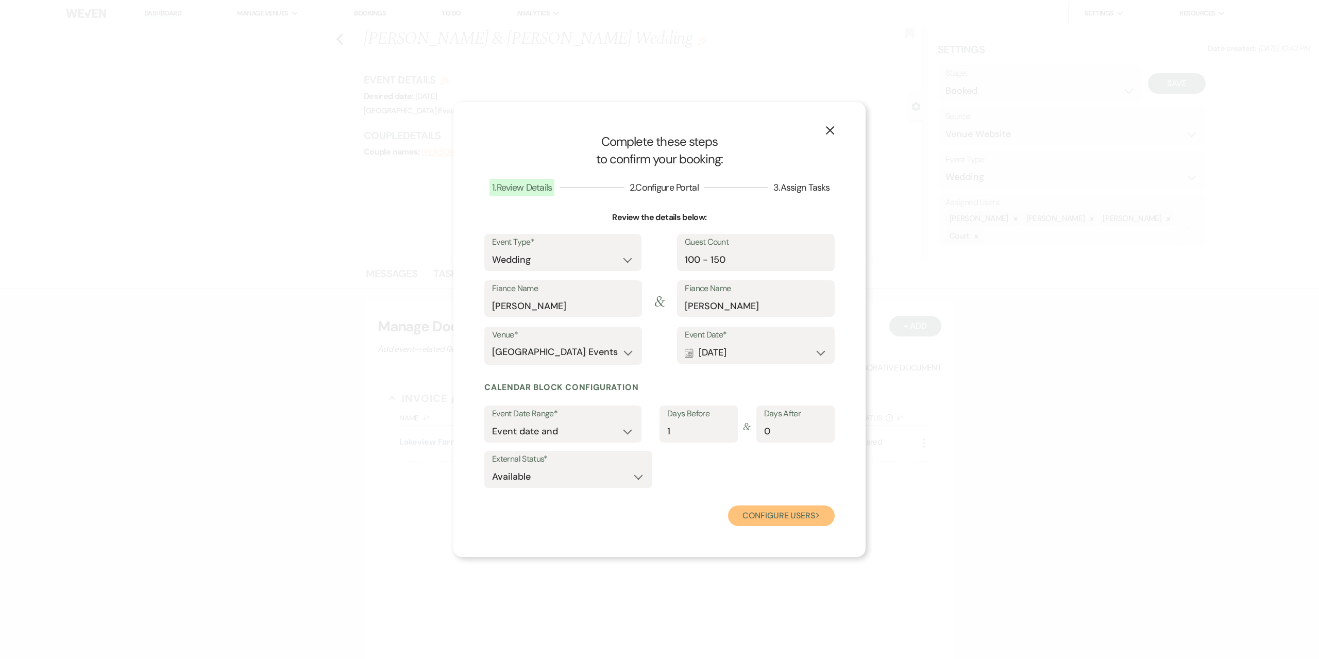
click at [796, 522] on button "Configure users Next" at bounding box center [781, 516] width 107 height 21
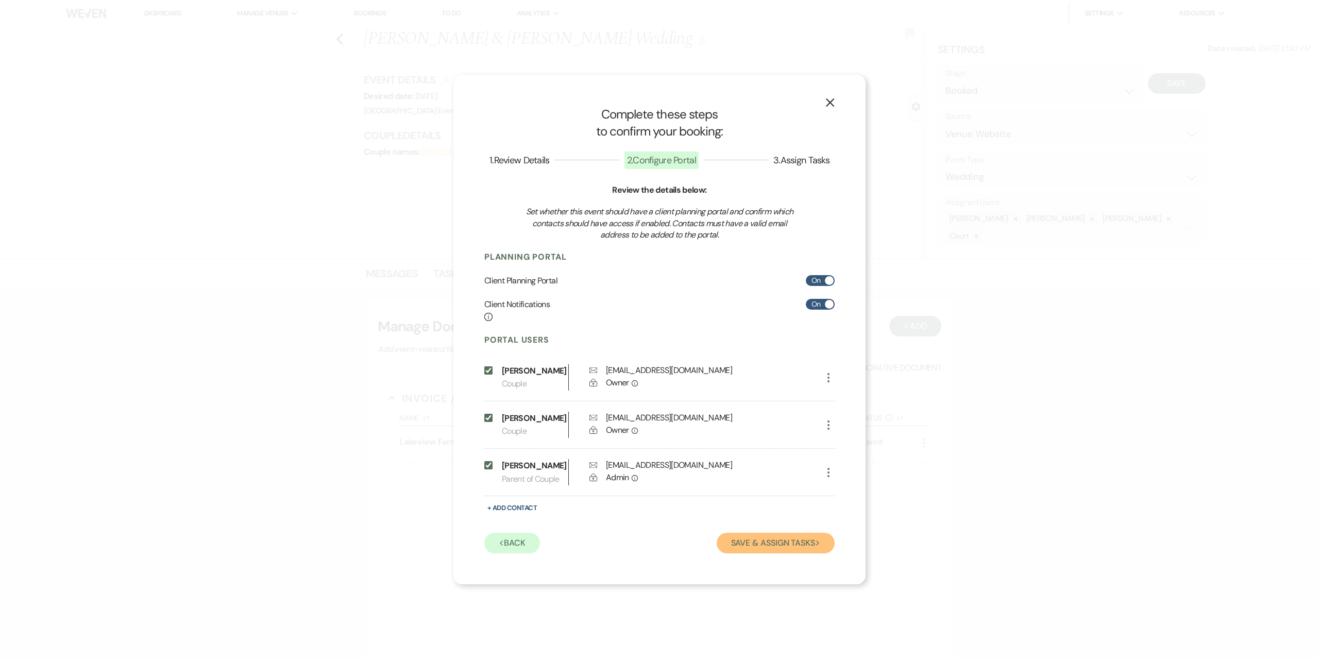
click at [771, 553] on button "Save & Assign Tasks Next" at bounding box center [776, 543] width 118 height 21
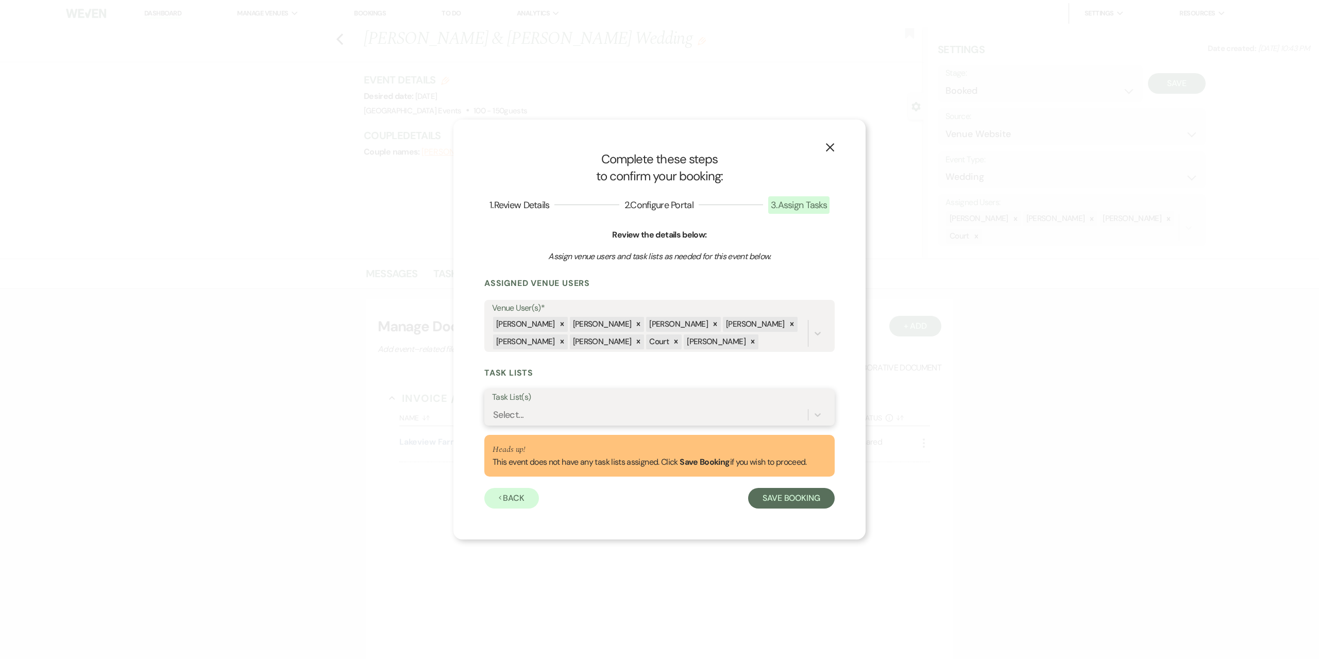
click at [622, 417] on div "Select..." at bounding box center [650, 415] width 316 height 18
click at [761, 499] on button "Save Booking" at bounding box center [791, 498] width 87 height 21
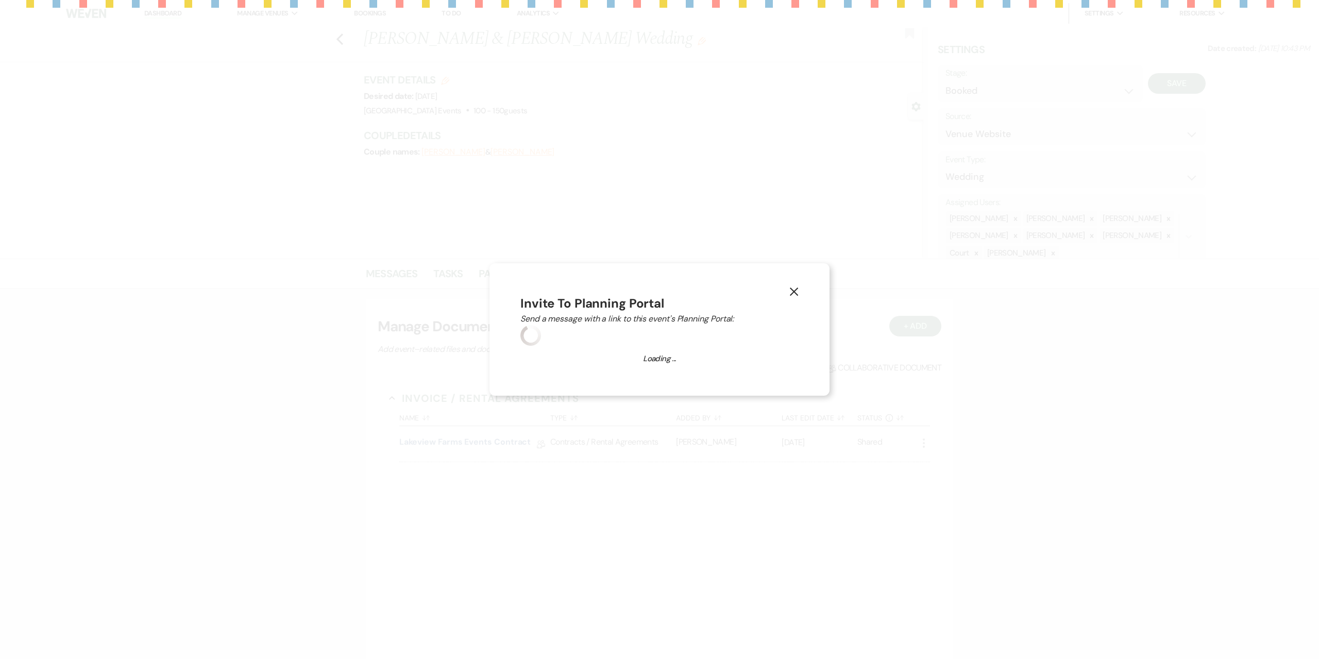
select select "343"
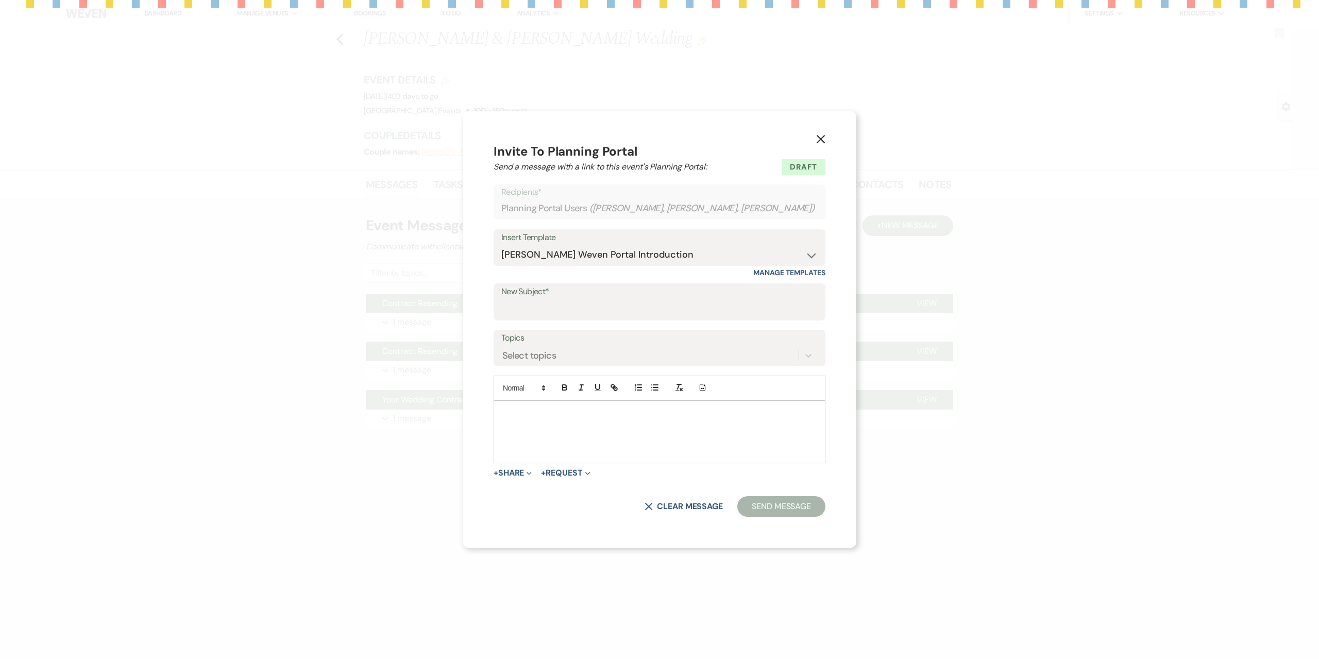
type input "Planning your wedding at Lakeview Farm Events"
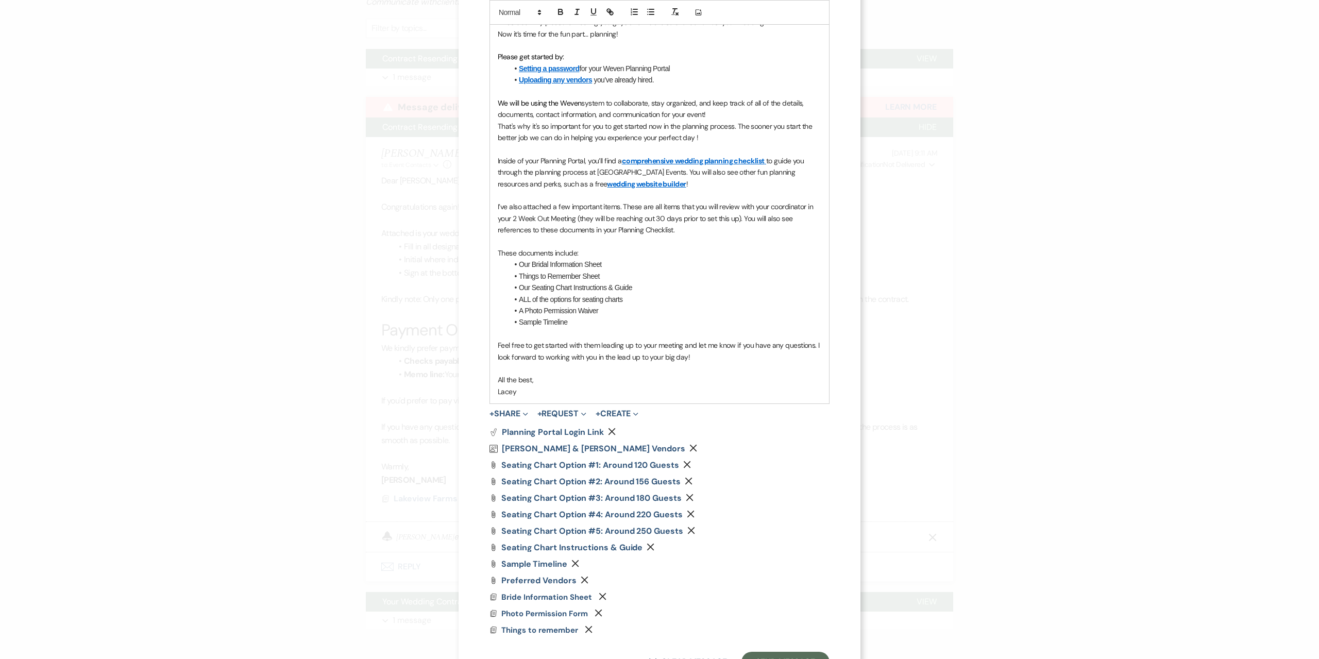
scroll to position [292, 0]
click at [581, 578] on use "button" at bounding box center [584, 579] width 7 height 7
click at [503, 413] on button "+ Share Expand" at bounding box center [509, 413] width 39 height 8
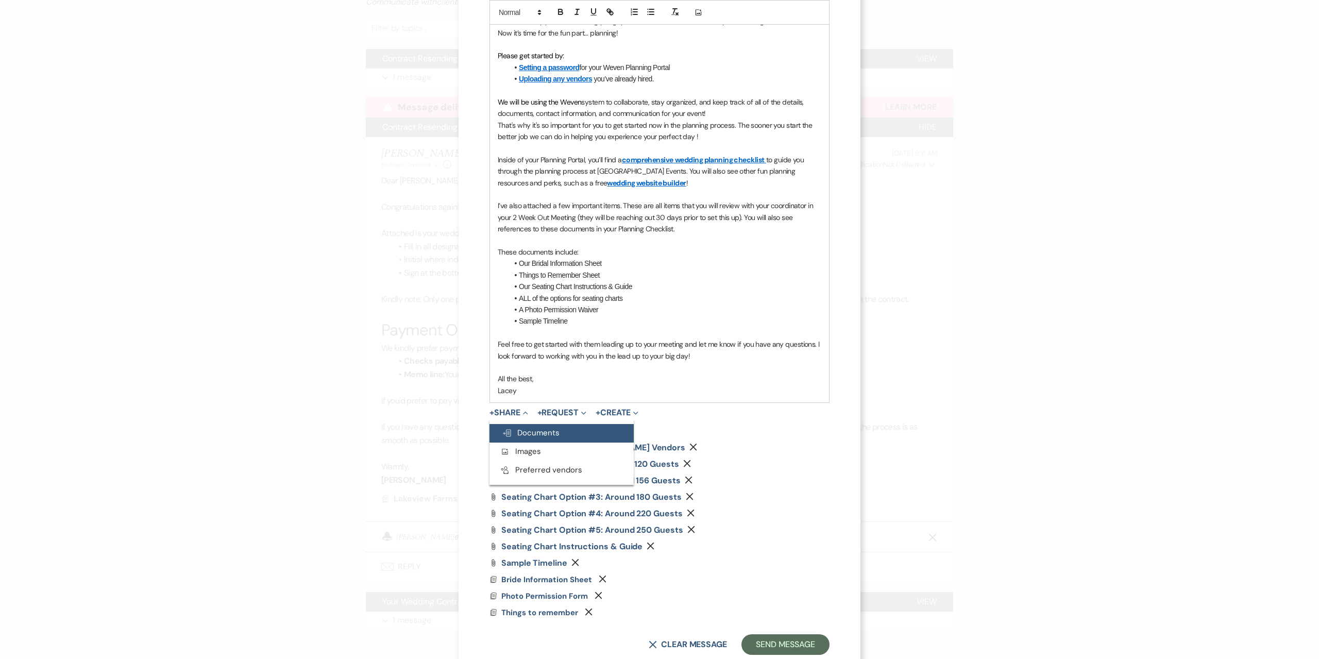
click at [513, 427] on button "Doc Upload Documents" at bounding box center [562, 433] width 144 height 19
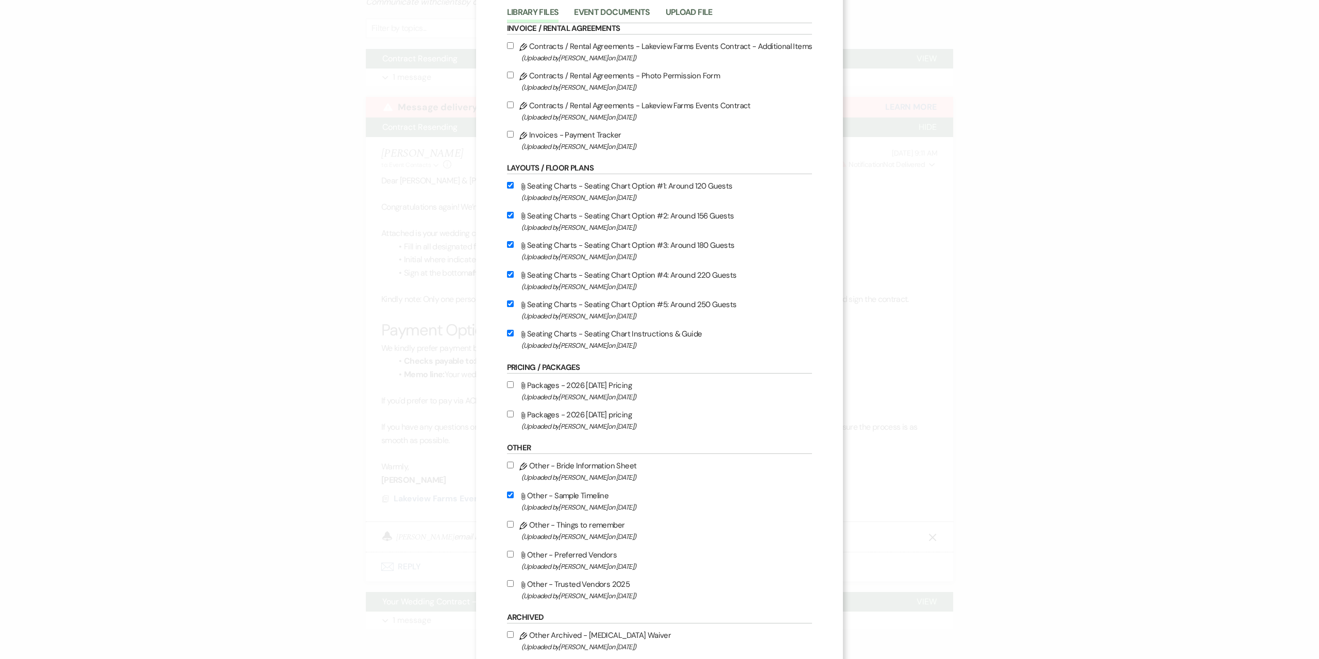
scroll to position [175, 0]
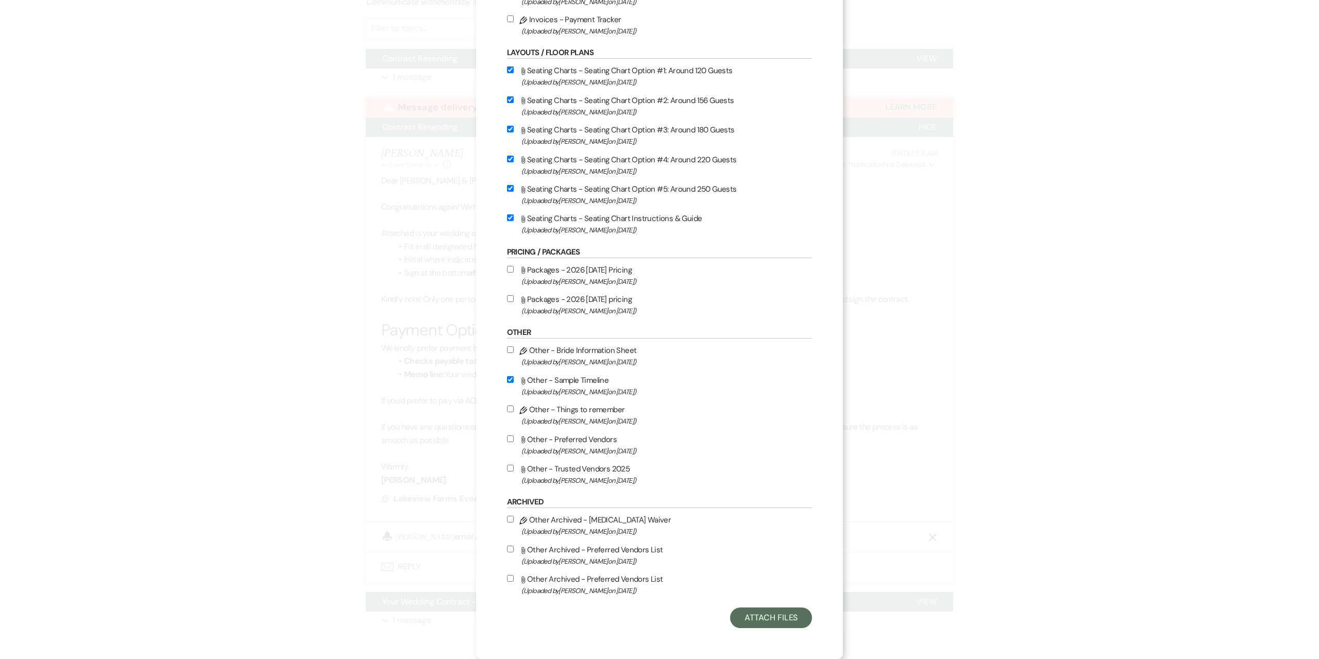
click at [580, 469] on label "Attach File Other - Trusted Vendors 2025 (Uploaded by Mandy Cashman on Jul 22nd…" at bounding box center [660, 474] width 306 height 24
click at [514, 469] on input "Attach File Other - Trusted Vendors 2025 (Uploaded by Mandy Cashman on Jul 22nd…" at bounding box center [510, 468] width 7 height 7
checkbox input "true"
click at [785, 628] on div "X Attach Files Library Files Event Documents Upload File Invoice / Rental Agree…" at bounding box center [659, 242] width 367 height 834
click at [785, 622] on button "Attach Files" at bounding box center [771, 618] width 82 height 21
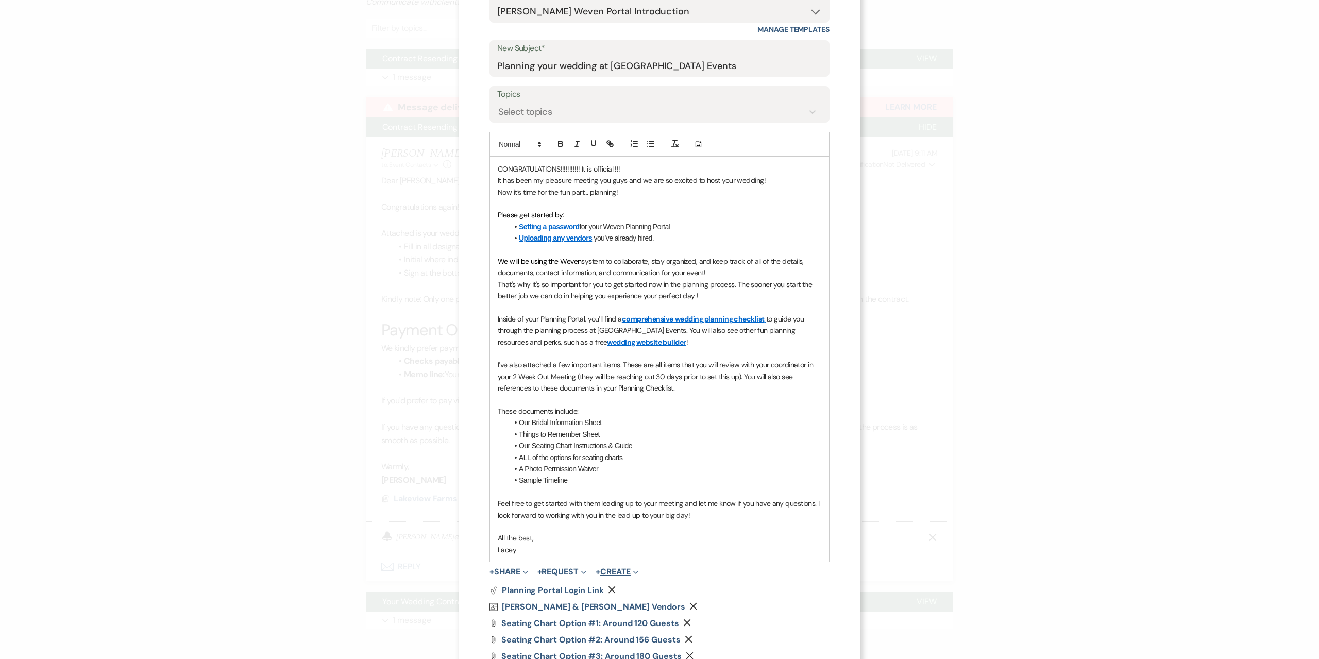
scroll to position [129, 0]
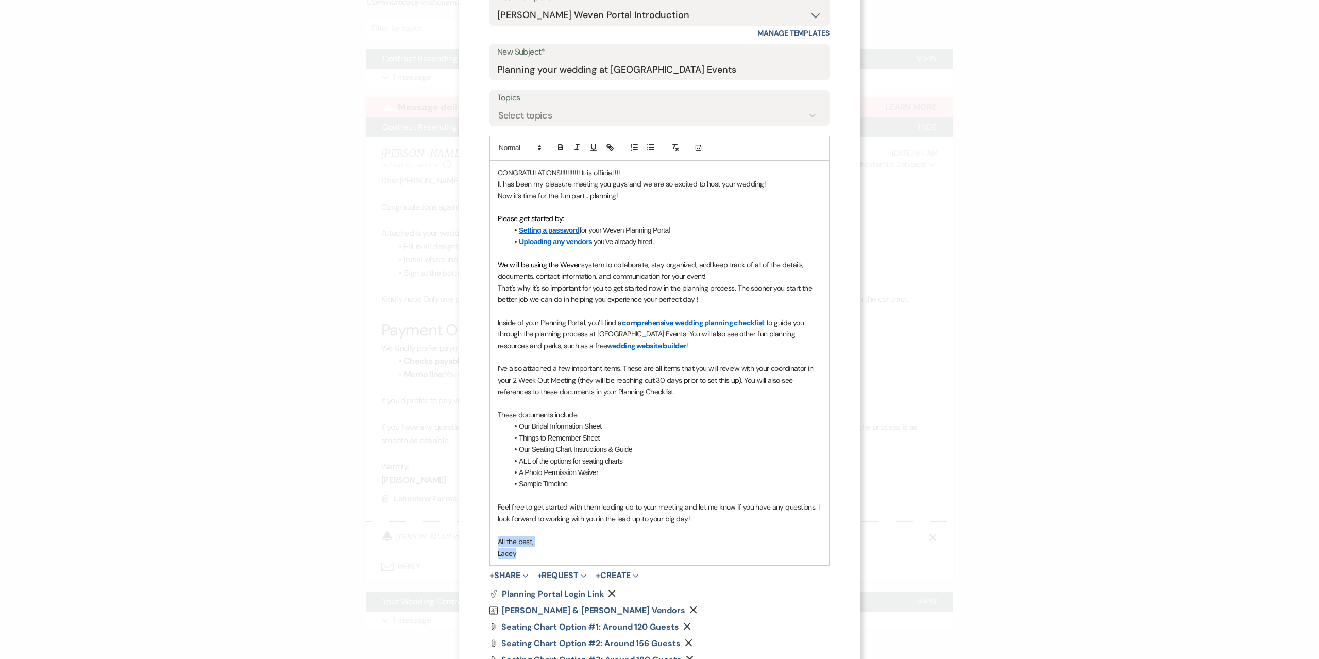
drag, startPoint x: 566, startPoint y: 561, endPoint x: 373, endPoint y: 546, distance: 193.8
click at [373, 546] on div "X Invite To Planning Portal Send a message with a link to this event's Planning…" at bounding box center [659, 329] width 1319 height 659
click at [567, 556] on p "Lacey" at bounding box center [660, 553] width 324 height 11
drag, startPoint x: 553, startPoint y: 558, endPoint x: 455, endPoint y: 558, distance: 98.9
click at [459, 558] on div "X Invite To Planning Portal Send a message with a link to this event's Planning…" at bounding box center [660, 368] width 402 height 994
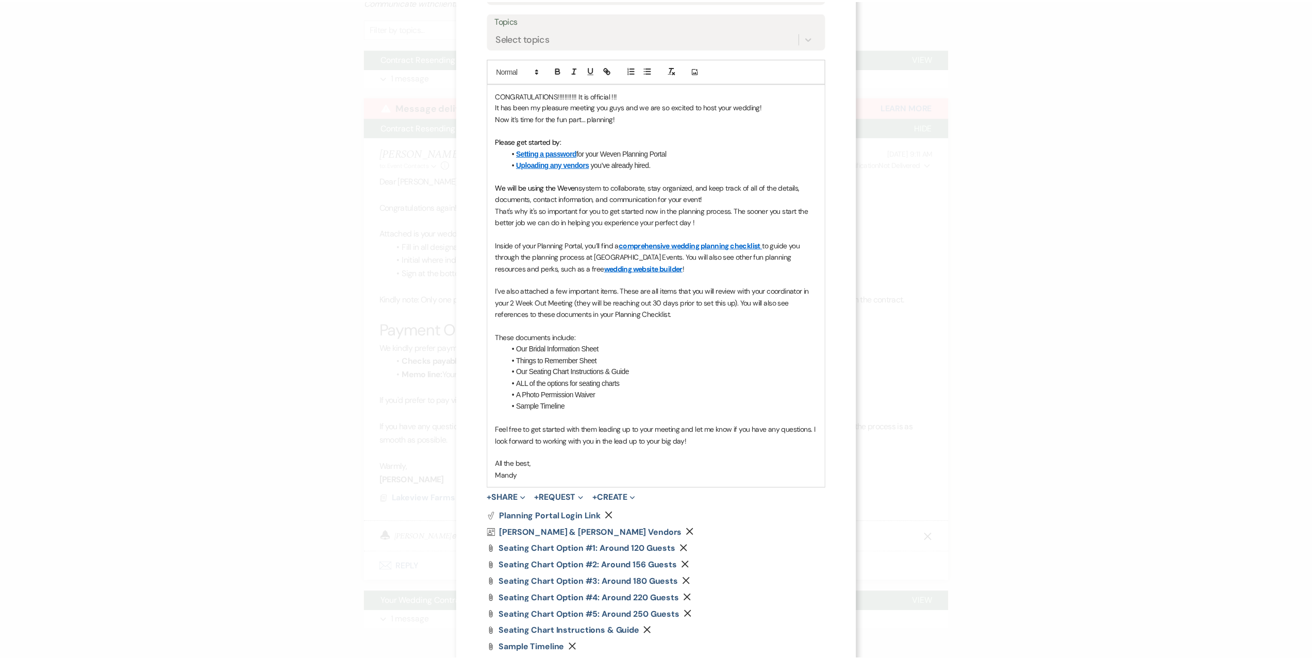
scroll to position [335, 0]
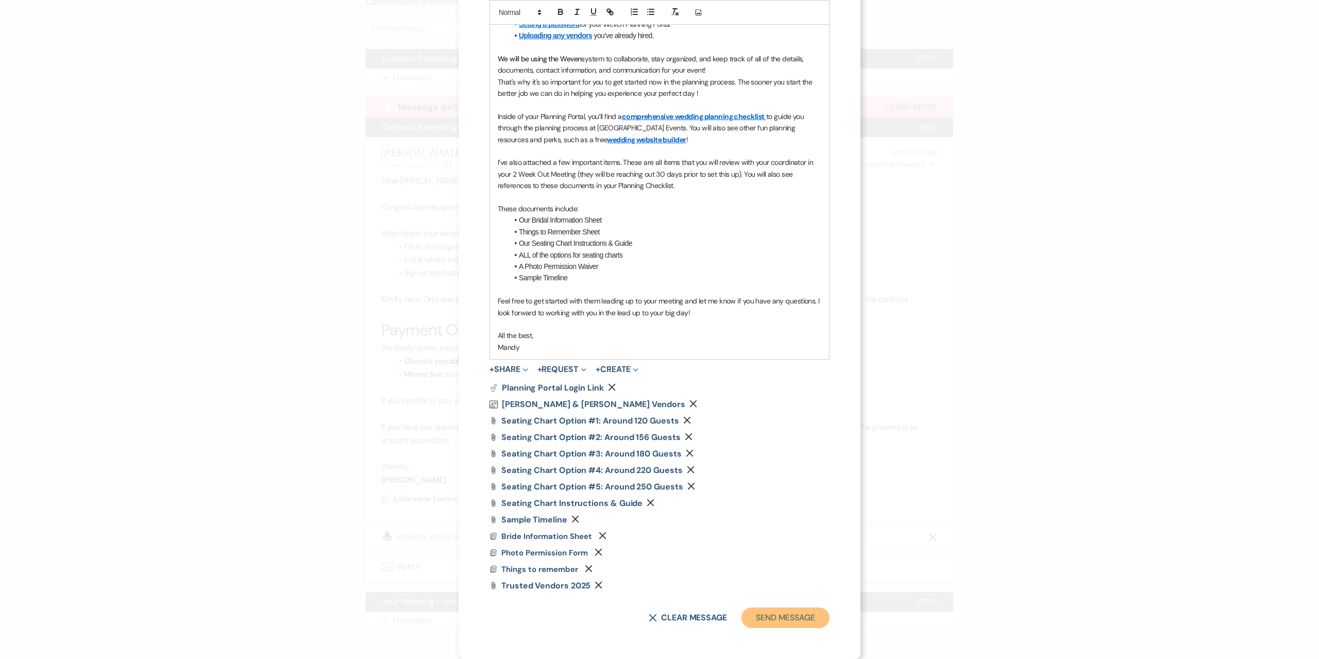
click at [773, 613] on button "Send Message" at bounding box center [786, 618] width 88 height 21
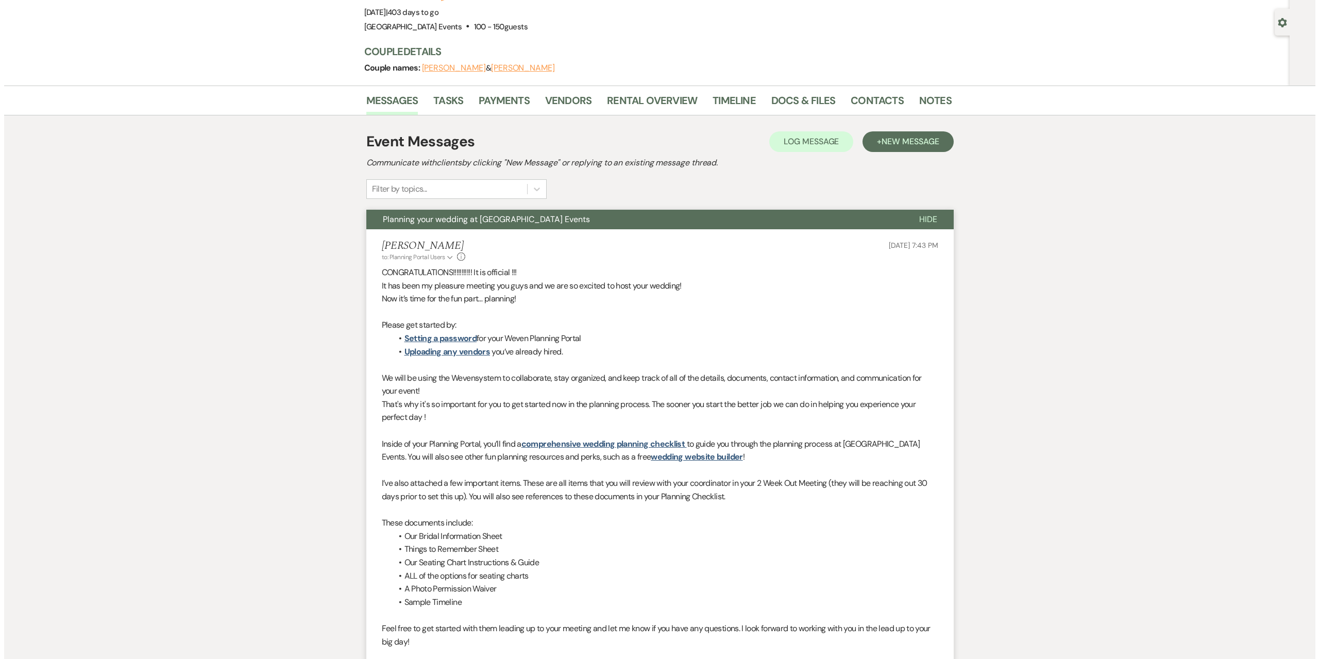
scroll to position [0, 0]
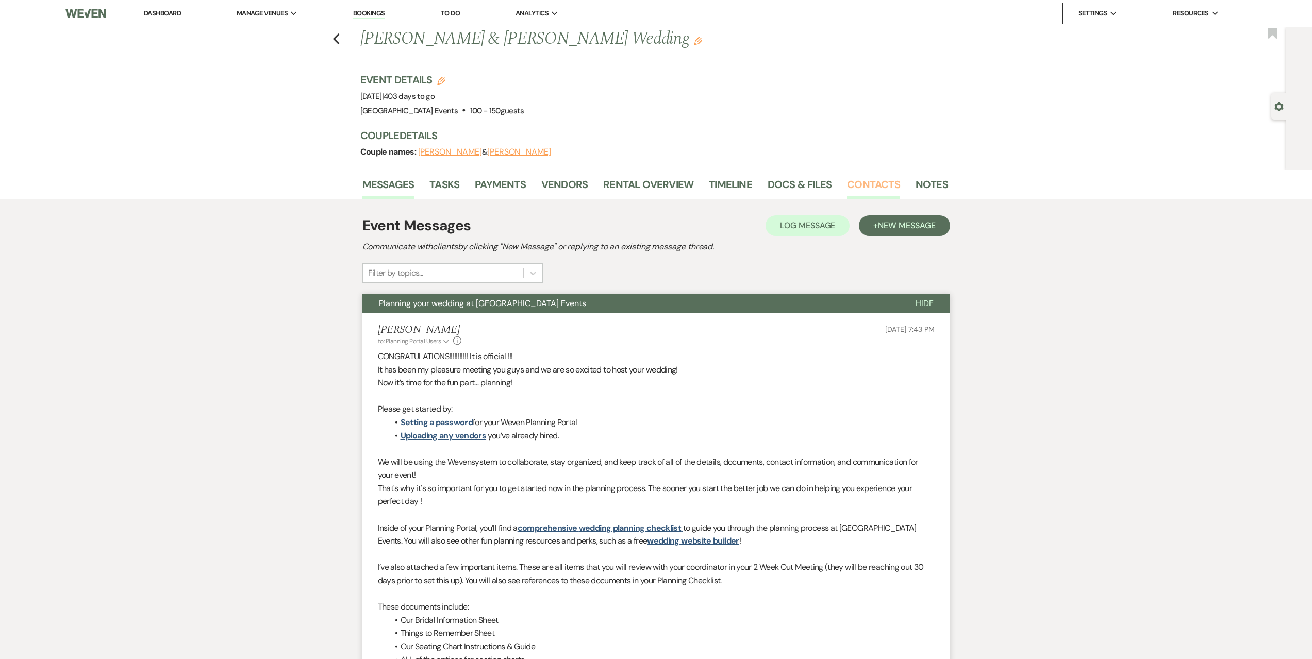
click at [879, 183] on link "Contacts" at bounding box center [873, 187] width 53 height 23
